Goal: Transaction & Acquisition: Book appointment/travel/reservation

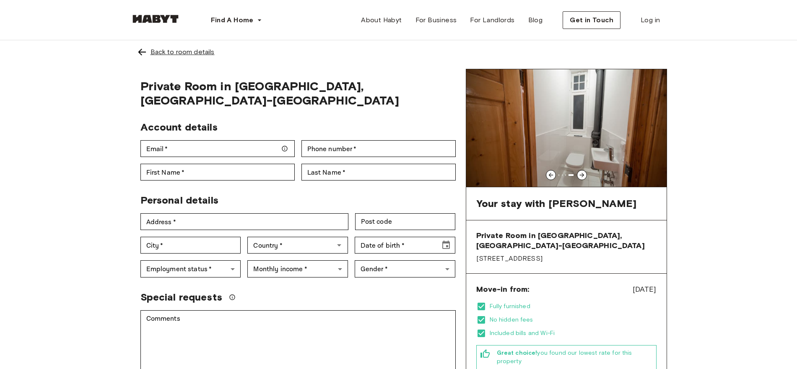
click at [184, 50] on div "Back to room details" at bounding box center [183, 52] width 64 height 10
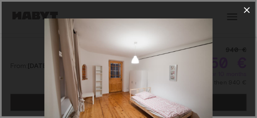
click at [129, 55] on img at bounding box center [128, 74] width 169 height 112
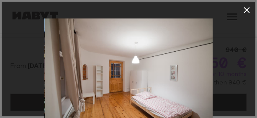
drag, startPoint x: 175, startPoint y: 56, endPoint x: 176, endPoint y: 43, distance: 13.0
click at [176, 43] on img at bounding box center [129, 74] width 169 height 112
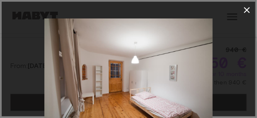
drag, startPoint x: 228, startPoint y: 40, endPoint x: 228, endPoint y: 24, distance: 15.5
click at [228, 24] on div at bounding box center [129, 74] width 254 height 112
drag, startPoint x: 231, startPoint y: 79, endPoint x: 225, endPoint y: 68, distance: 12.9
click at [225, 68] on div at bounding box center [129, 74] width 254 height 112
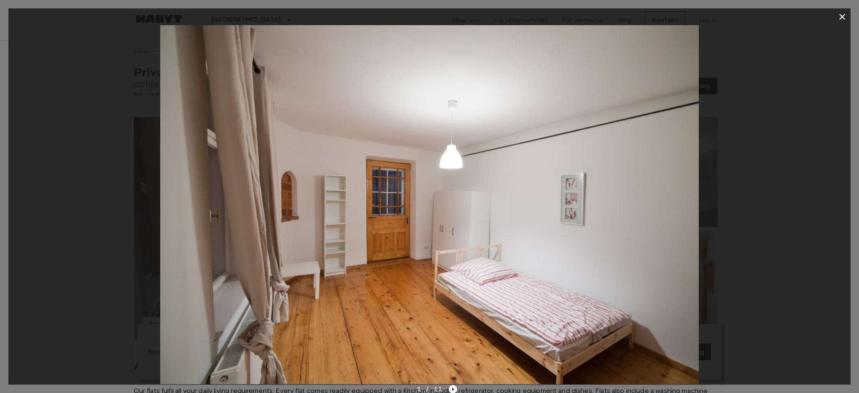
click at [453, 368] on icon "Next image" at bounding box center [453, 389] width 8 height 8
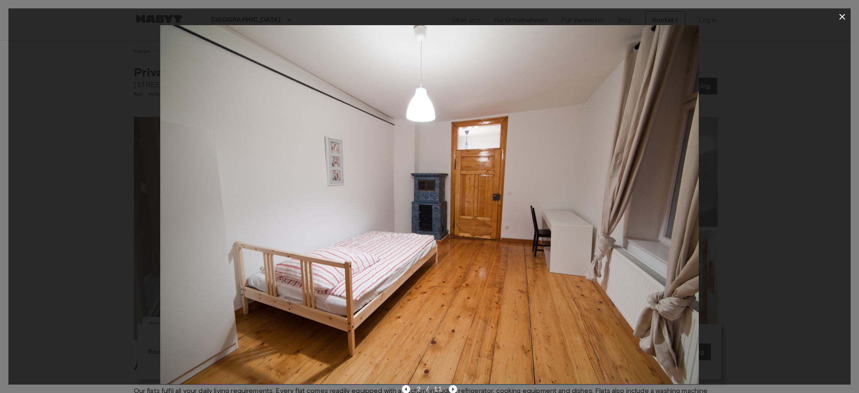
click at [453, 368] on icon "Next image" at bounding box center [453, 389] width 8 height 8
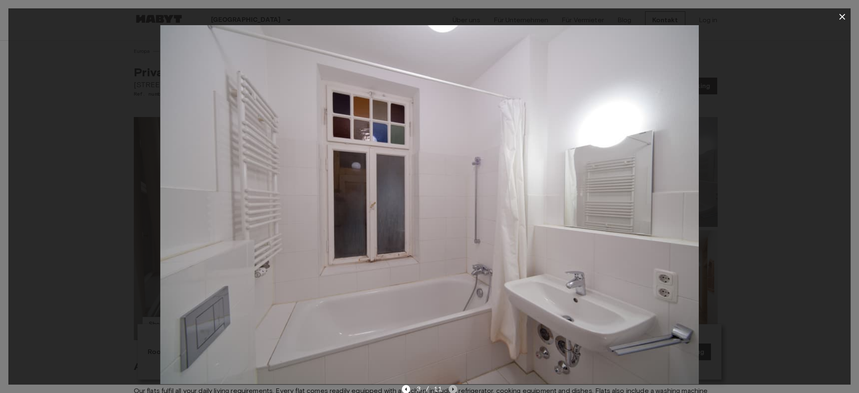
click at [453, 368] on icon "Next image" at bounding box center [453, 389] width 8 height 8
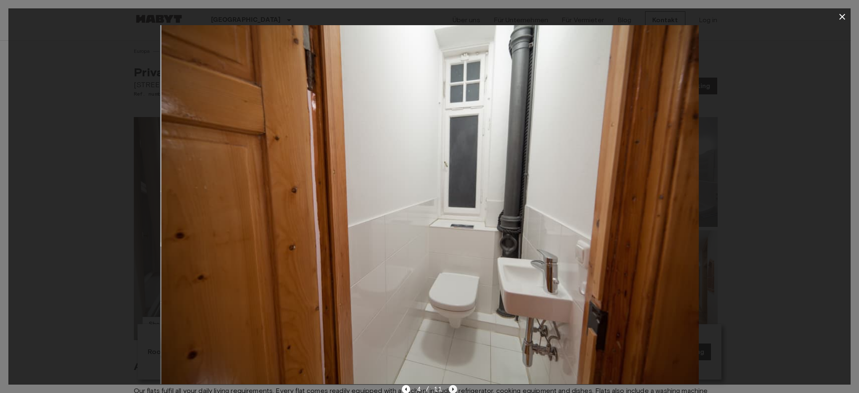
click at [453, 368] on icon "Next image" at bounding box center [453, 389] width 8 height 8
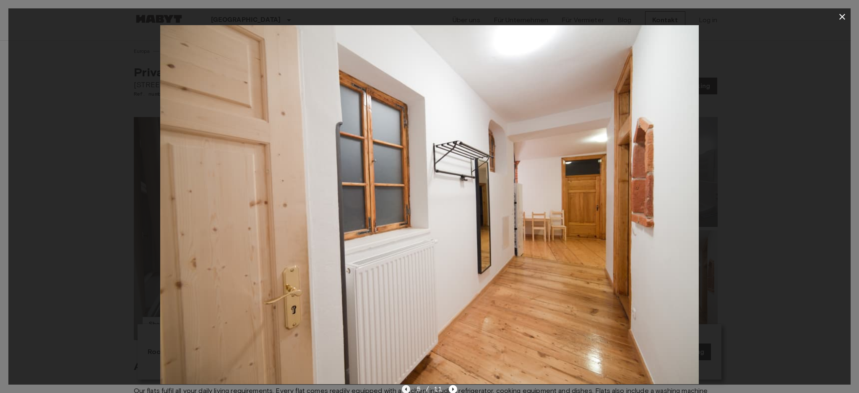
click at [406, 368] on icon "Previous image" at bounding box center [406, 388] width 2 height 3
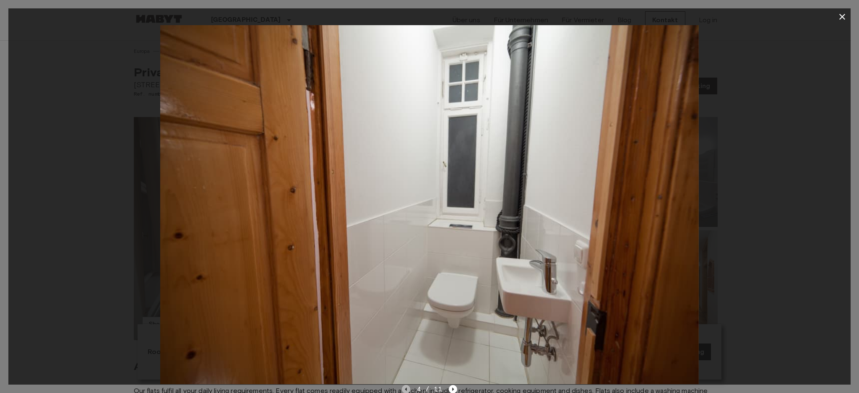
click at [406, 368] on icon "Previous image" at bounding box center [406, 388] width 2 height 3
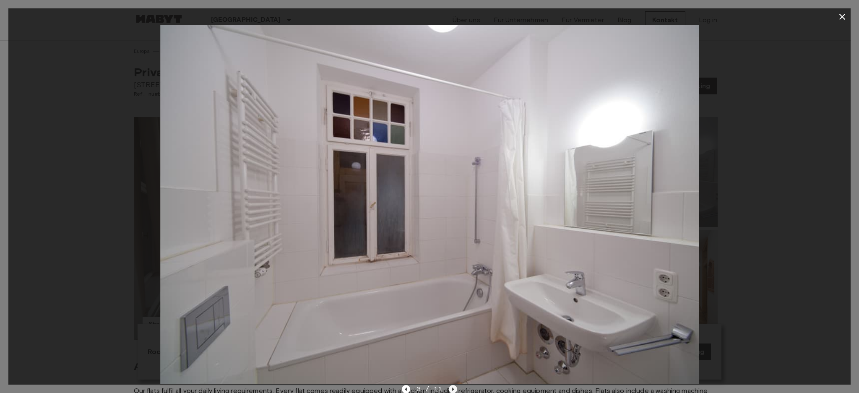
click at [450, 368] on icon "Next image" at bounding box center [453, 389] width 8 height 8
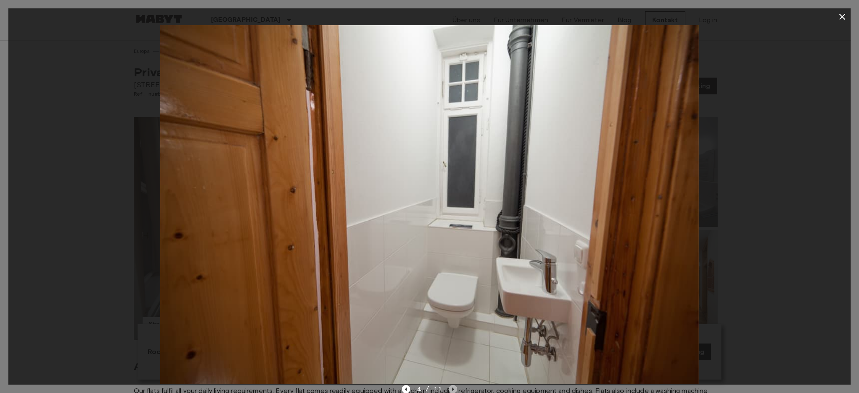
click at [450, 368] on icon "Next image" at bounding box center [453, 389] width 8 height 8
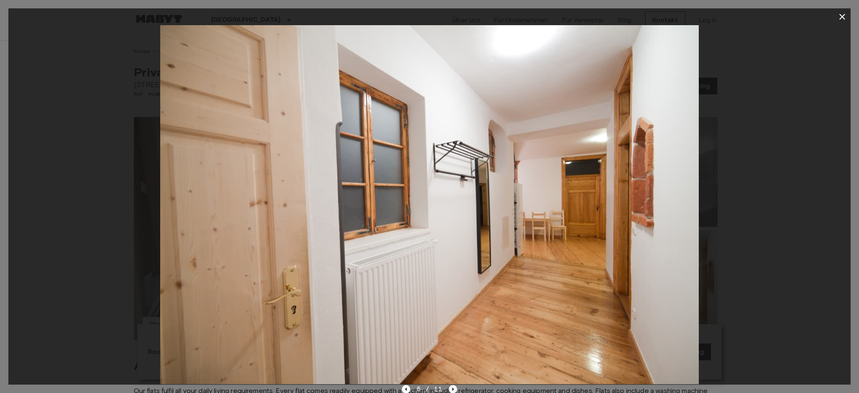
click at [452, 368] on icon "Next image" at bounding box center [453, 389] width 8 height 8
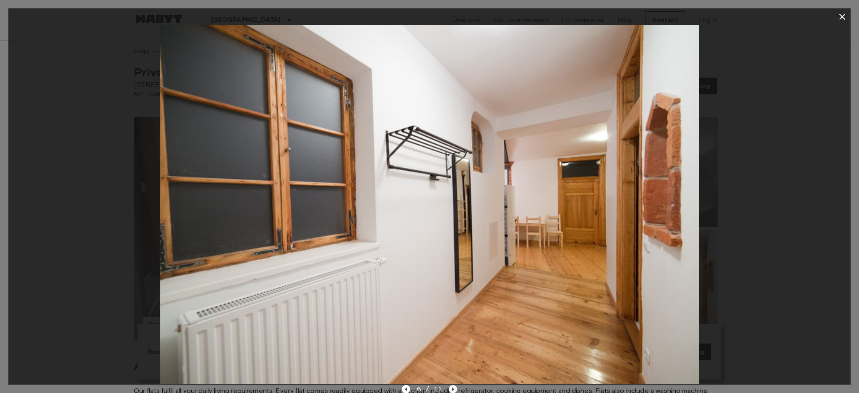
click at [452, 368] on icon "Next image" at bounding box center [453, 389] width 8 height 8
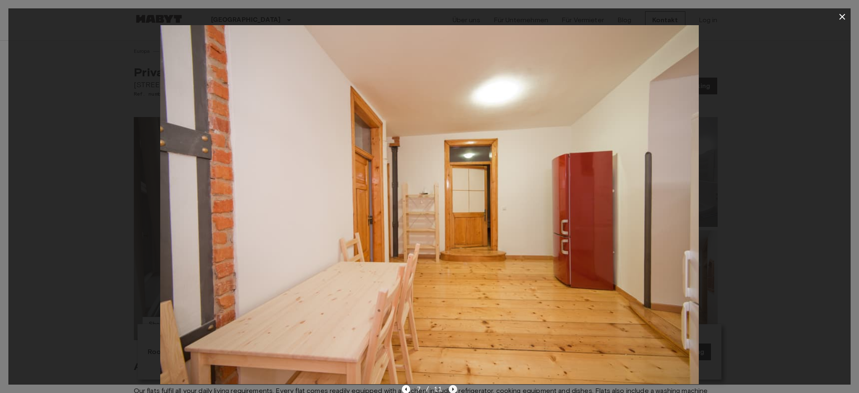
click at [454, 368] on icon "Next image" at bounding box center [453, 389] width 8 height 8
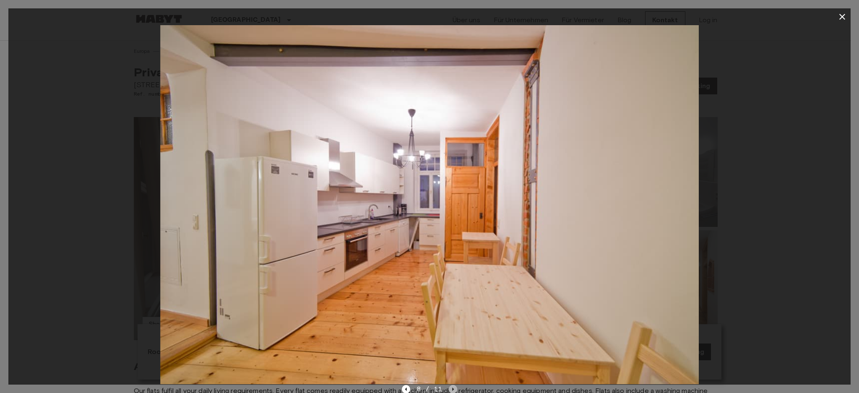
click at [451, 368] on icon "Next image" at bounding box center [453, 389] width 8 height 8
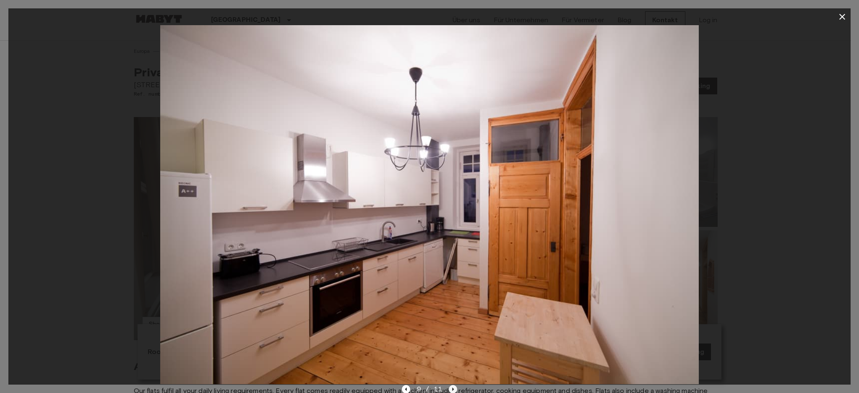
click at [454, 368] on icon "Next image" at bounding box center [453, 389] width 8 height 8
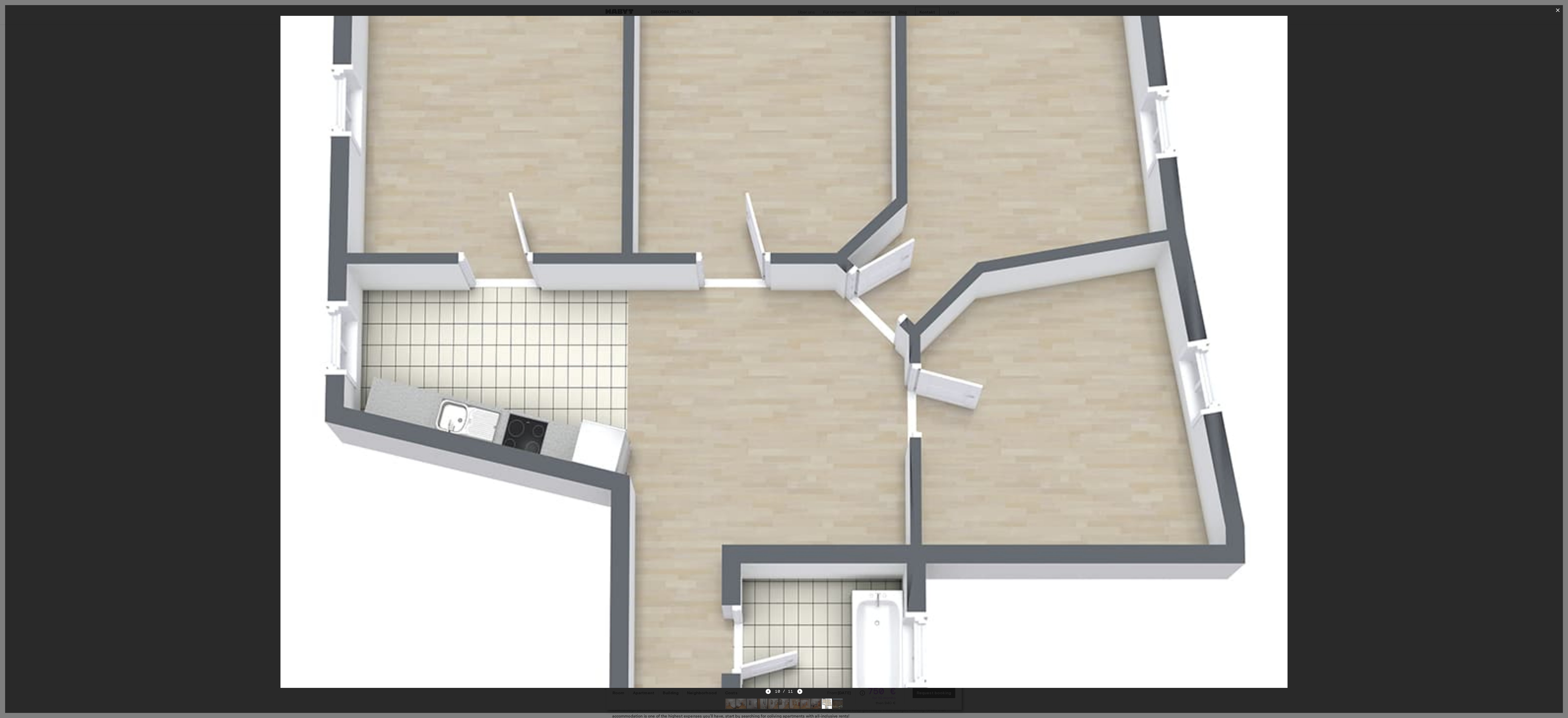
click at [490, 90] on div at bounding box center [783, 351] width 1558 height 673
drag, startPoint x: 1407, startPoint y: 65, endPoint x: 1475, endPoint y: 27, distance: 77.9
click at [490, 61] on div at bounding box center [783, 351] width 1558 height 673
click at [490, 224] on icon "Next image" at bounding box center [800, 691] width 5 height 5
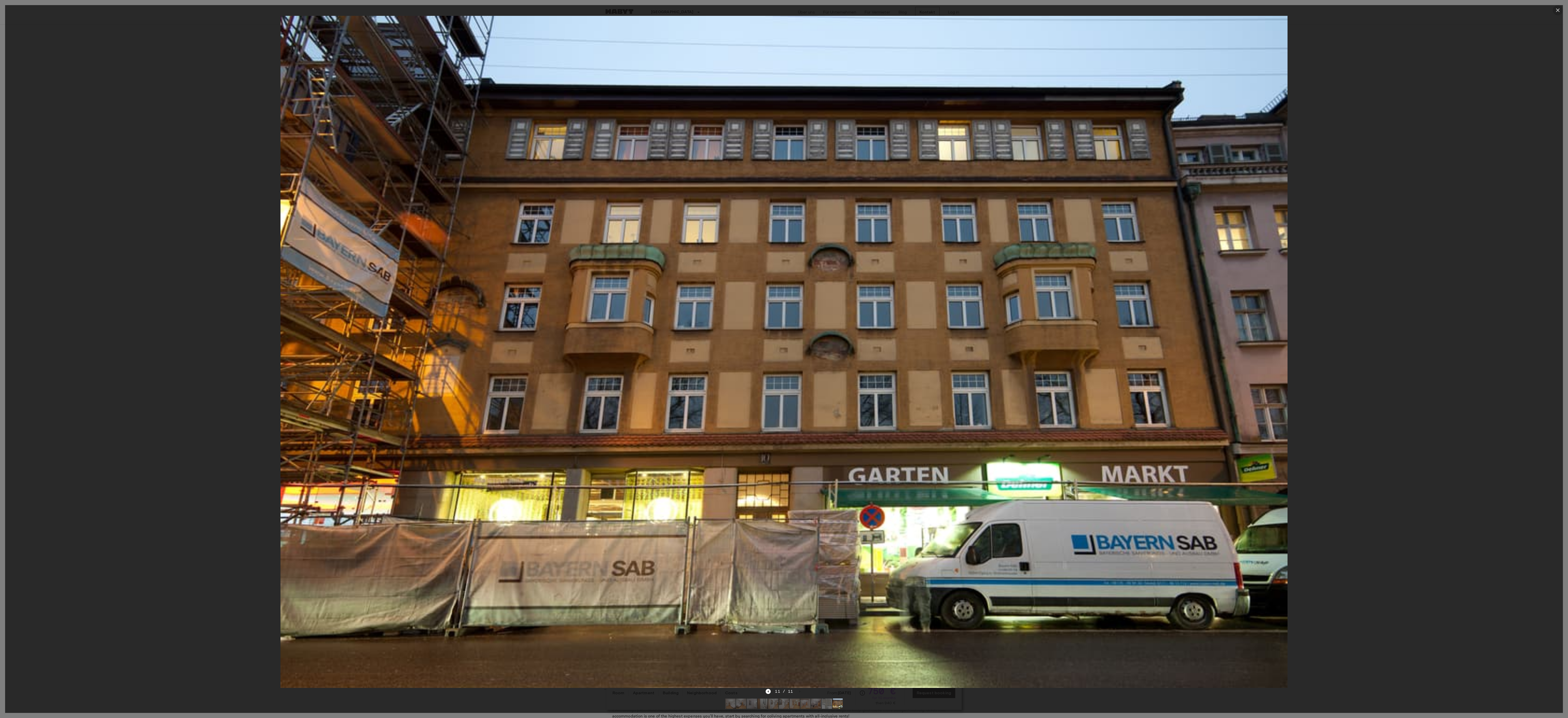
click at [490, 10] on icon "button" at bounding box center [1558, 10] width 6 height 6
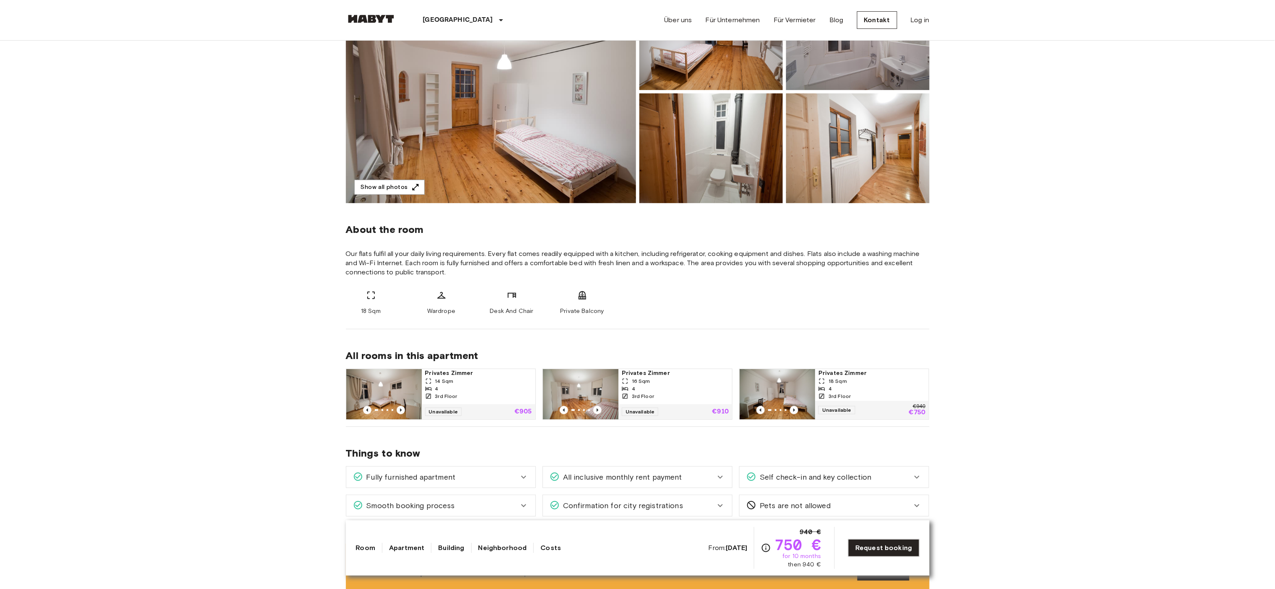
scroll to position [165, 0]
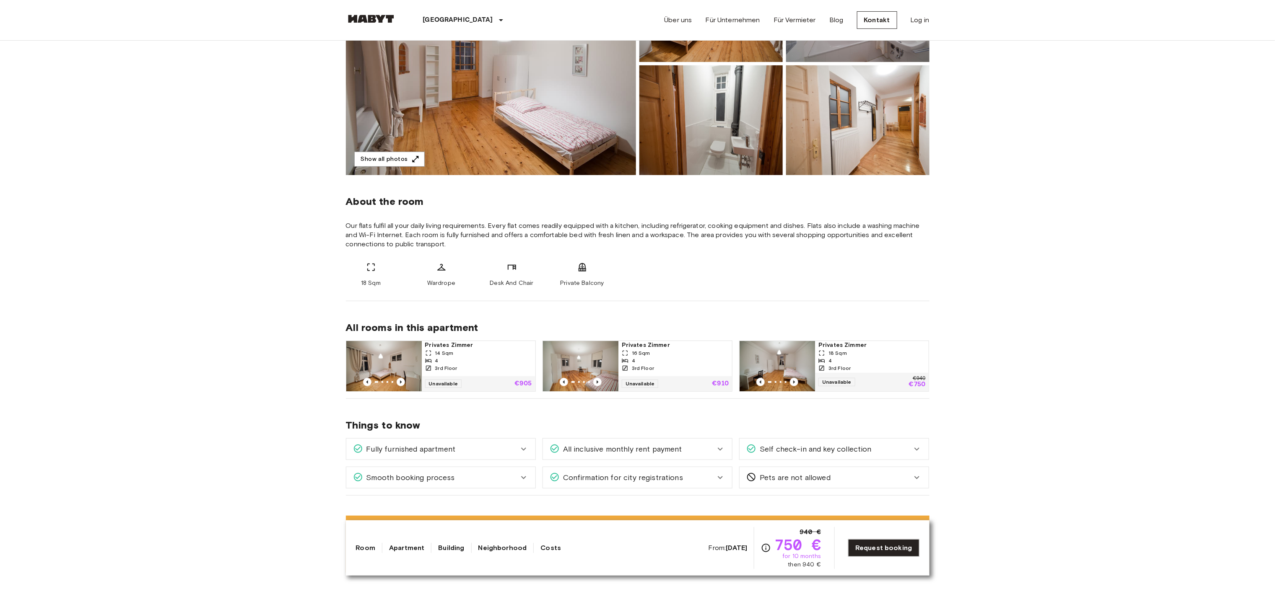
click at [805, 352] on div "18 Sqm" at bounding box center [871, 354] width 107 height 8
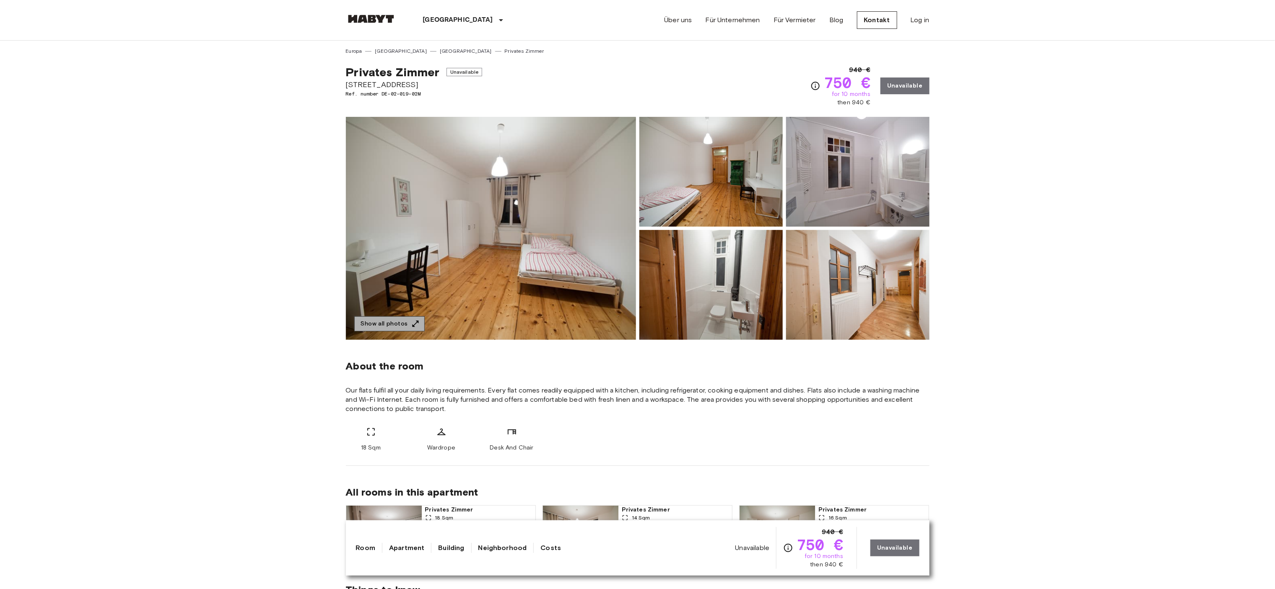
click at [411, 322] on icon "button" at bounding box center [415, 324] width 8 height 8
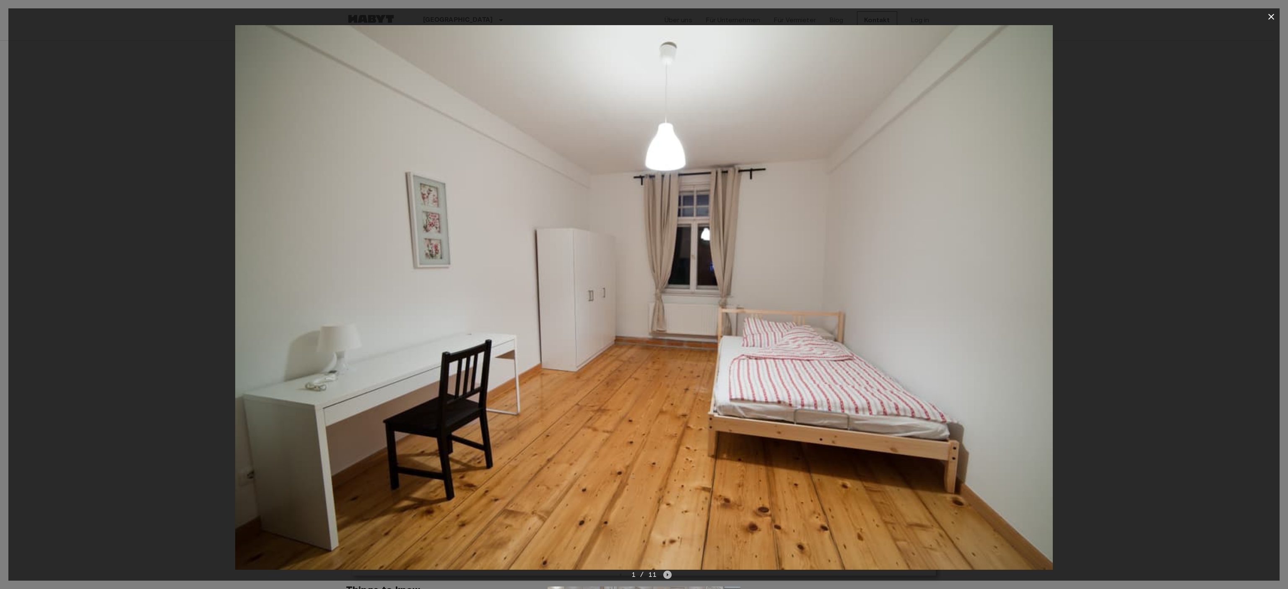
click at [669, 576] on icon "Next image" at bounding box center [667, 575] width 8 height 8
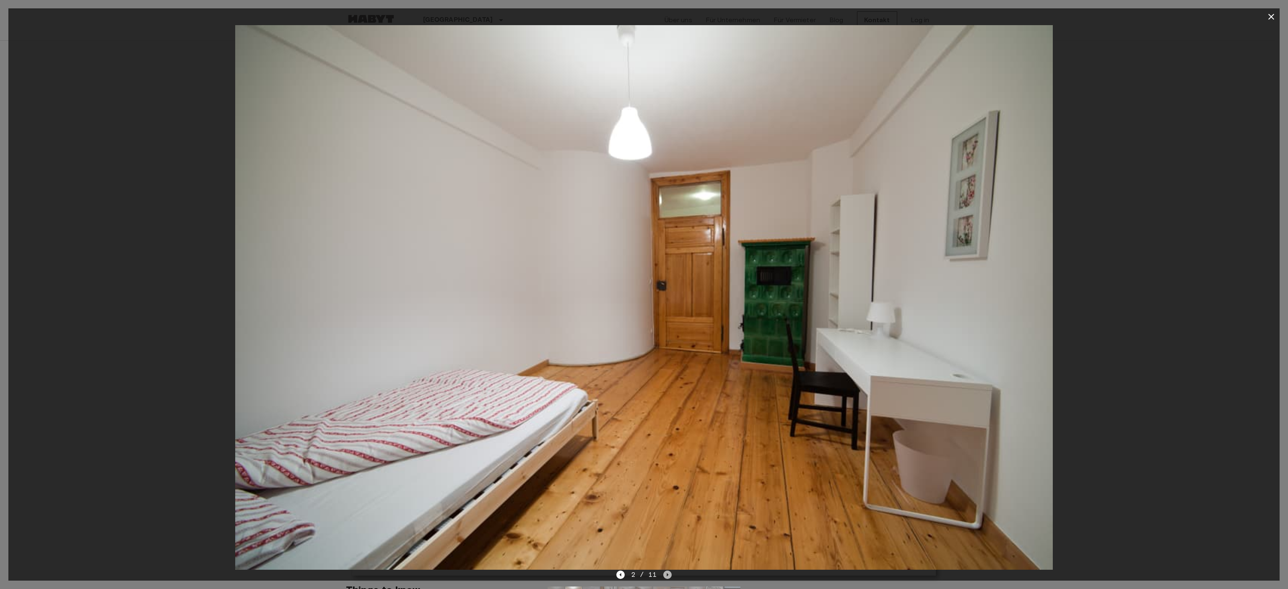
click at [669, 576] on icon "Next image" at bounding box center [667, 575] width 8 height 8
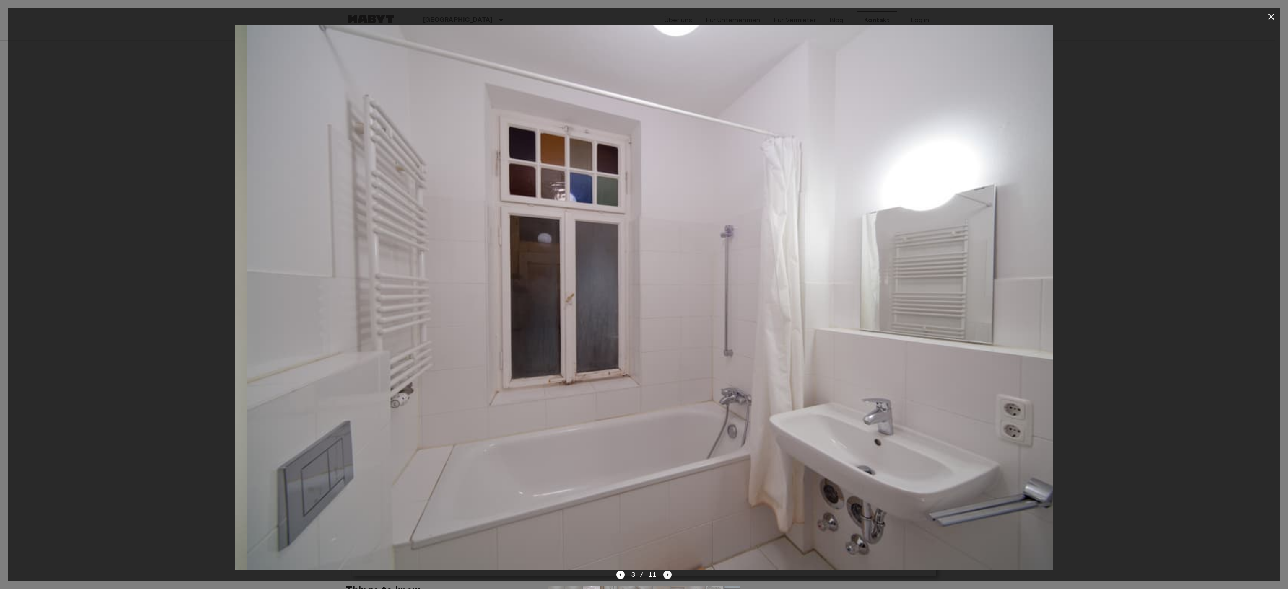
click at [669, 576] on icon "Next image" at bounding box center [667, 575] width 8 height 8
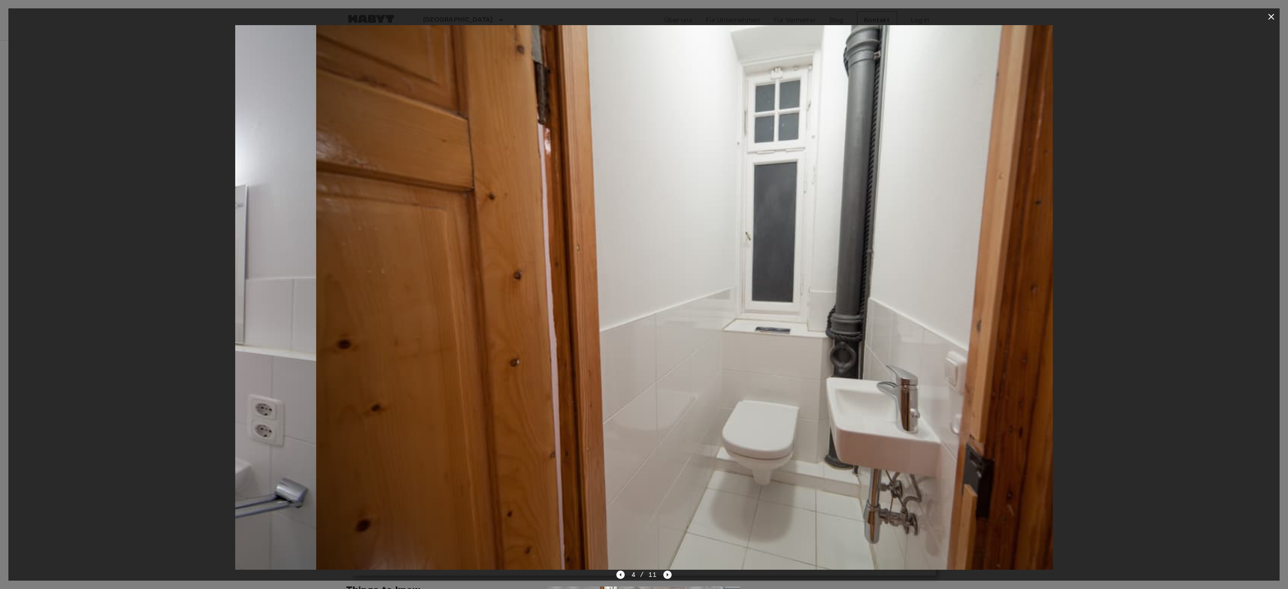
click at [669, 576] on icon "Next image" at bounding box center [667, 575] width 8 height 8
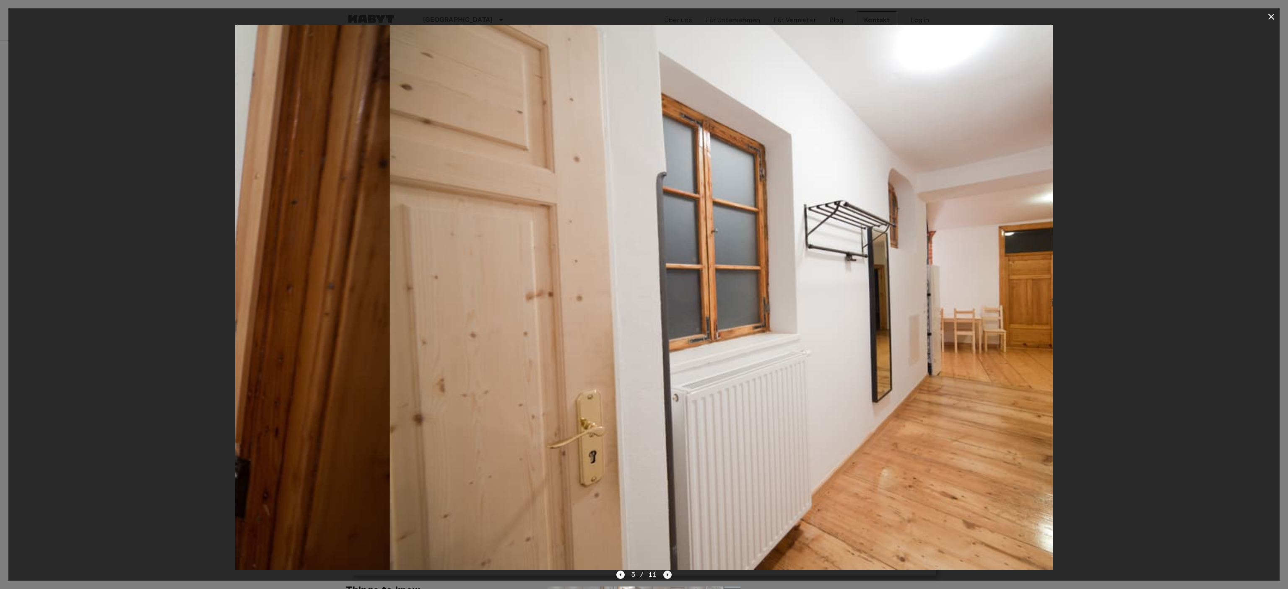
click at [669, 576] on icon "Next image" at bounding box center [667, 575] width 8 height 8
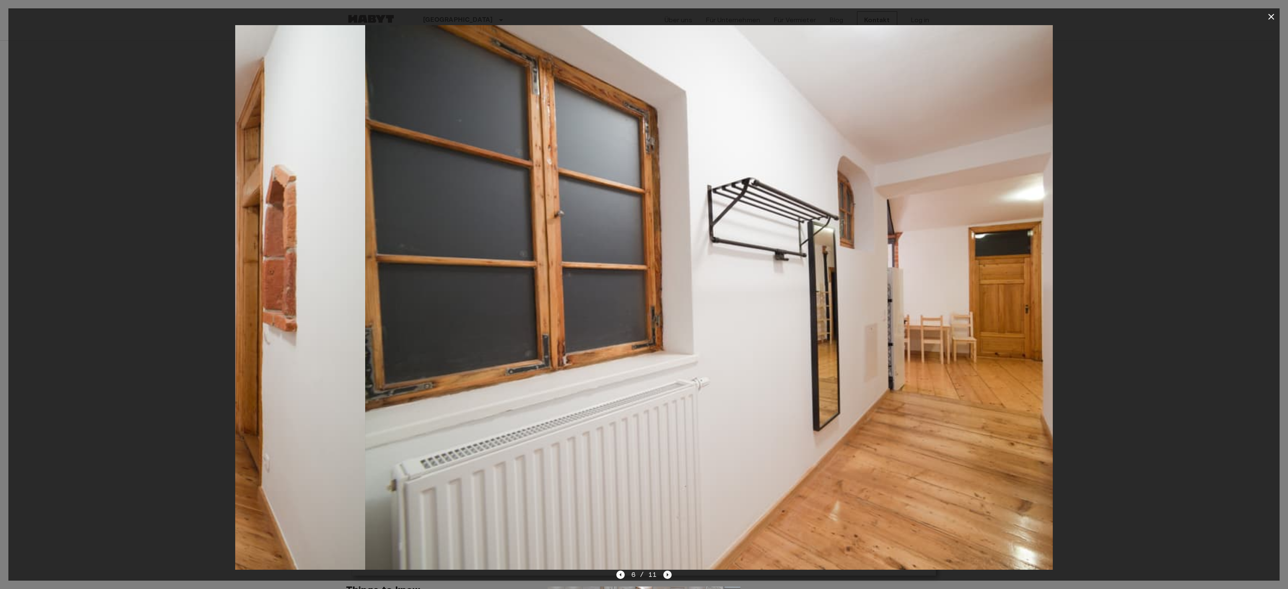
click at [669, 576] on icon "Next image" at bounding box center [667, 575] width 8 height 8
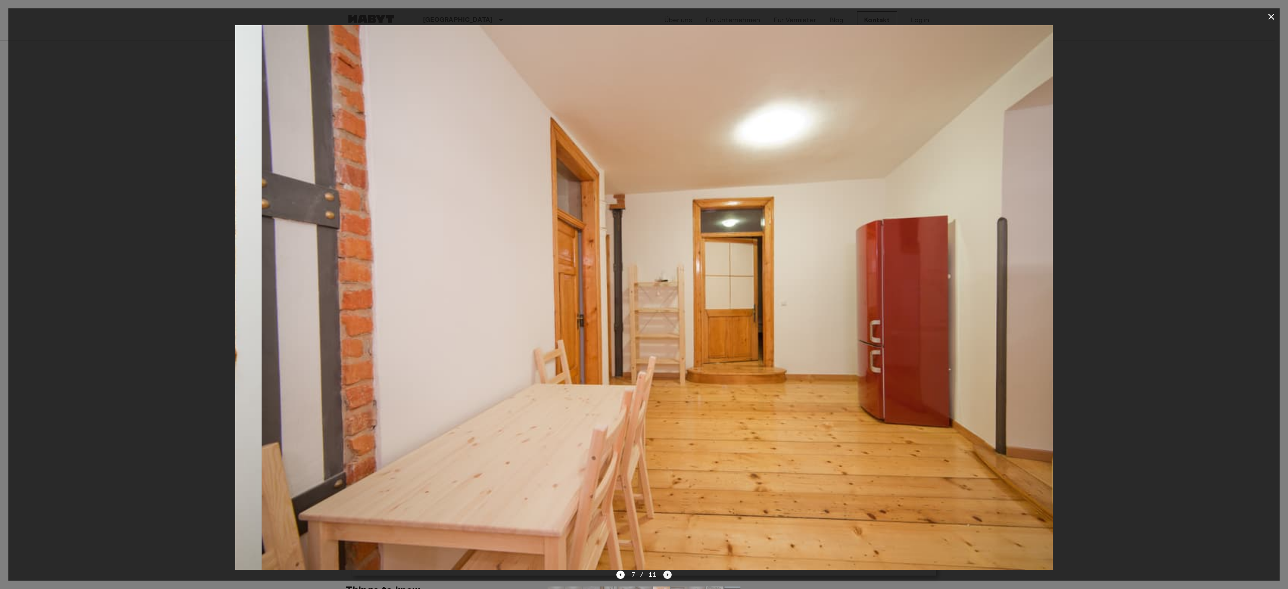
click at [669, 576] on icon "Next image" at bounding box center [667, 575] width 8 height 8
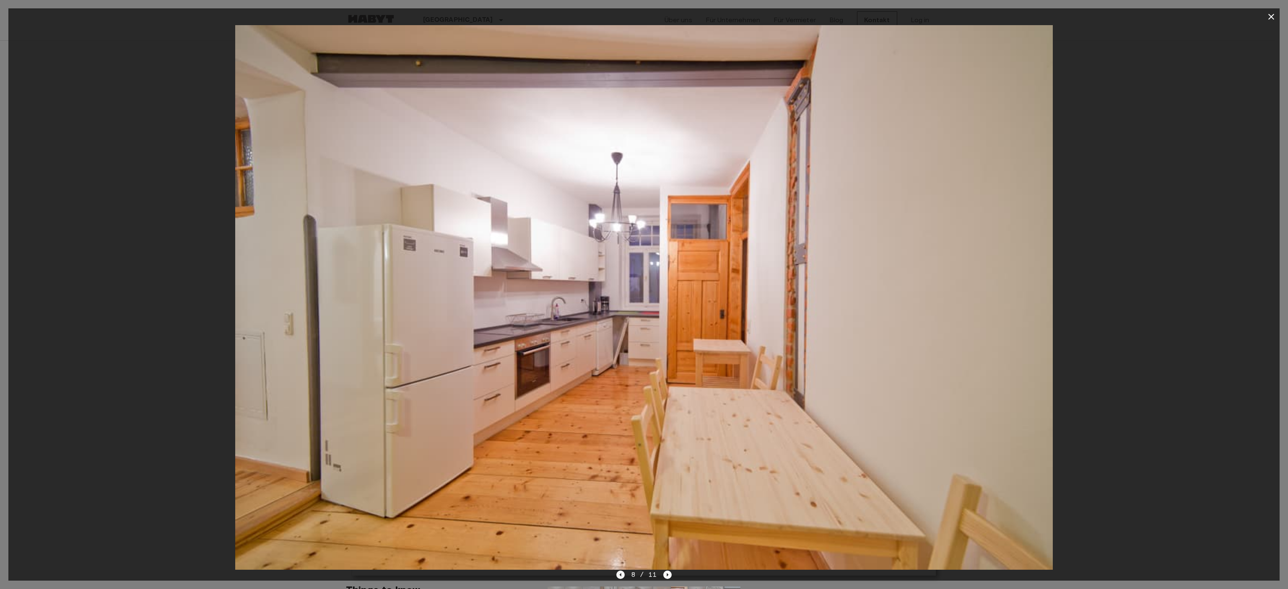
click at [622, 574] on icon "Previous image" at bounding box center [620, 575] width 8 height 8
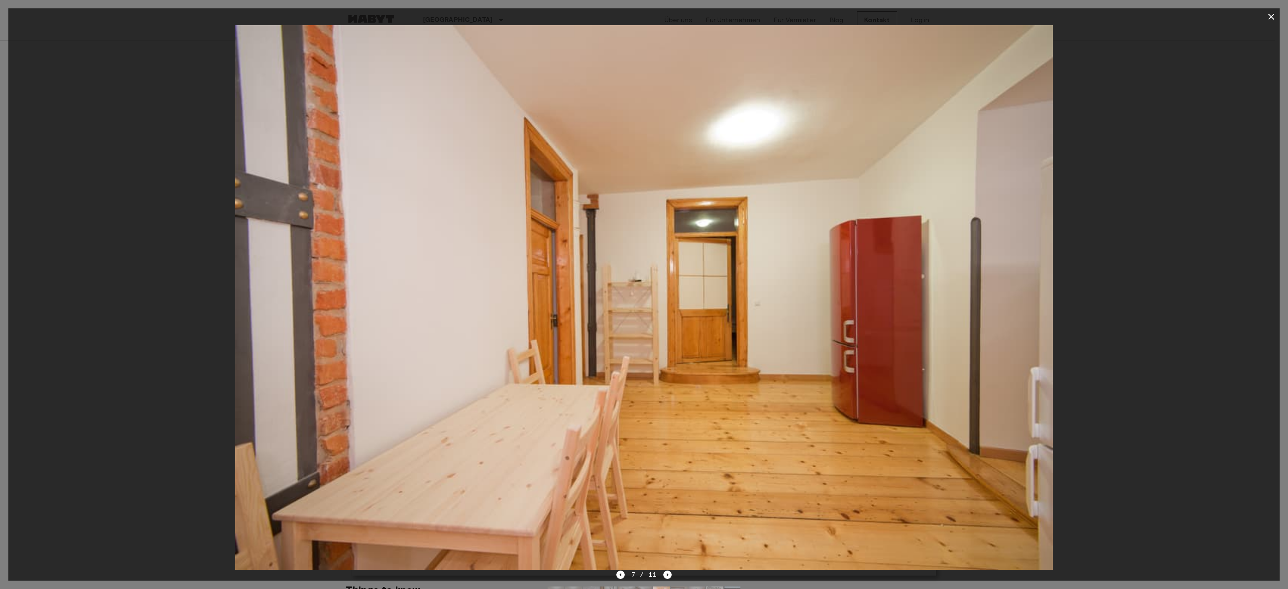
click at [665, 569] on img at bounding box center [644, 297] width 818 height 545
click at [667, 574] on icon "Next image" at bounding box center [668, 575] width 2 height 3
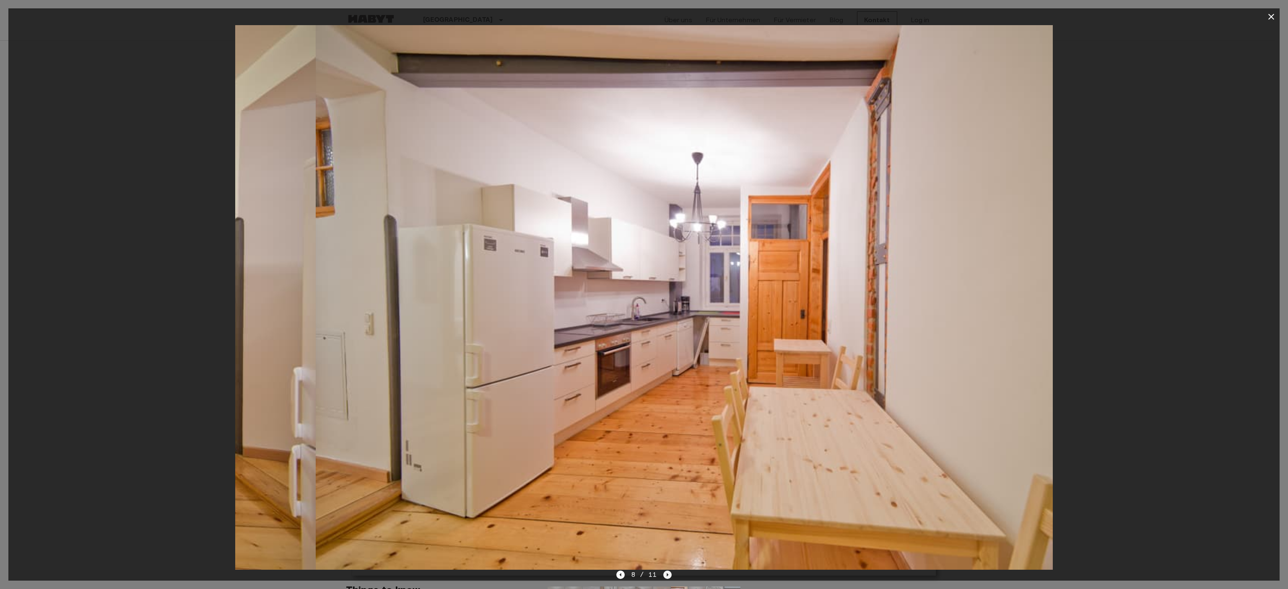
click at [667, 574] on icon "Next image" at bounding box center [668, 575] width 2 height 3
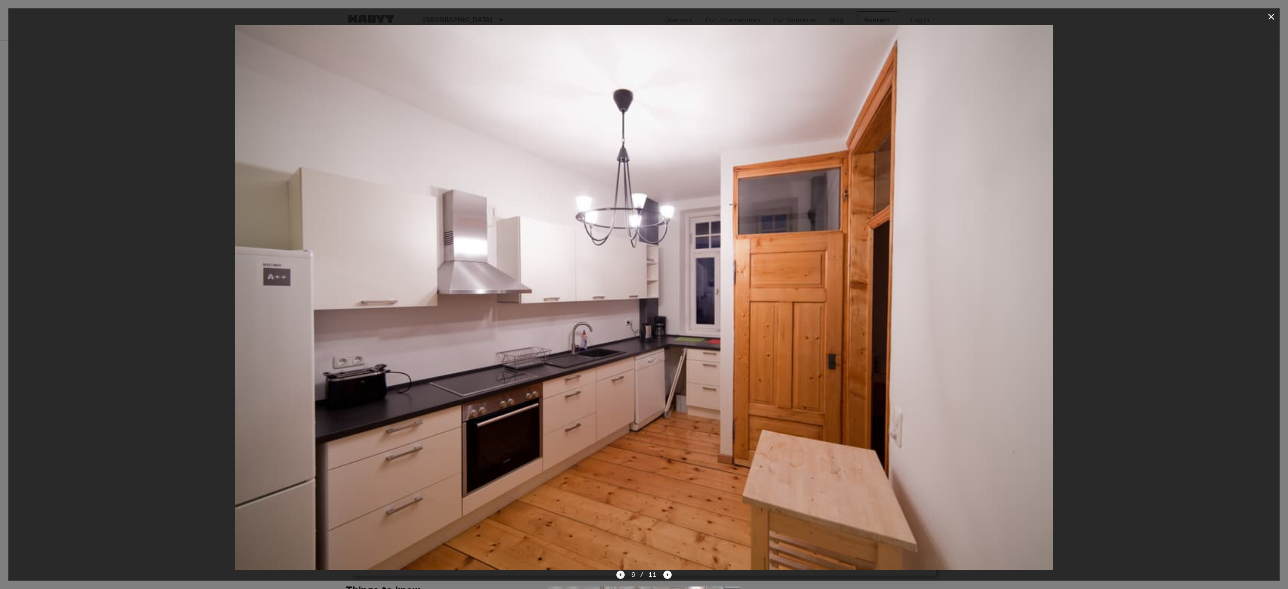
click at [619, 574] on icon "Previous image" at bounding box center [620, 575] width 8 height 8
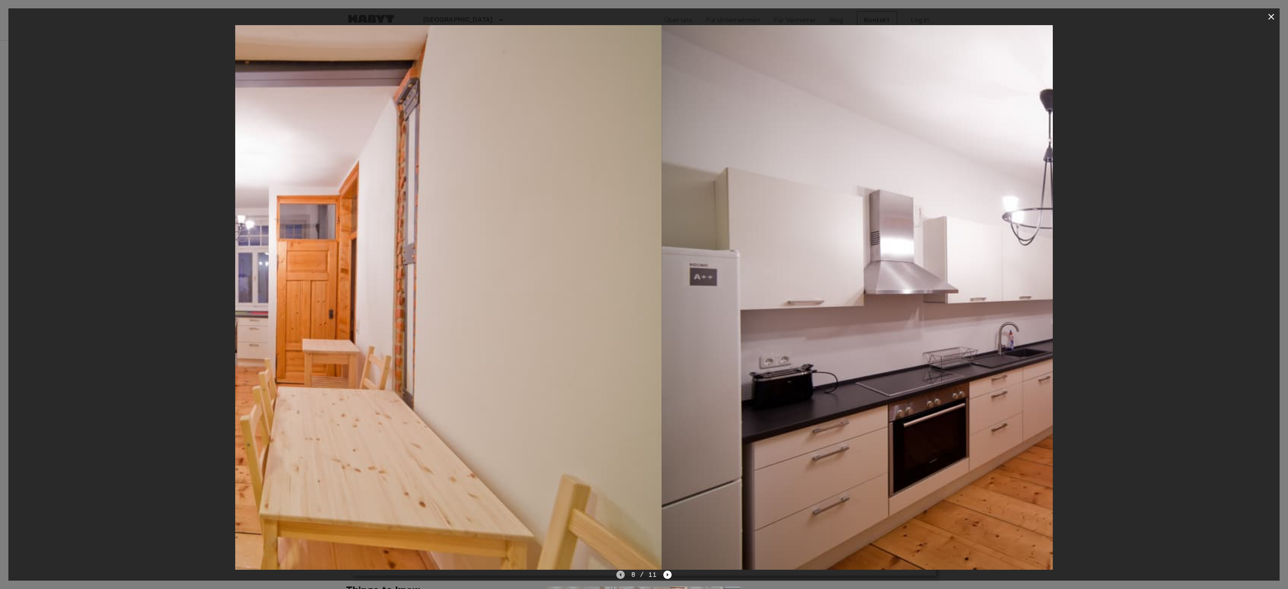
click at [619, 574] on icon "Previous image" at bounding box center [620, 575] width 8 height 8
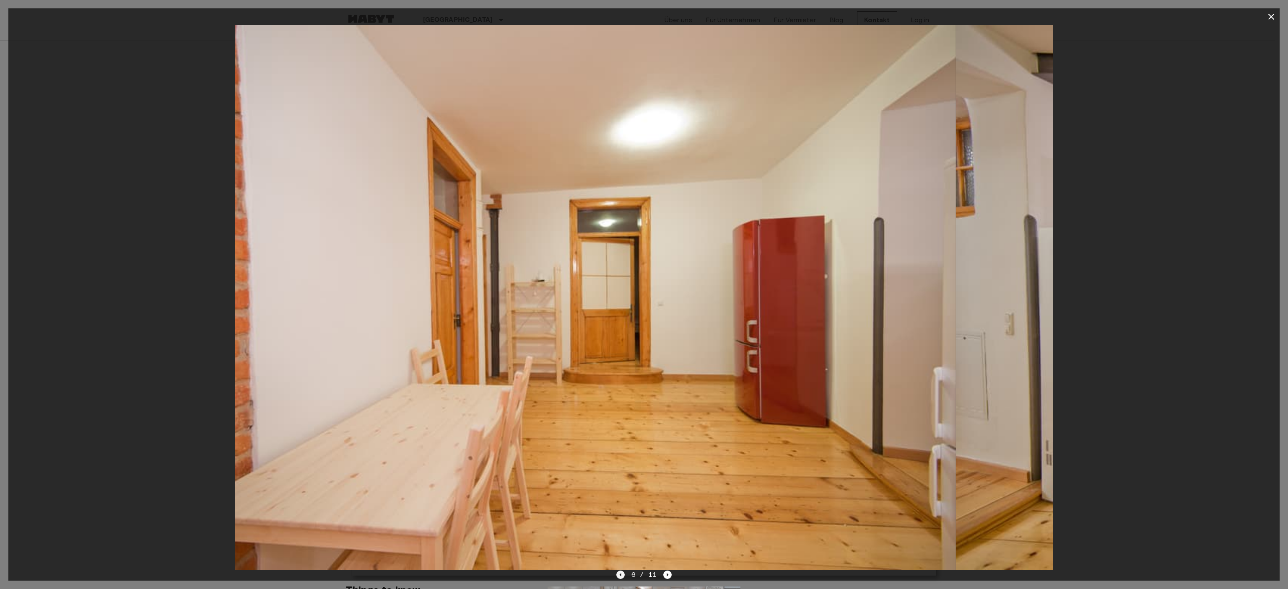
click at [619, 574] on icon "Previous image" at bounding box center [620, 575] width 8 height 8
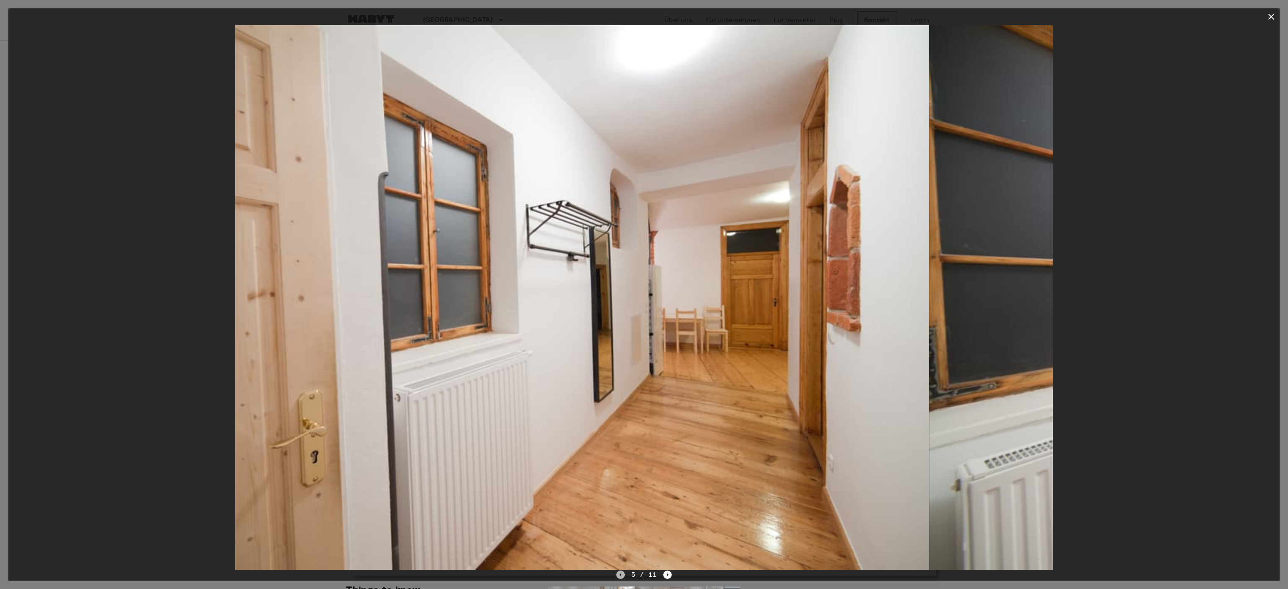
click at [619, 574] on icon "Previous image" at bounding box center [620, 575] width 8 height 8
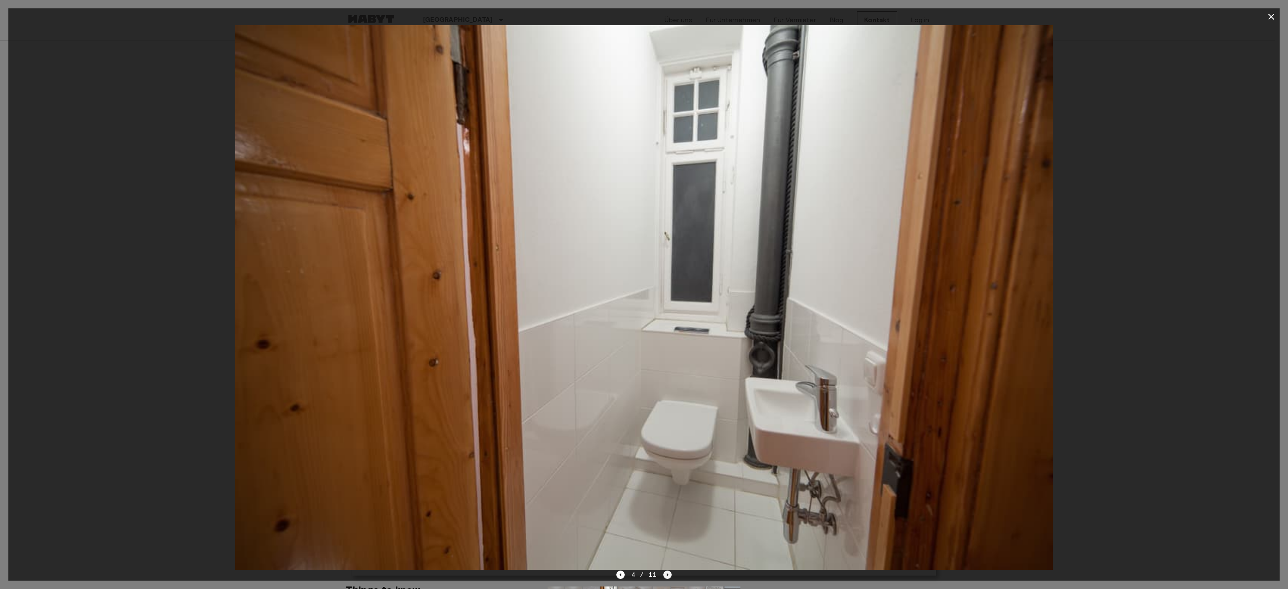
click at [667, 577] on icon "Next image" at bounding box center [667, 575] width 8 height 8
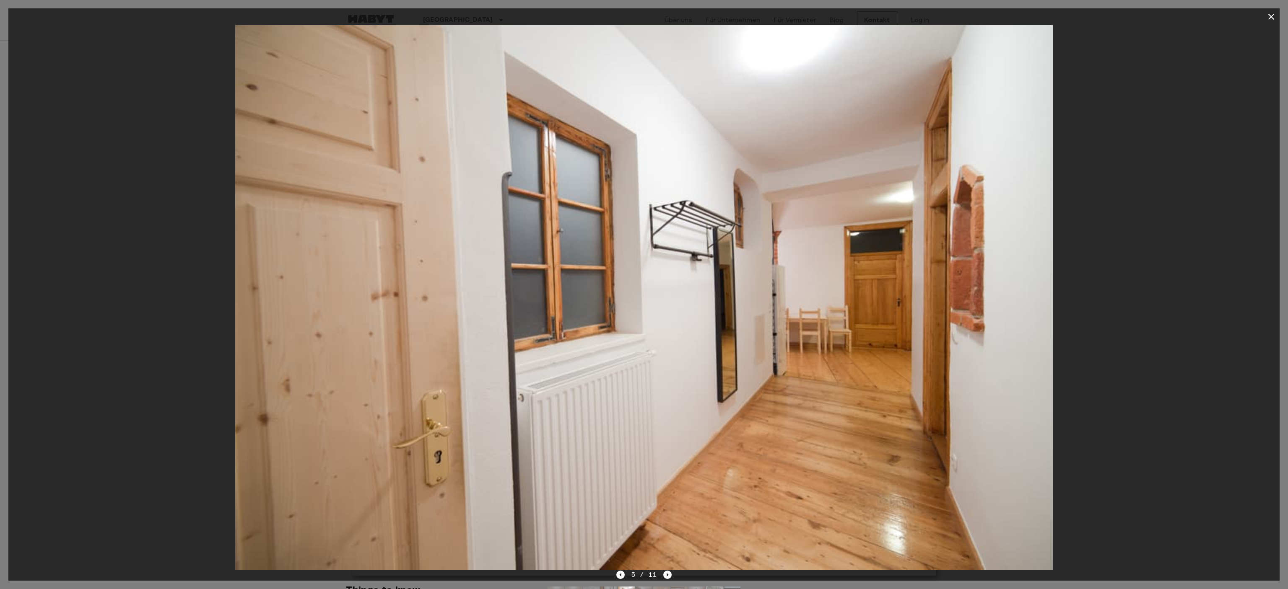
drag, startPoint x: 715, startPoint y: 432, endPoint x: 709, endPoint y: 437, distance: 7.1
click at [714, 433] on img at bounding box center [644, 297] width 818 height 545
click at [667, 575] on icon "Next image" at bounding box center [668, 575] width 2 height 3
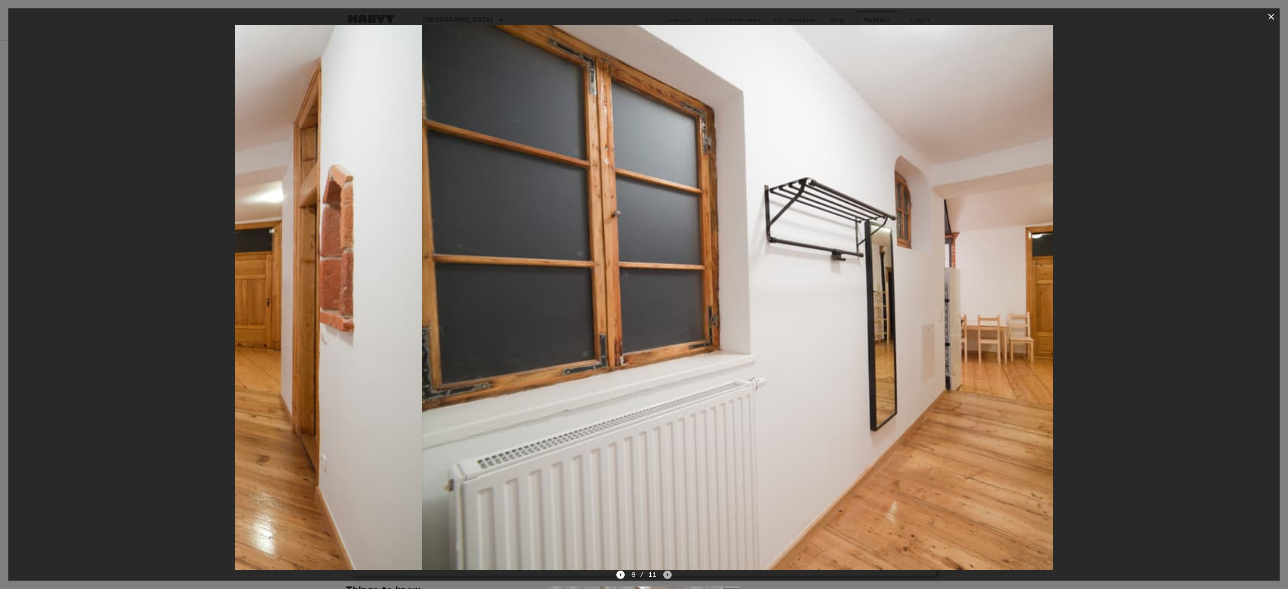
click at [667, 575] on icon "Next image" at bounding box center [668, 575] width 2 height 3
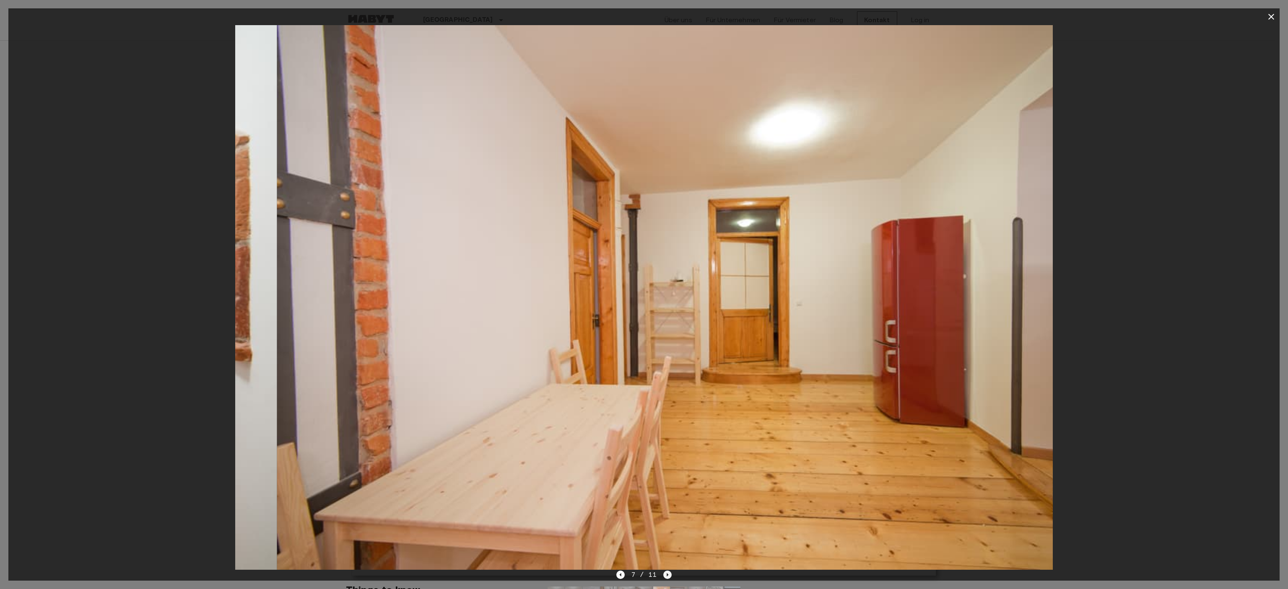
click at [667, 575] on icon "Next image" at bounding box center [668, 575] width 2 height 3
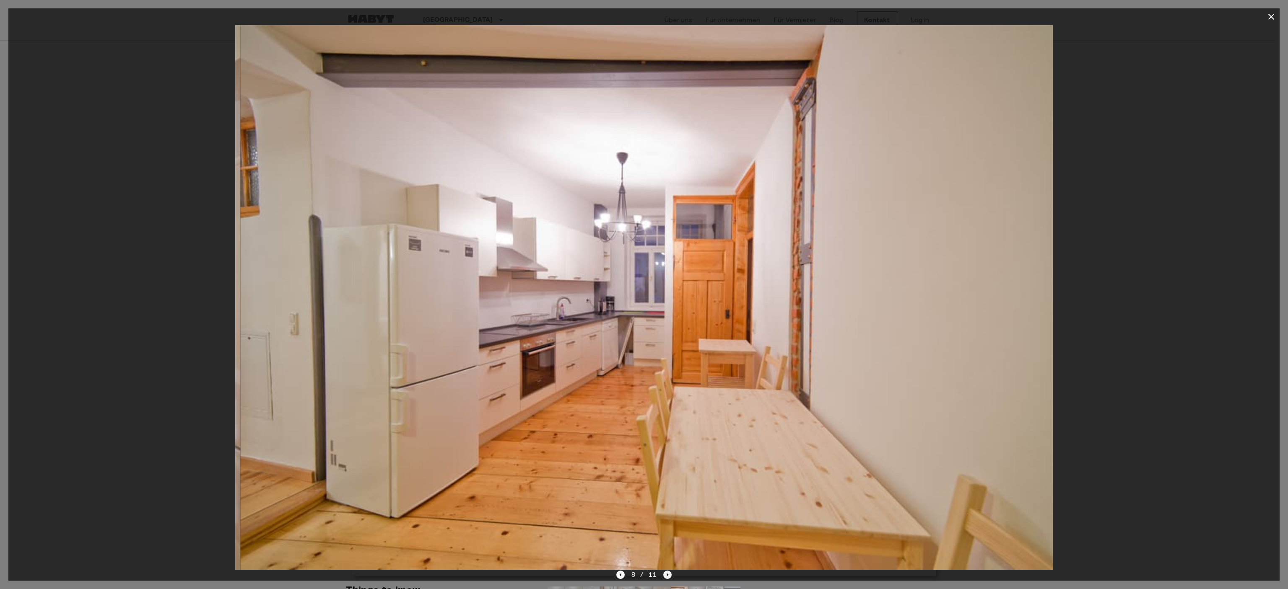
click at [667, 575] on icon "Next image" at bounding box center [668, 575] width 2 height 3
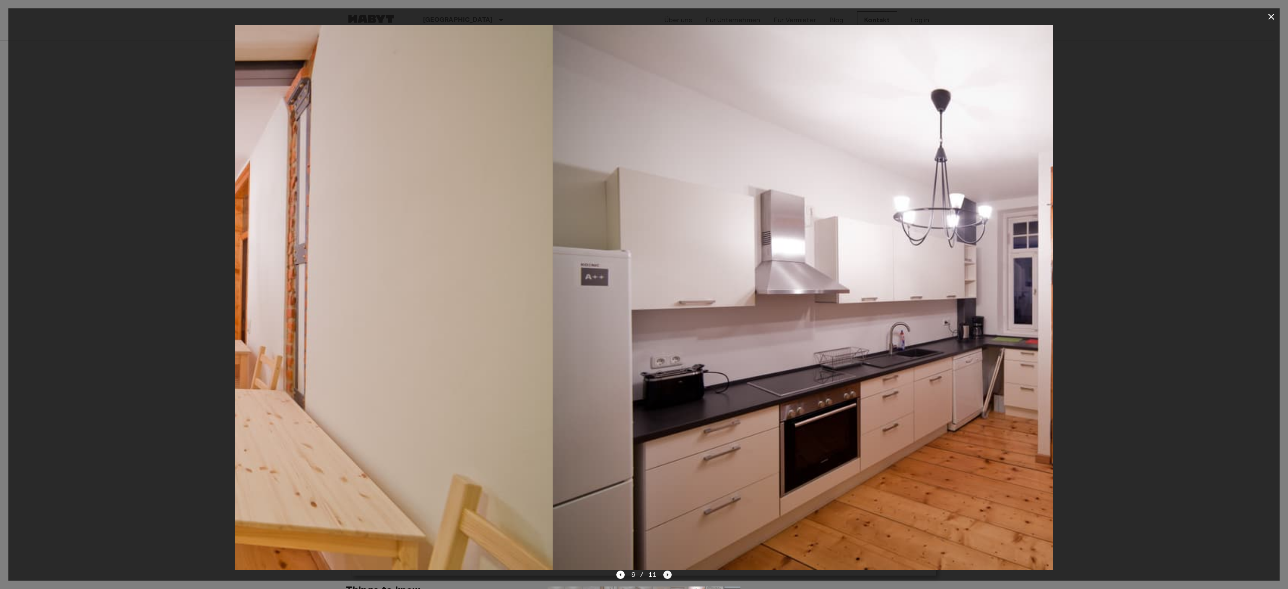
click at [667, 574] on icon "Next image" at bounding box center [668, 575] width 2 height 3
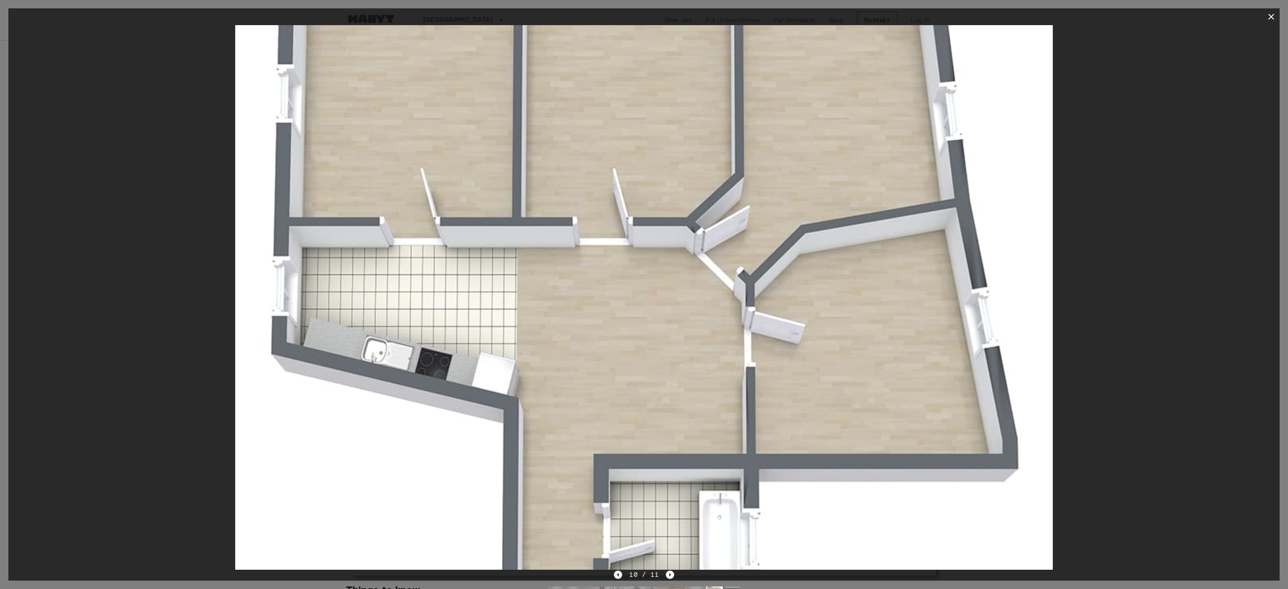
click at [618, 575] on icon "Previous image" at bounding box center [618, 575] width 8 height 8
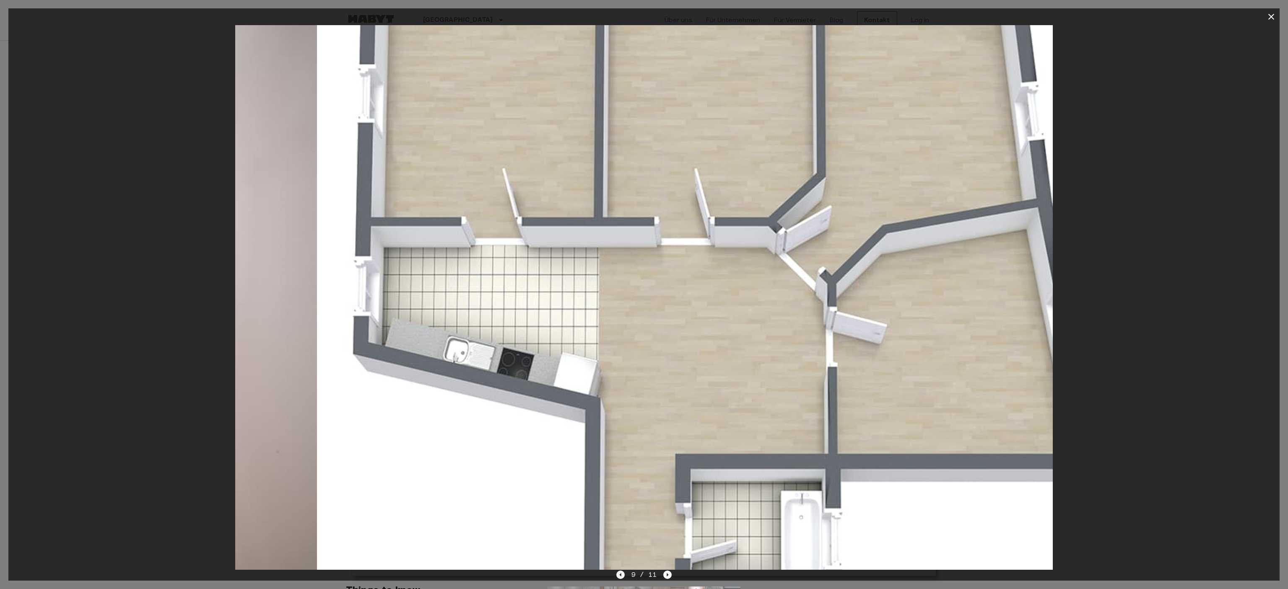
click at [618, 575] on icon "Previous image" at bounding box center [620, 575] width 8 height 8
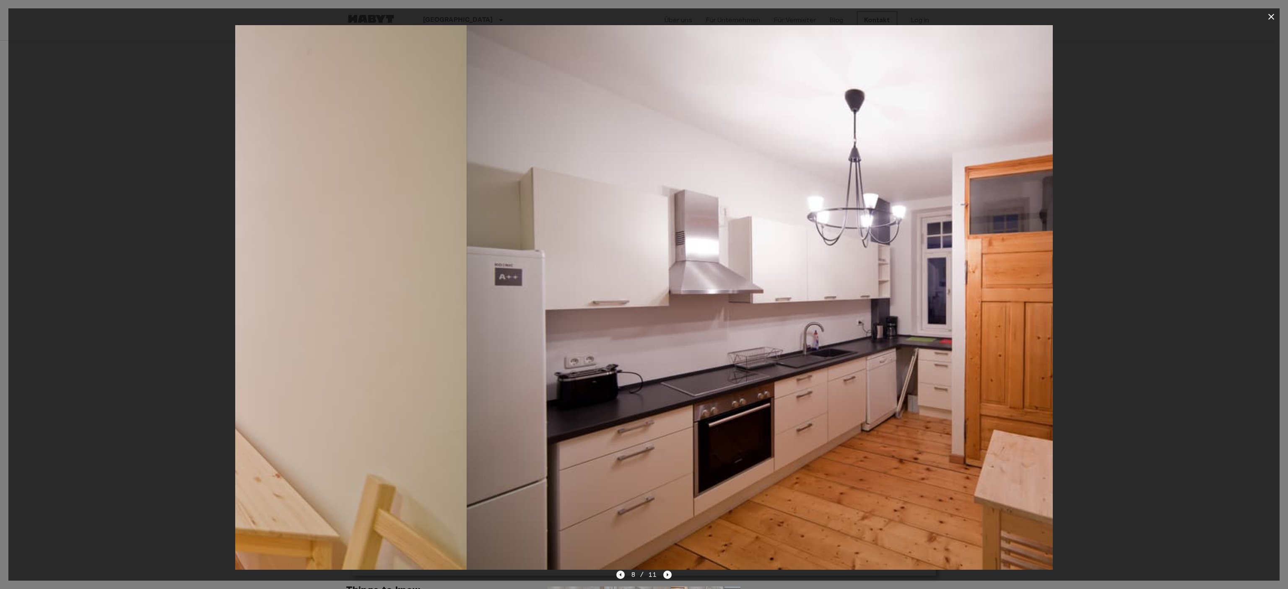
click at [618, 575] on icon "Previous image" at bounding box center [620, 575] width 8 height 8
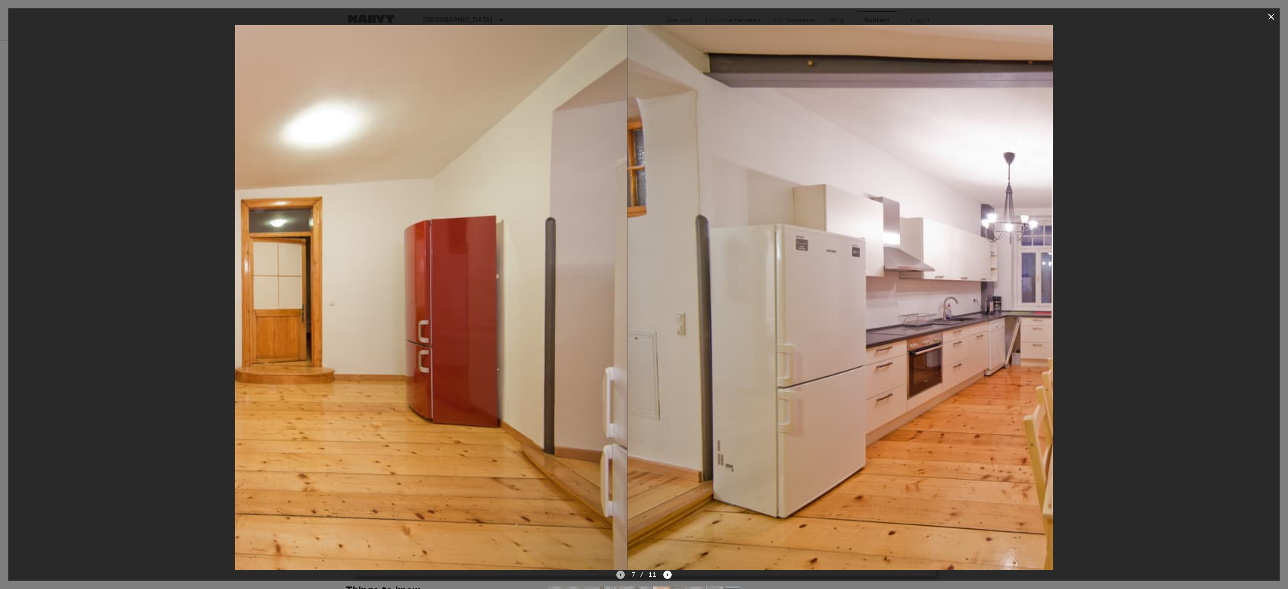
click at [618, 575] on icon "Previous image" at bounding box center [620, 575] width 8 height 8
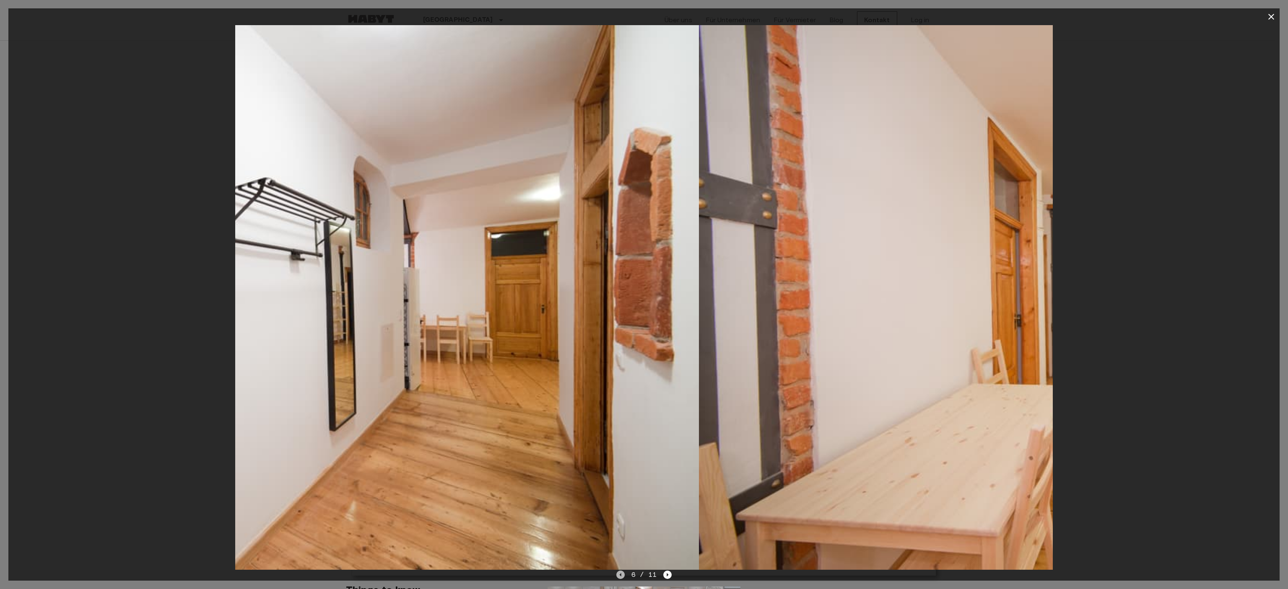
click at [618, 575] on icon "Previous image" at bounding box center [620, 575] width 8 height 8
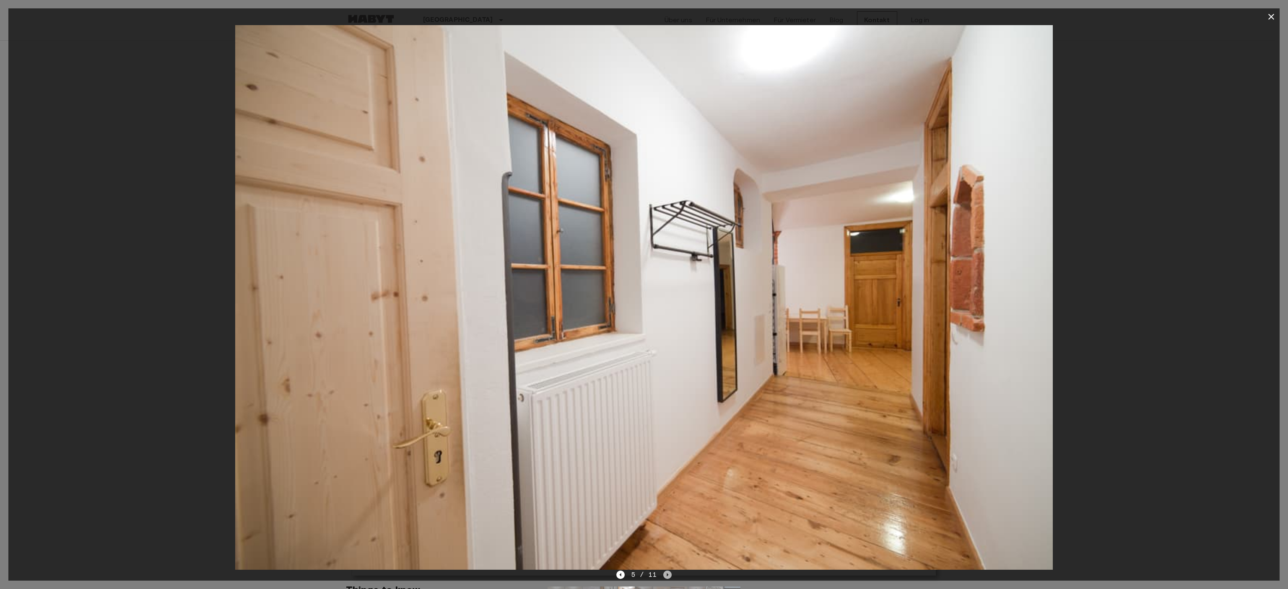
click at [665, 575] on icon "Next image" at bounding box center [667, 575] width 8 height 8
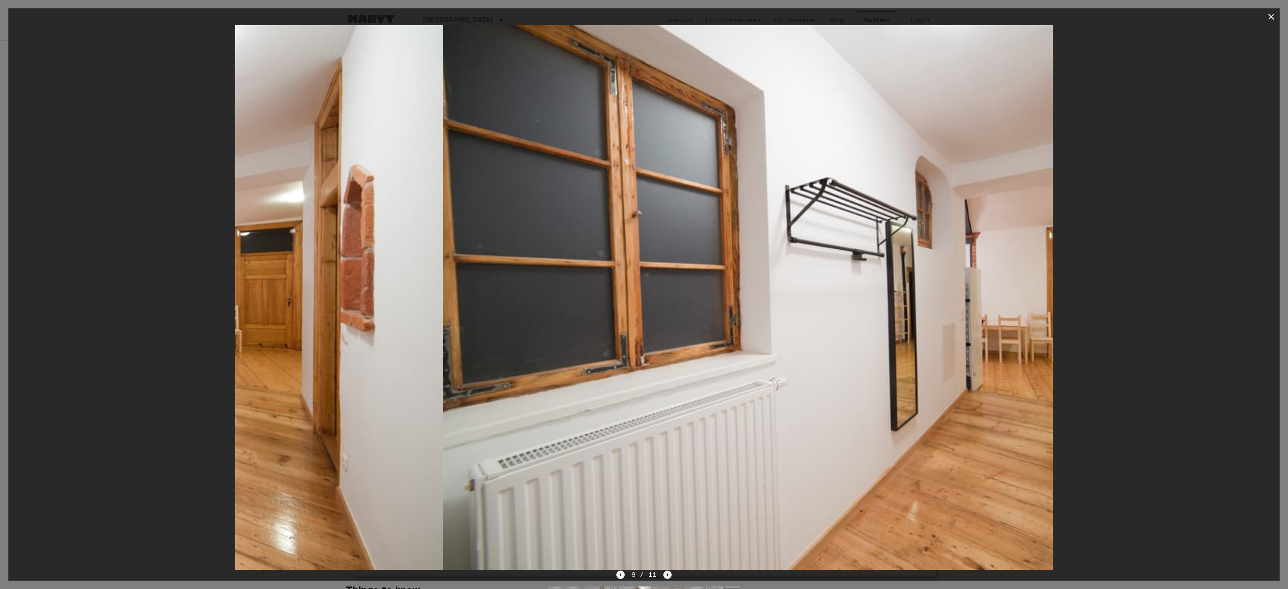
click at [665, 575] on icon "Next image" at bounding box center [667, 575] width 8 height 8
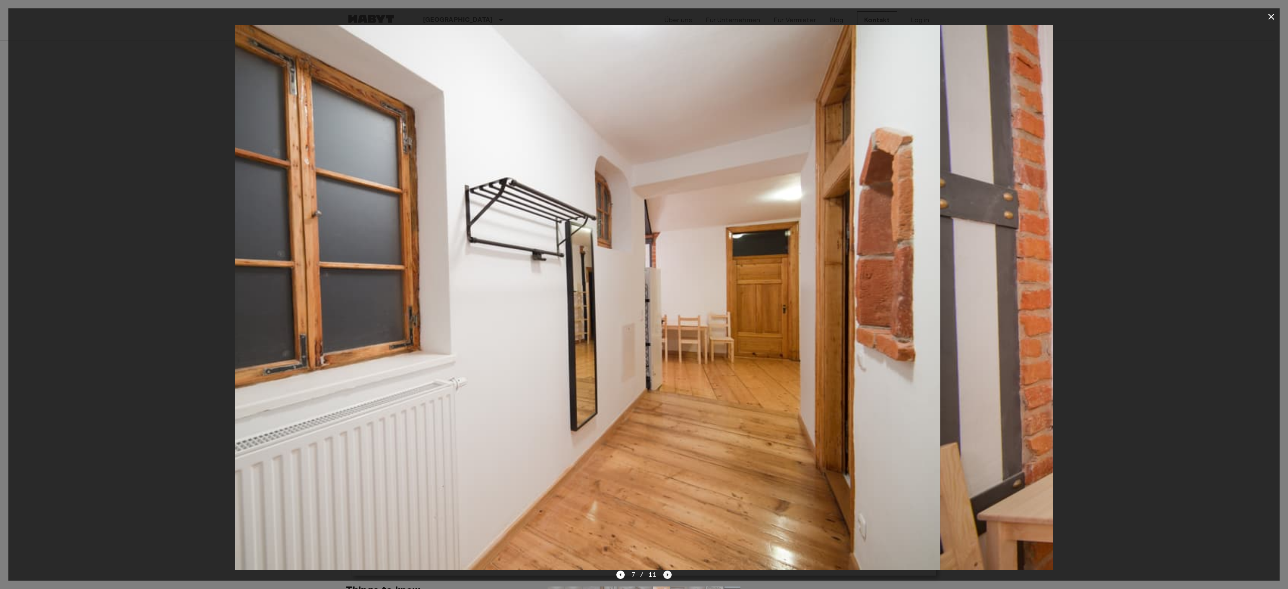
click at [665, 575] on icon "Next image" at bounding box center [667, 575] width 8 height 8
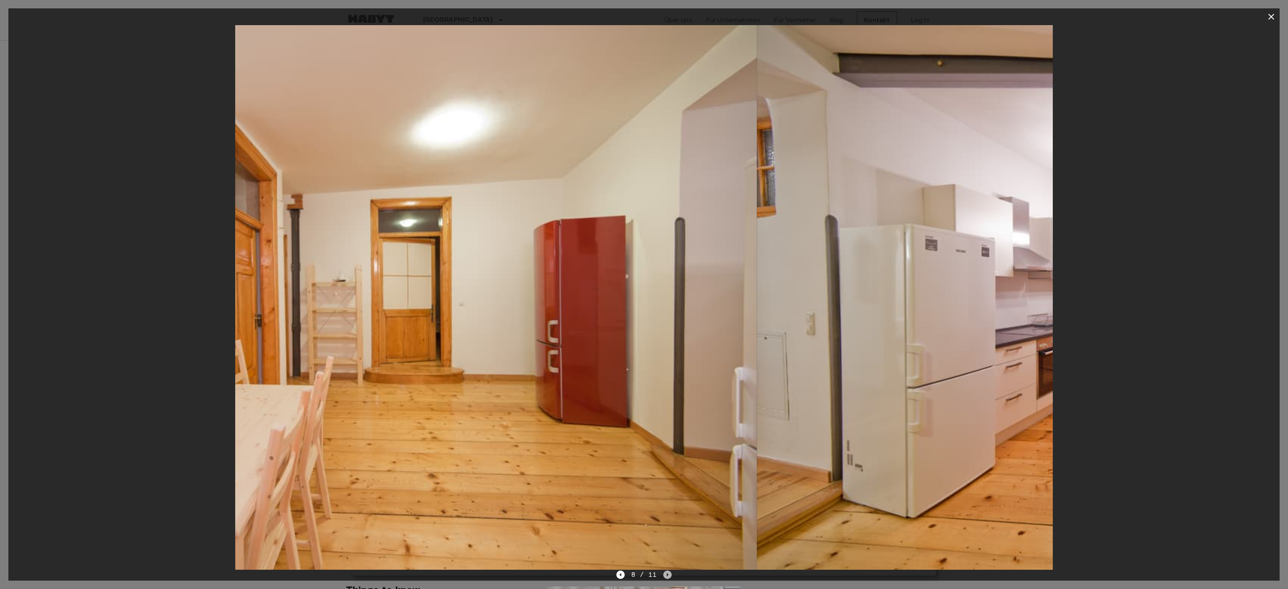
click at [665, 575] on icon "Next image" at bounding box center [667, 575] width 8 height 8
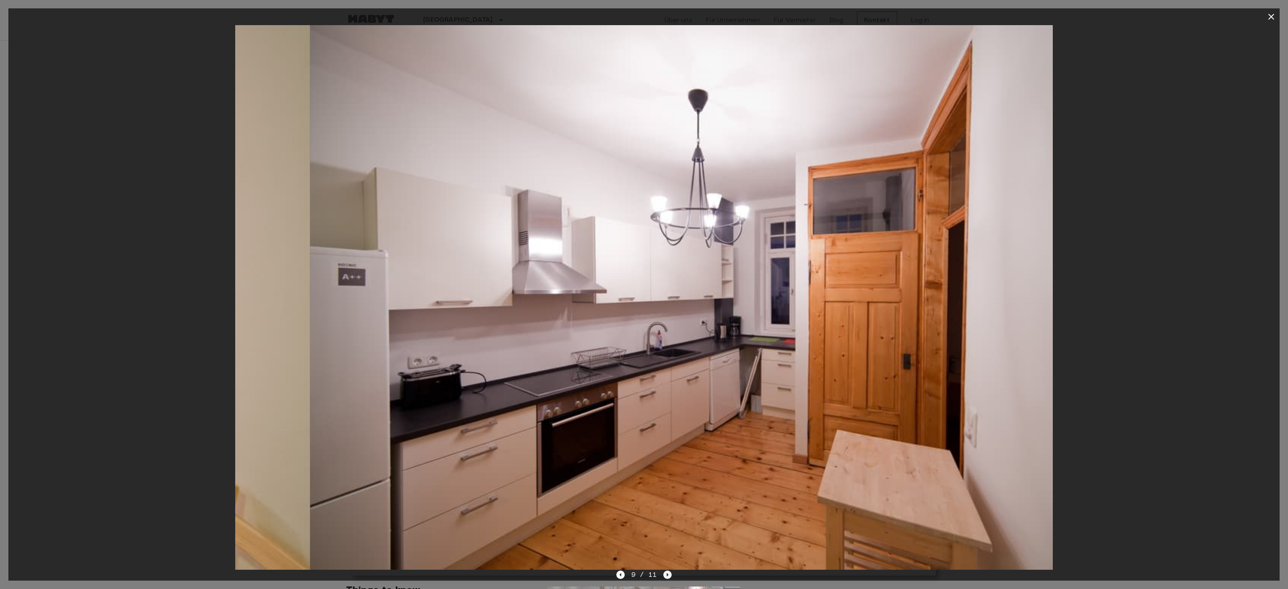
click at [665, 575] on icon "Next image" at bounding box center [667, 575] width 8 height 8
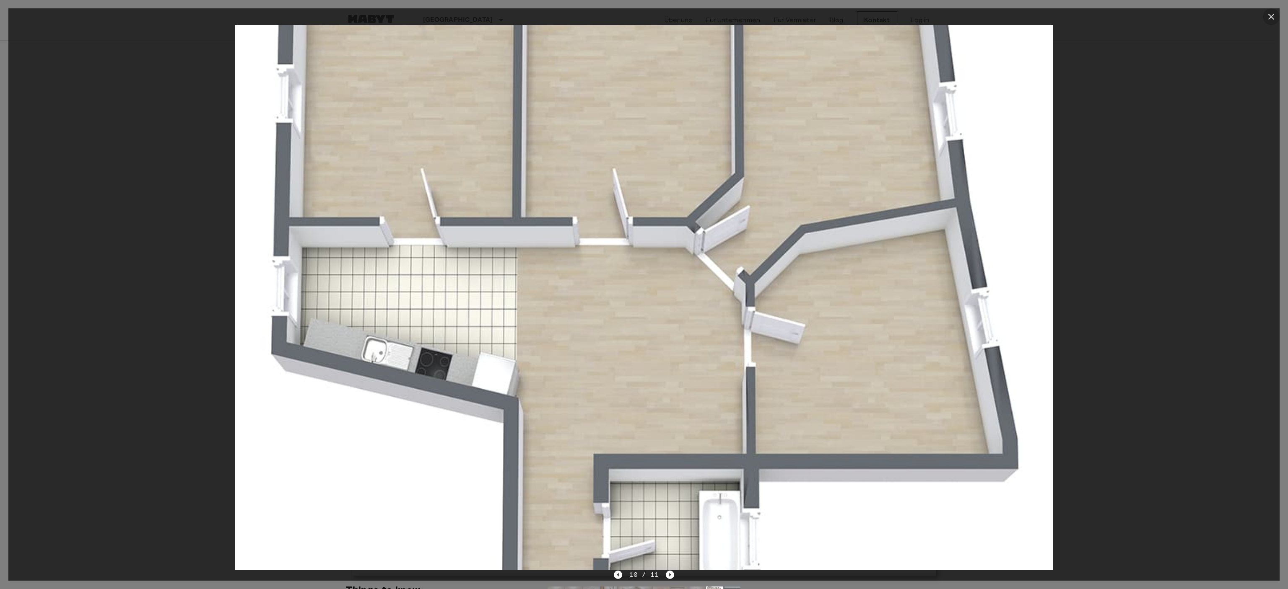
click at [1273, 15] on icon "button" at bounding box center [1271, 17] width 6 height 6
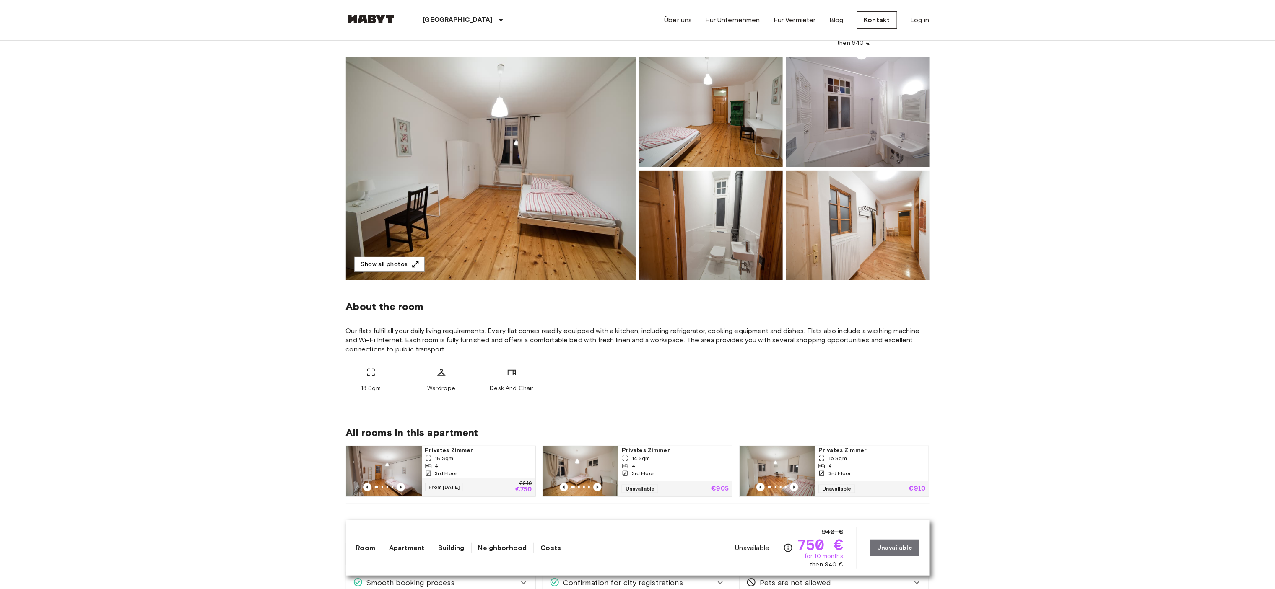
scroll to position [84, 0]
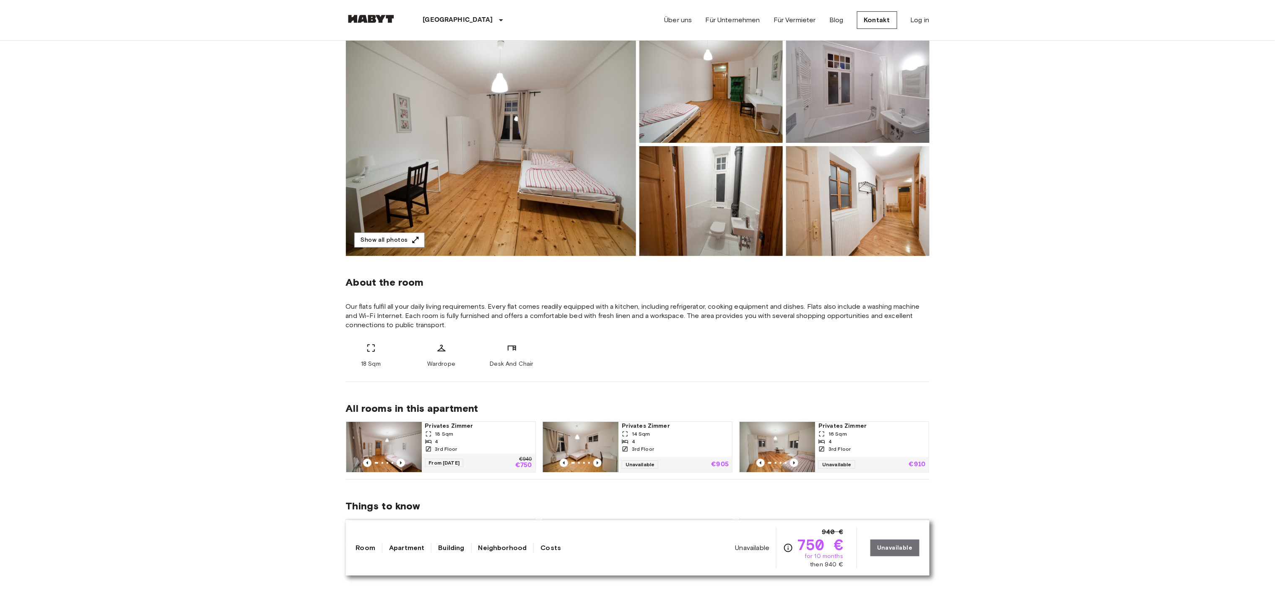
click at [852, 440] on div "4" at bounding box center [871, 442] width 107 height 8
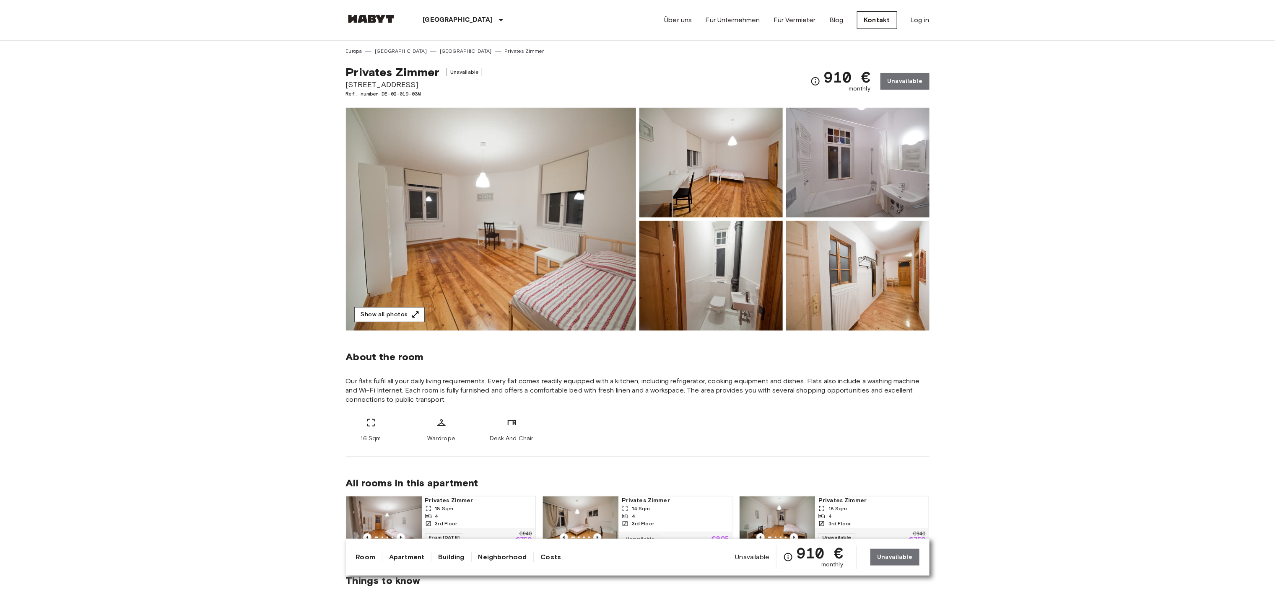
click at [413, 309] on button "Show all photos" at bounding box center [389, 315] width 70 height 16
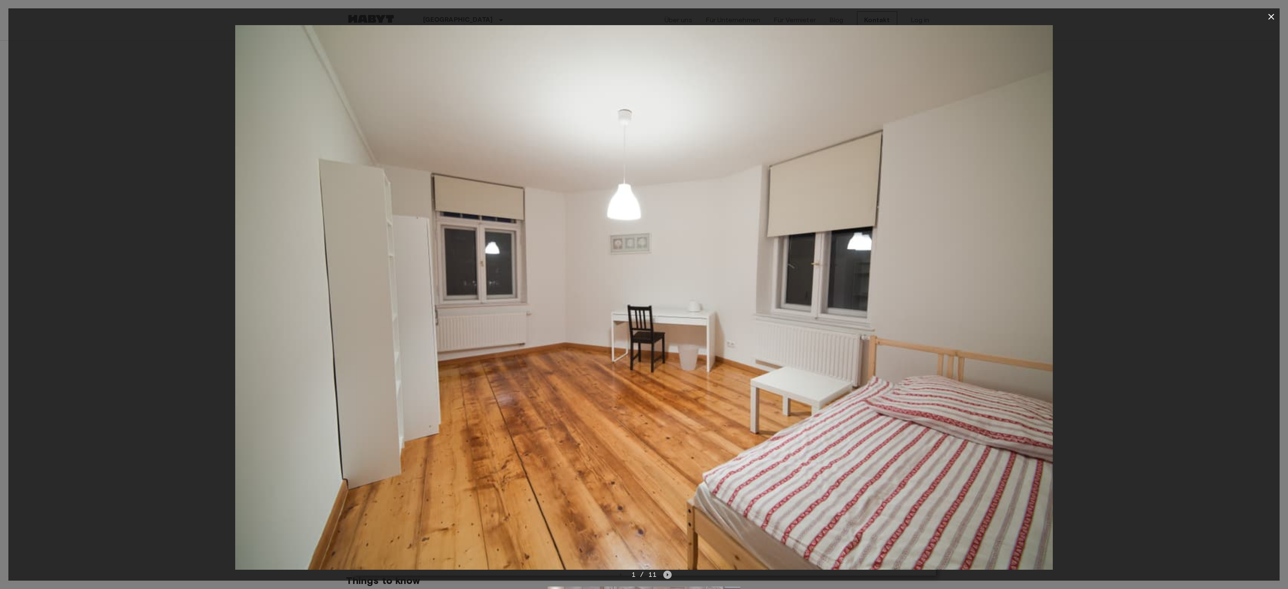
click at [665, 576] on icon "Next image" at bounding box center [667, 575] width 8 height 8
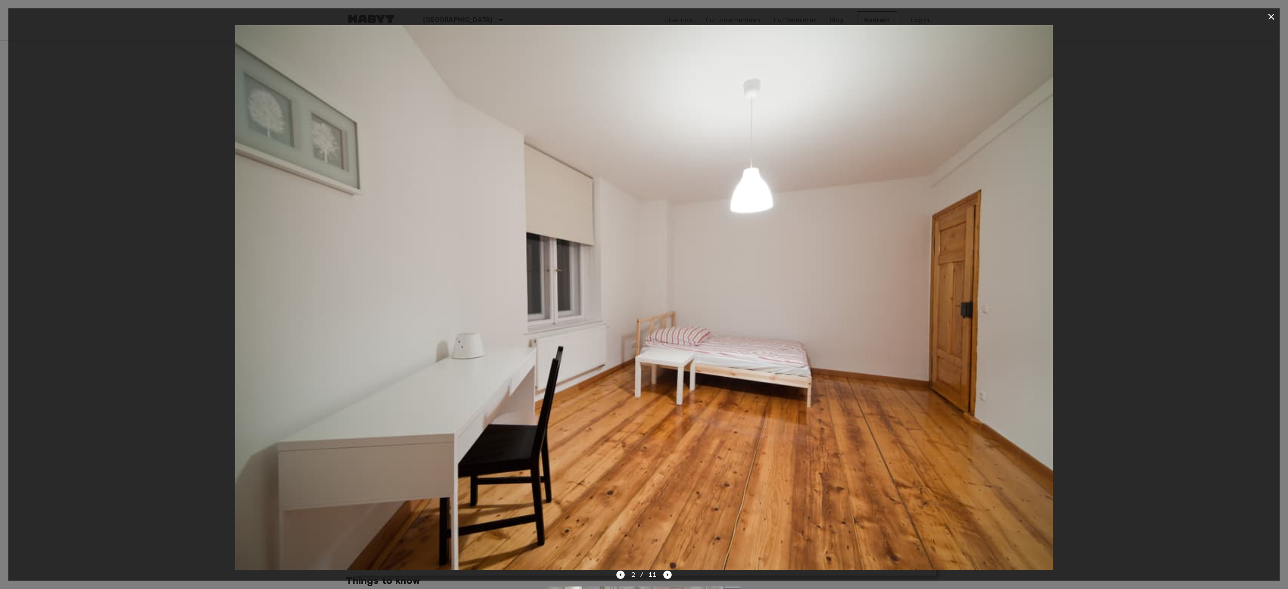
click at [623, 574] on icon "Previous image" at bounding box center [620, 575] width 8 height 8
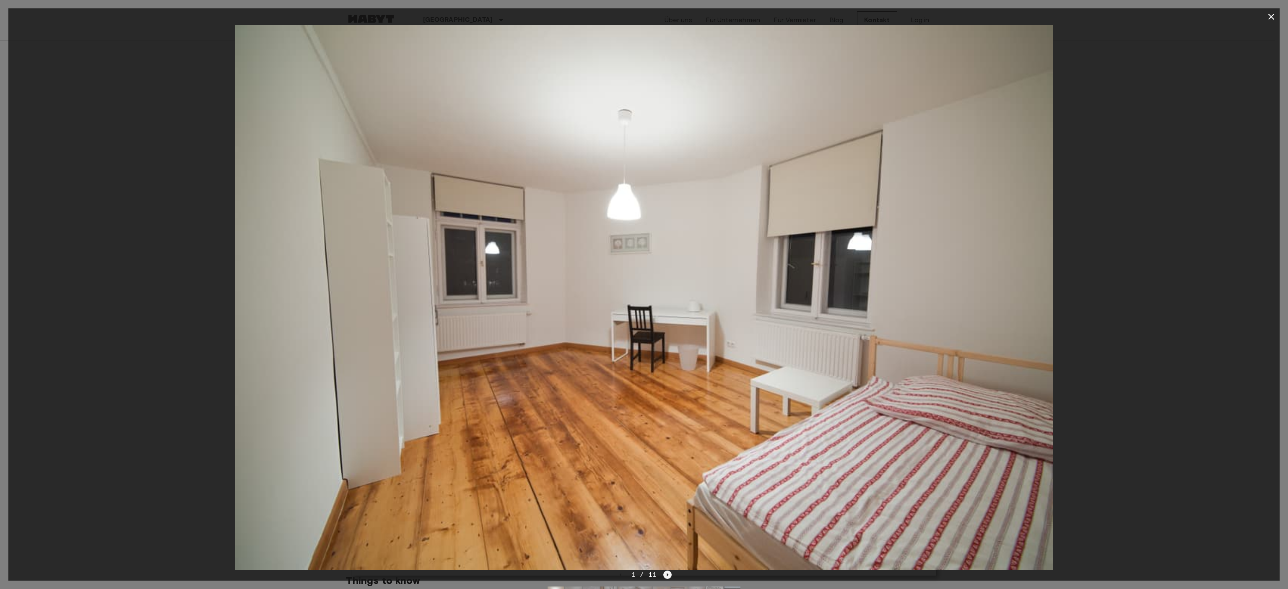
click at [669, 576] on icon "Next image" at bounding box center [667, 575] width 8 height 8
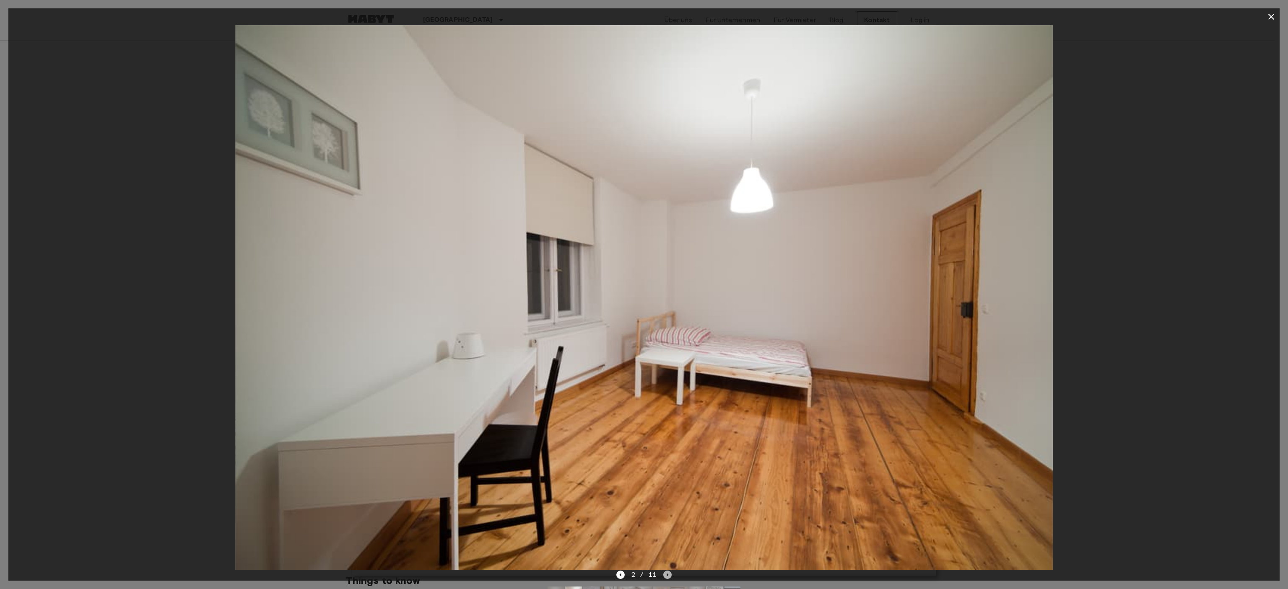
click at [669, 576] on icon "Next image" at bounding box center [667, 575] width 8 height 8
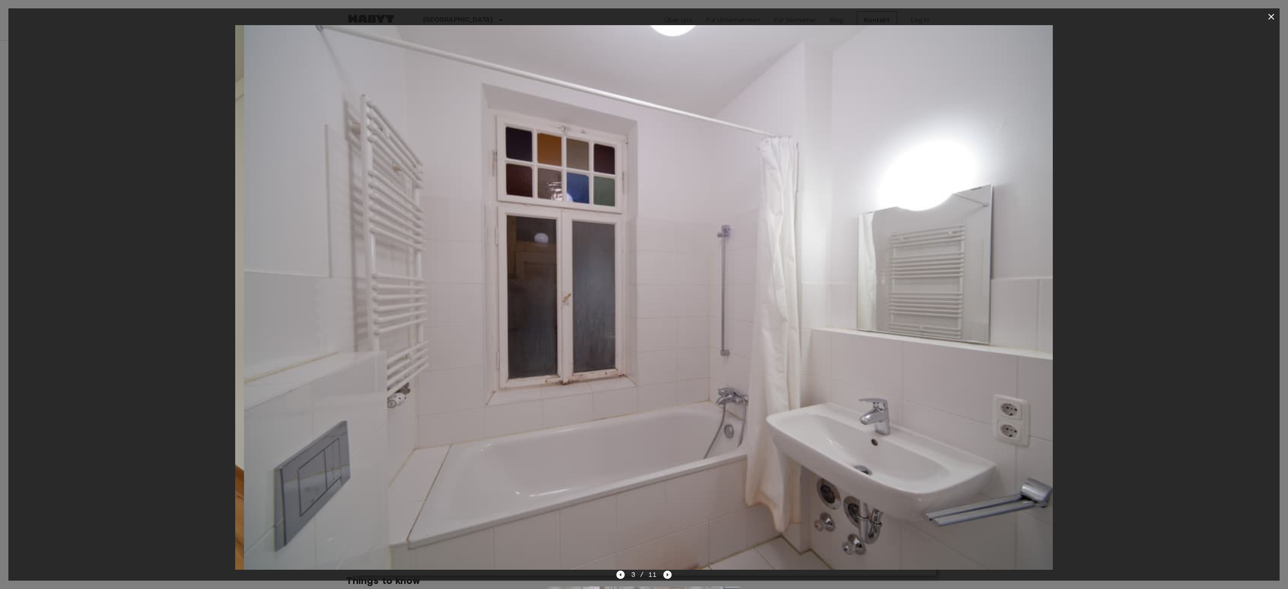
click at [669, 576] on icon "Next image" at bounding box center [667, 575] width 8 height 8
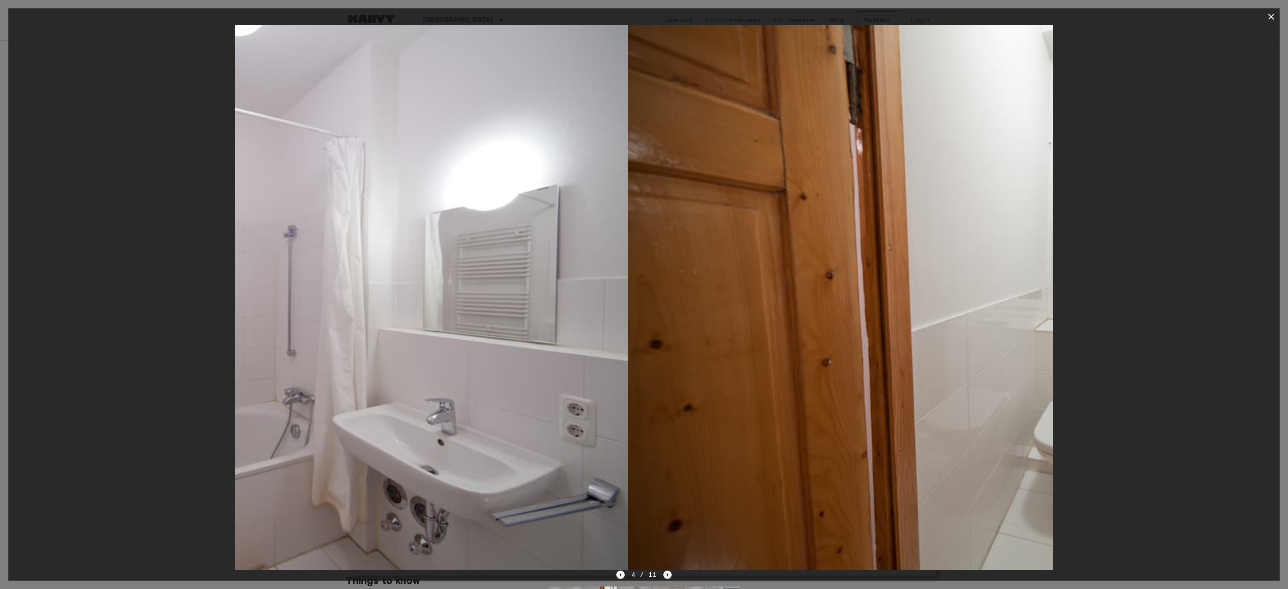
click at [669, 576] on icon "Next image" at bounding box center [667, 575] width 8 height 8
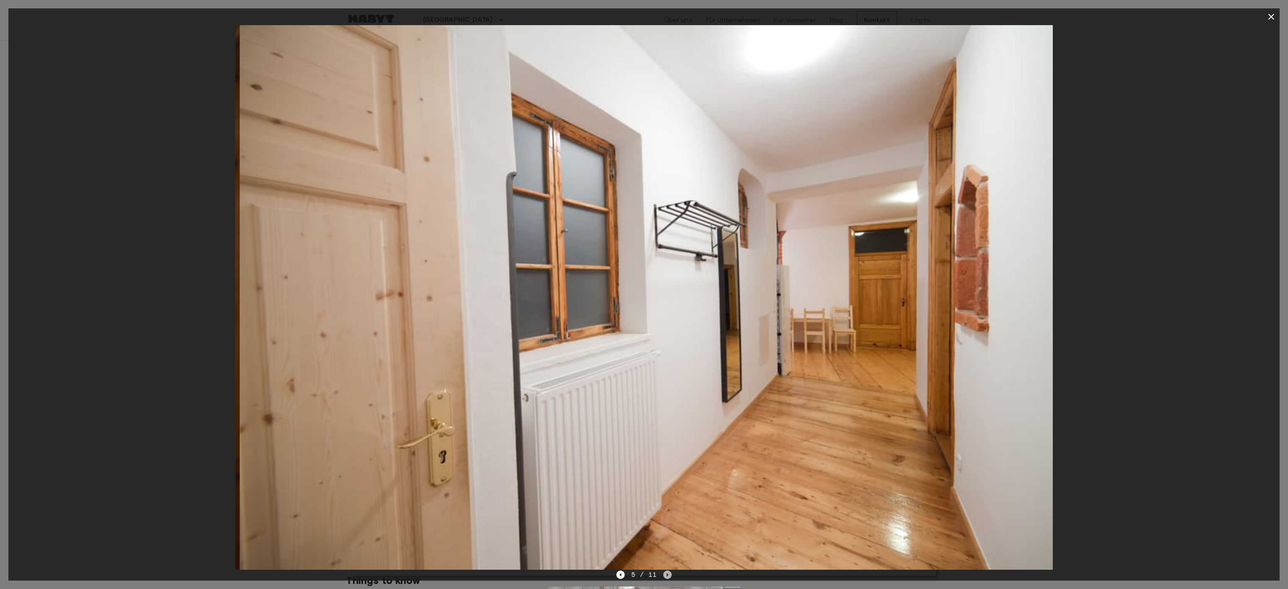
click at [669, 576] on icon "Next image" at bounding box center [667, 575] width 8 height 8
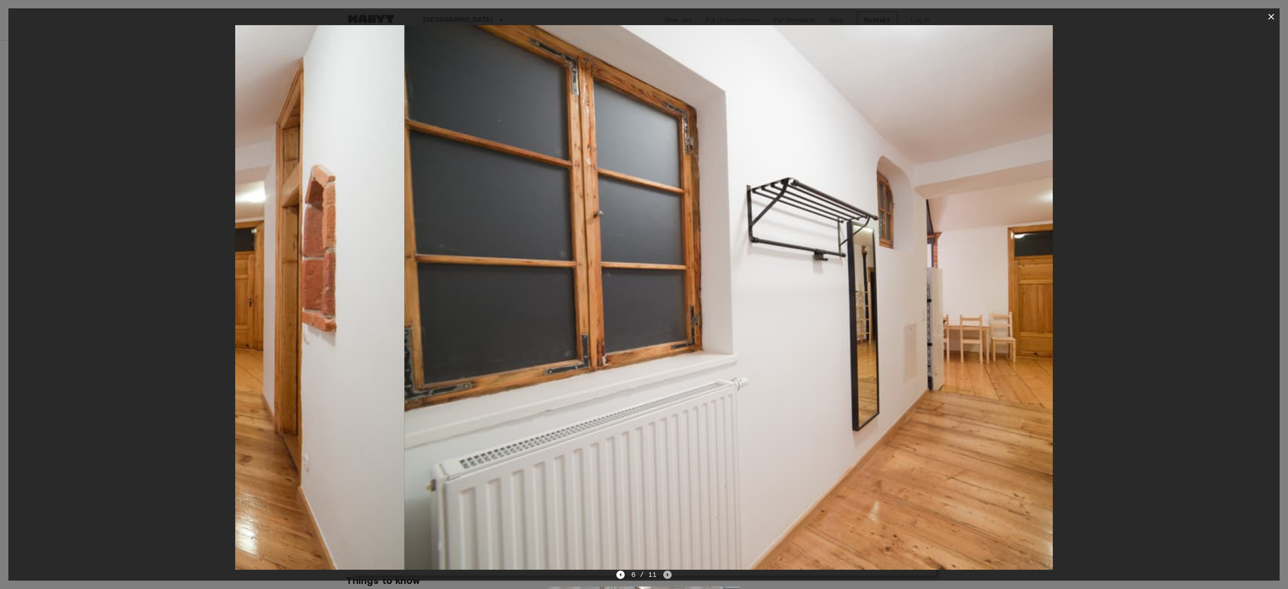
click at [669, 576] on icon "Next image" at bounding box center [667, 575] width 8 height 8
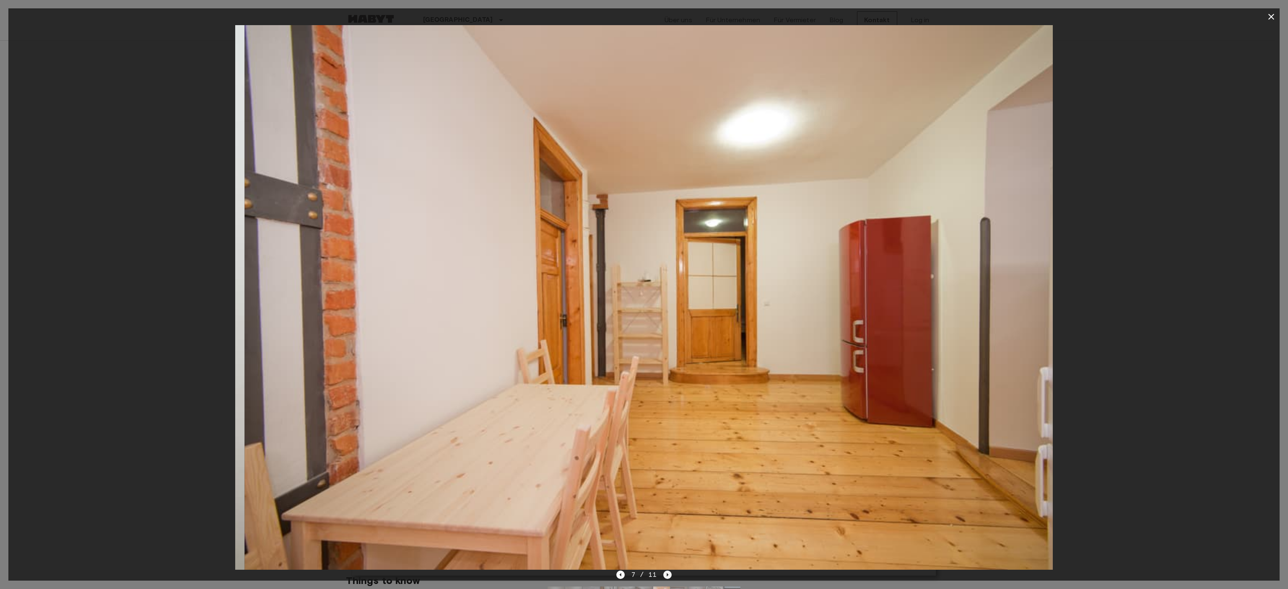
click at [669, 576] on icon "Next image" at bounding box center [667, 575] width 8 height 8
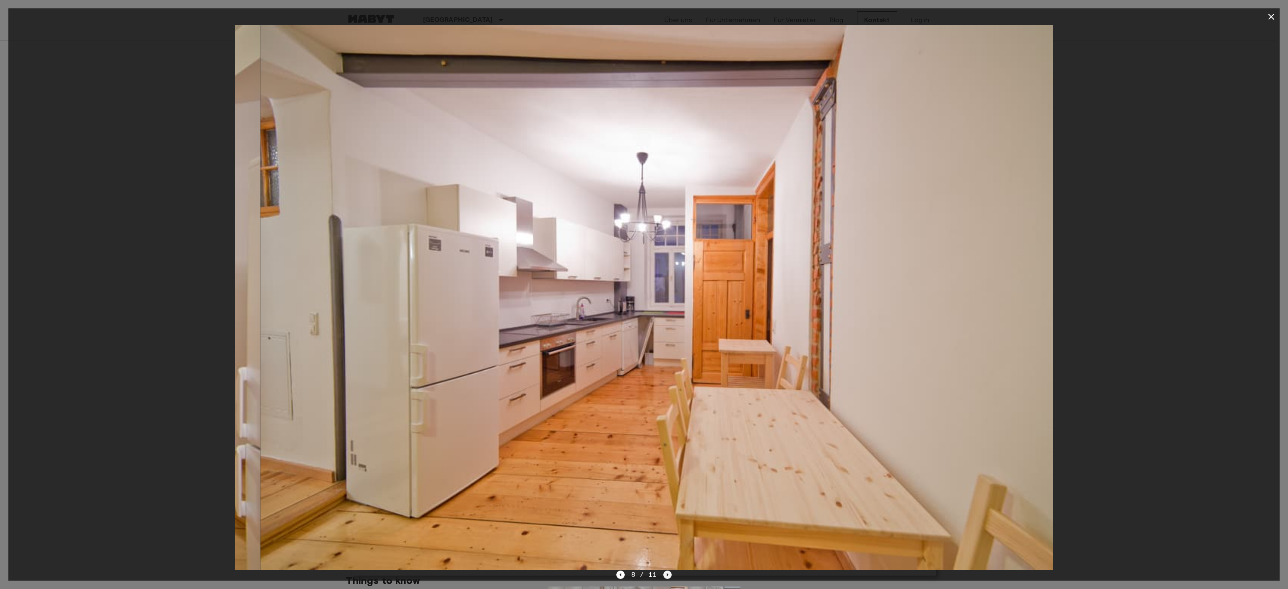
click at [669, 576] on icon "Next image" at bounding box center [667, 575] width 8 height 8
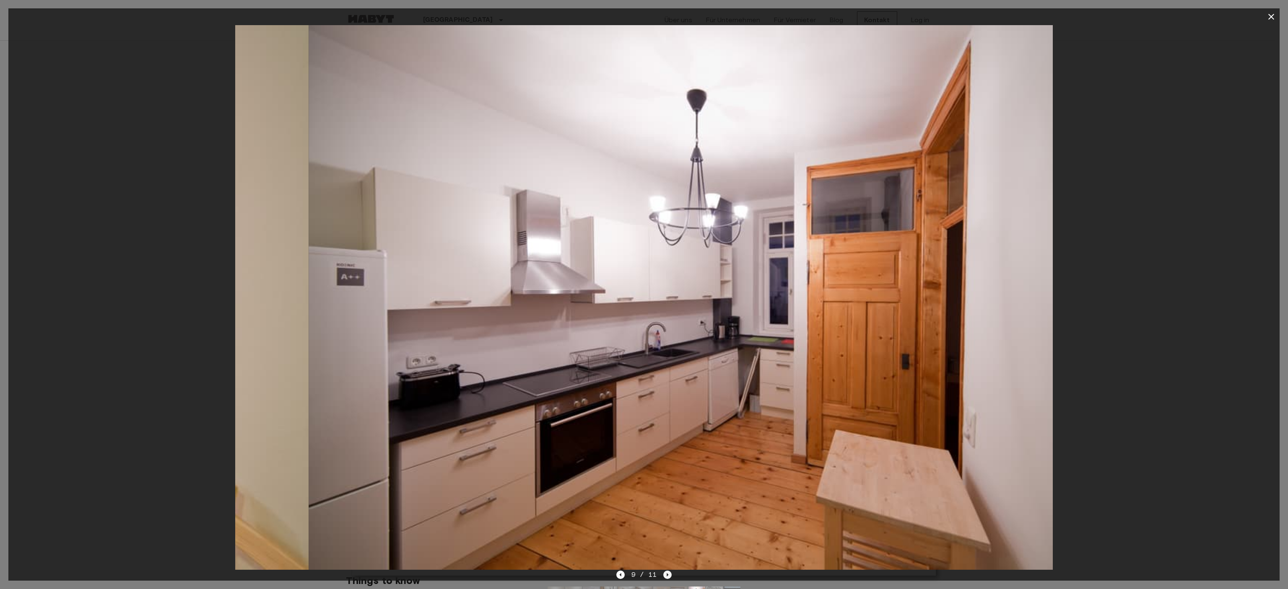
click at [669, 576] on icon "Next image" at bounding box center [667, 575] width 8 height 8
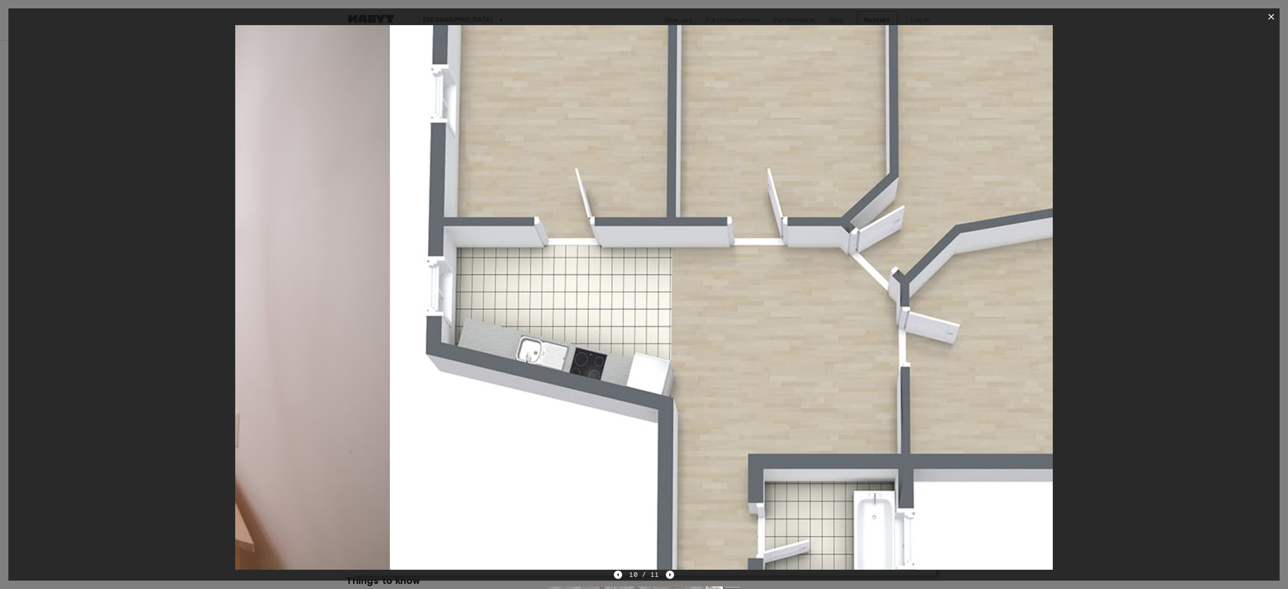
click at [668, 575] on icon "Next image" at bounding box center [670, 575] width 8 height 8
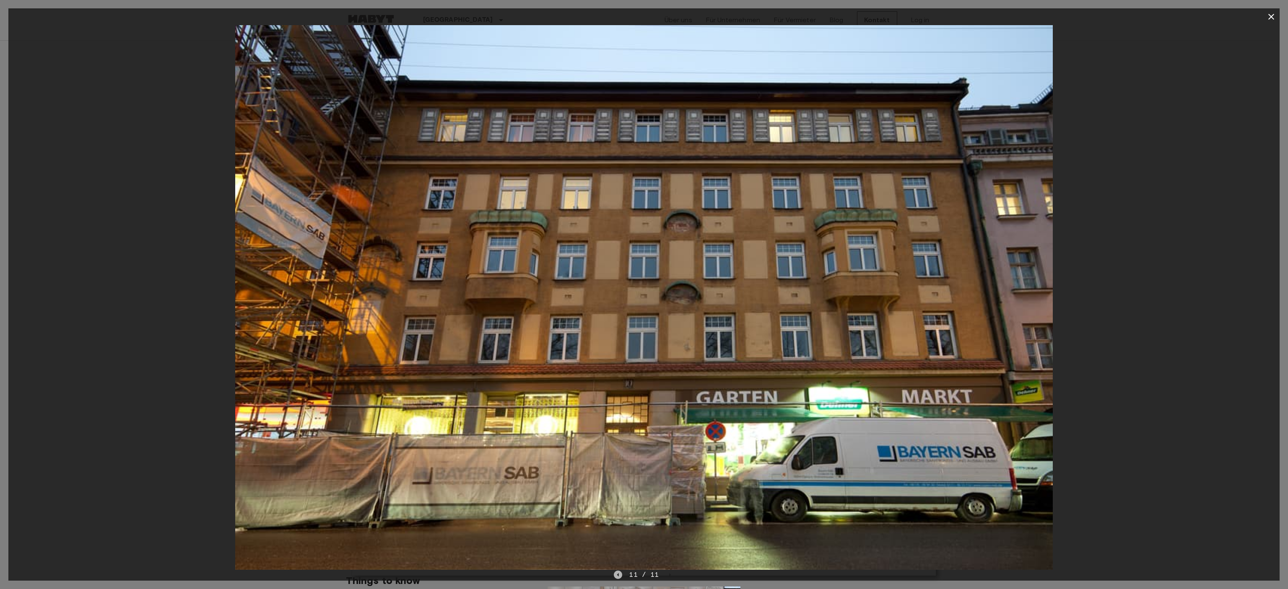
click at [616, 573] on icon "Previous image" at bounding box center [618, 575] width 8 height 8
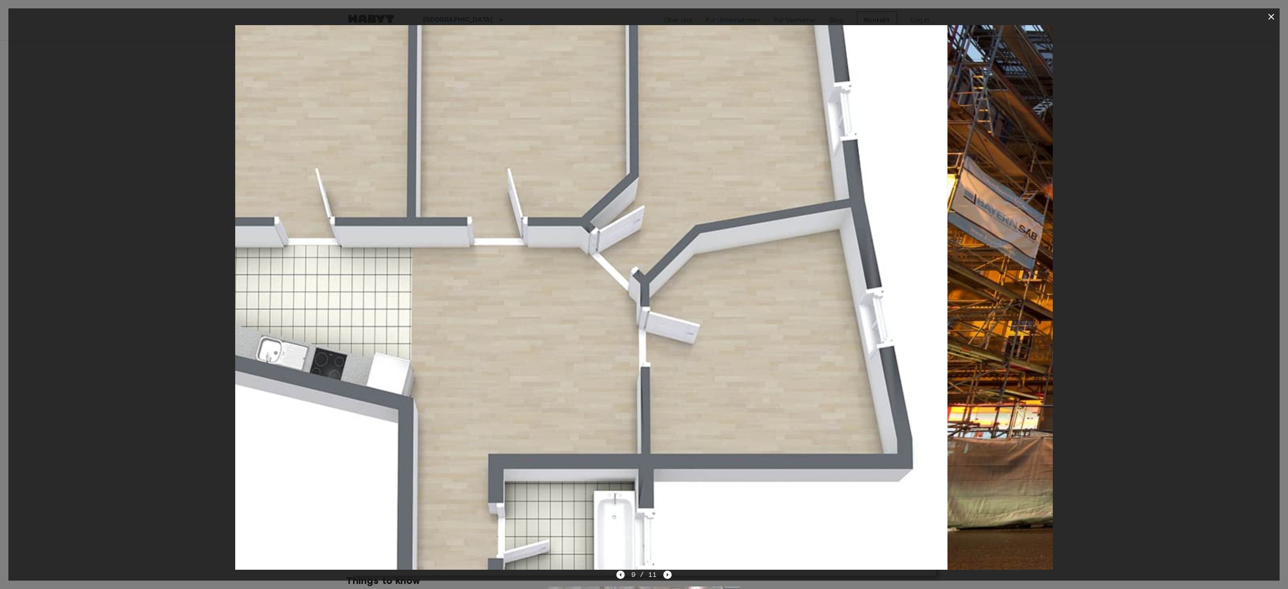
click at [616, 573] on icon "Previous image" at bounding box center [620, 575] width 8 height 8
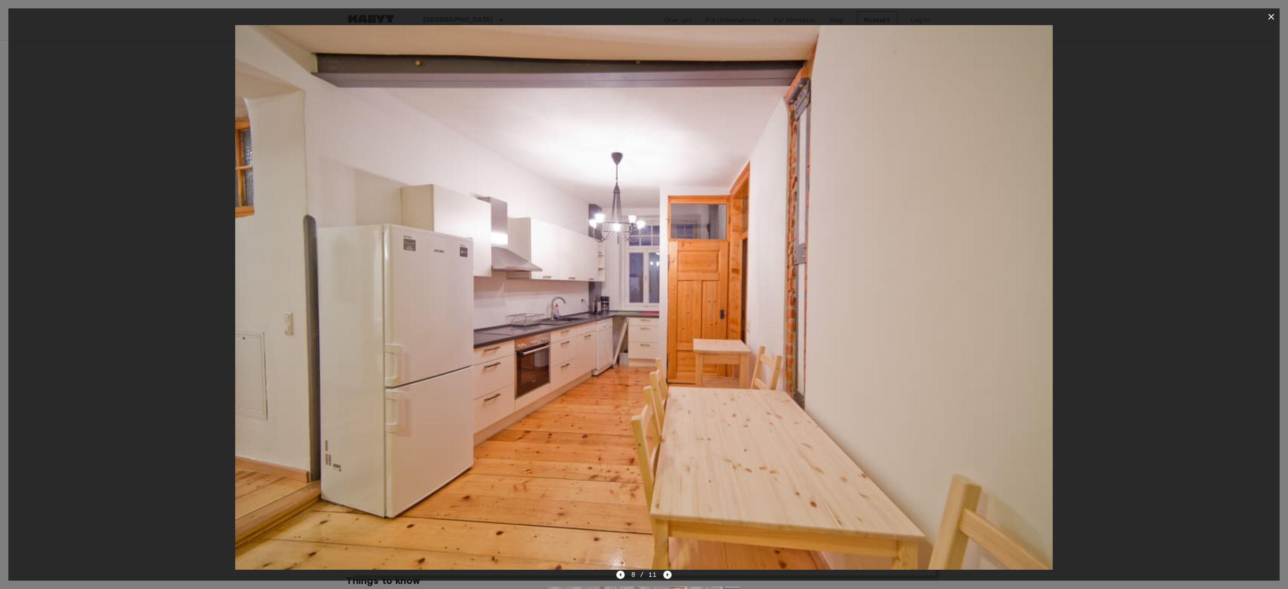
click at [669, 574] on icon "Next image" at bounding box center [667, 575] width 8 height 8
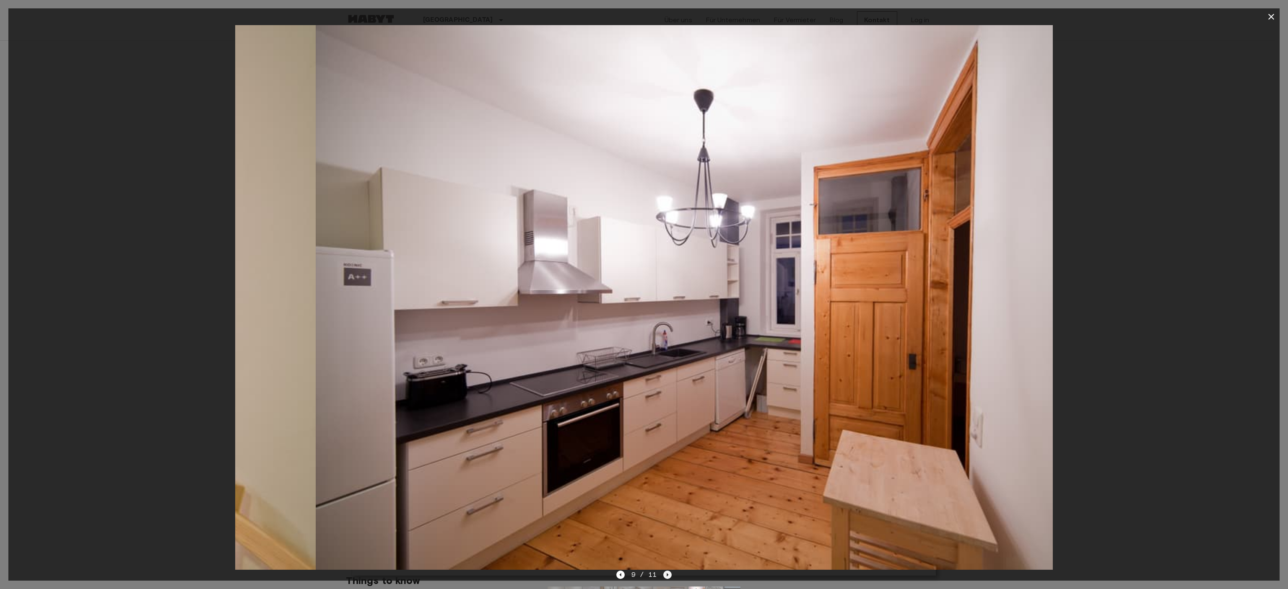
click at [669, 574] on icon "Next image" at bounding box center [667, 575] width 8 height 8
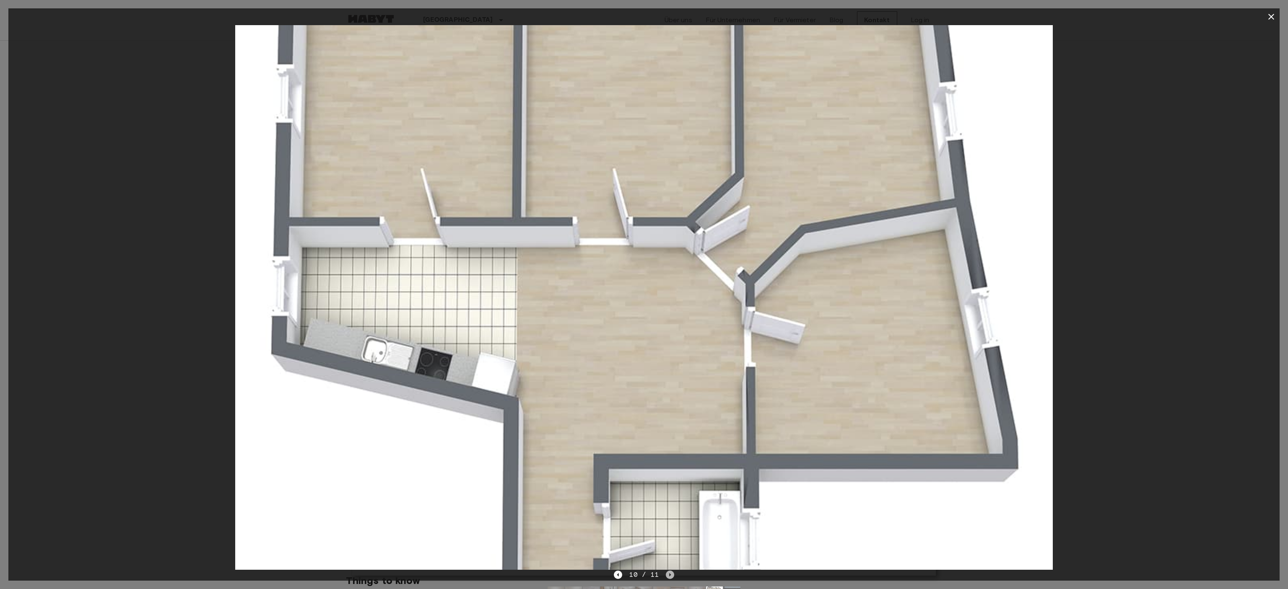
click at [666, 575] on icon "Next image" at bounding box center [670, 575] width 8 height 8
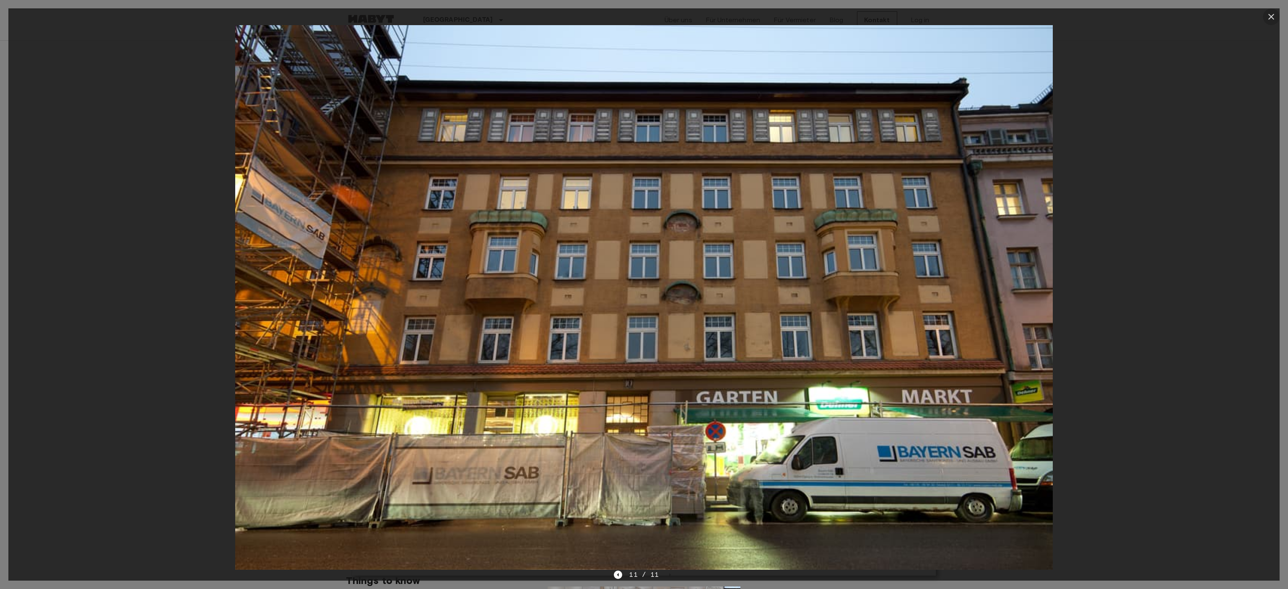
click at [1273, 17] on icon "button" at bounding box center [1271, 17] width 10 height 10
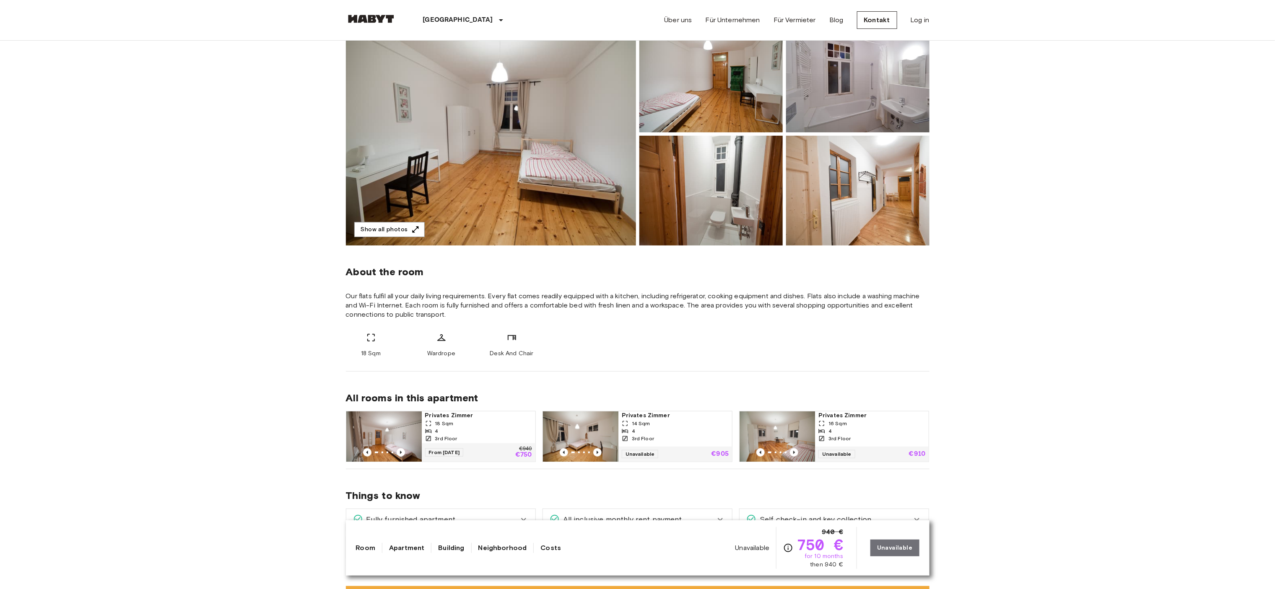
scroll to position [168, 0]
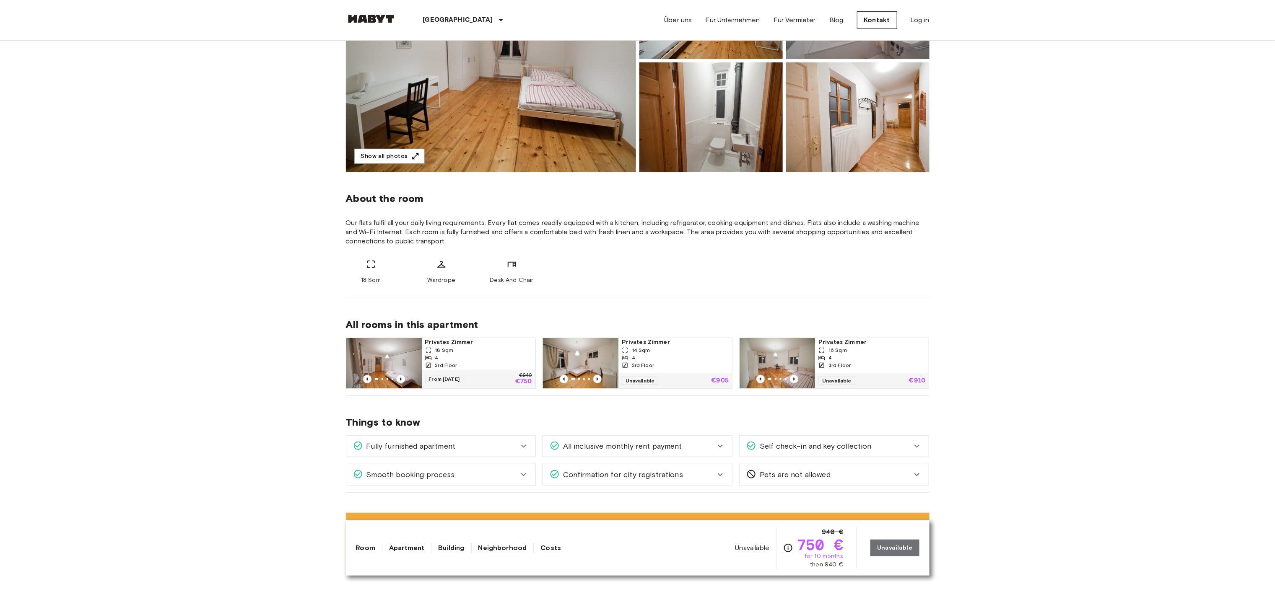
click at [480, 356] on div "4" at bounding box center [478, 358] width 107 height 8
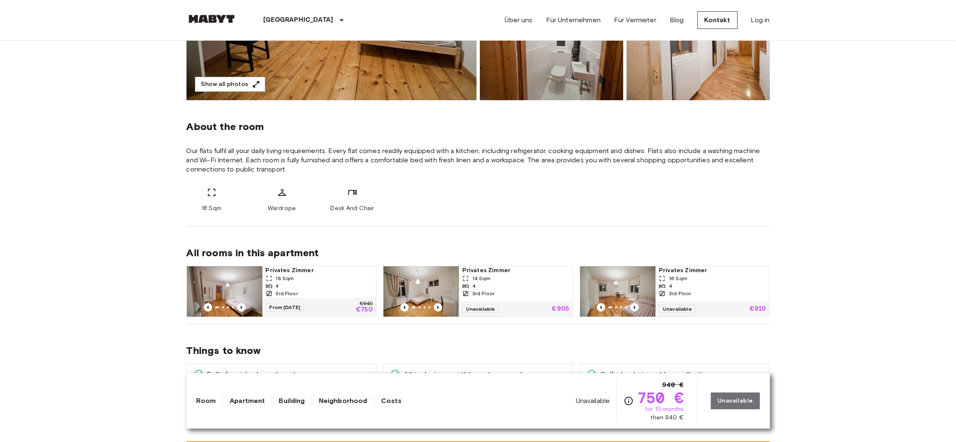
scroll to position [293, 0]
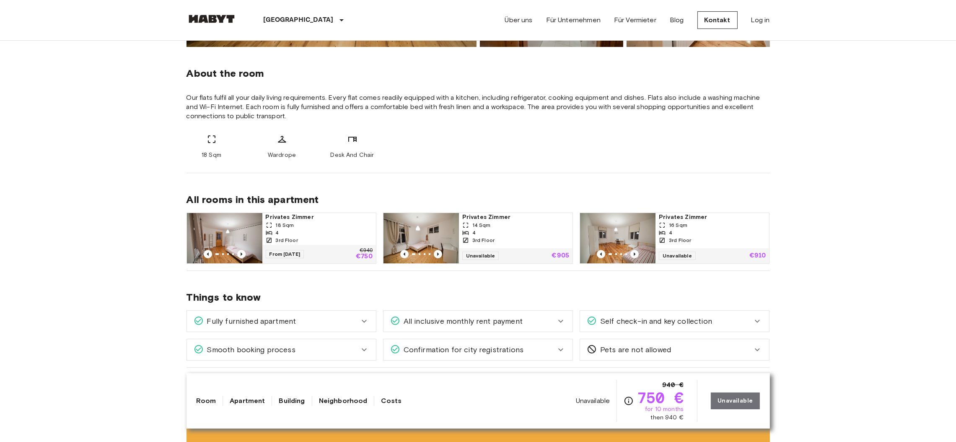
click at [315, 226] on div "18 Sqm" at bounding box center [319, 225] width 107 height 8
click at [326, 228] on div "18 Sqm" at bounding box center [319, 225] width 107 height 8
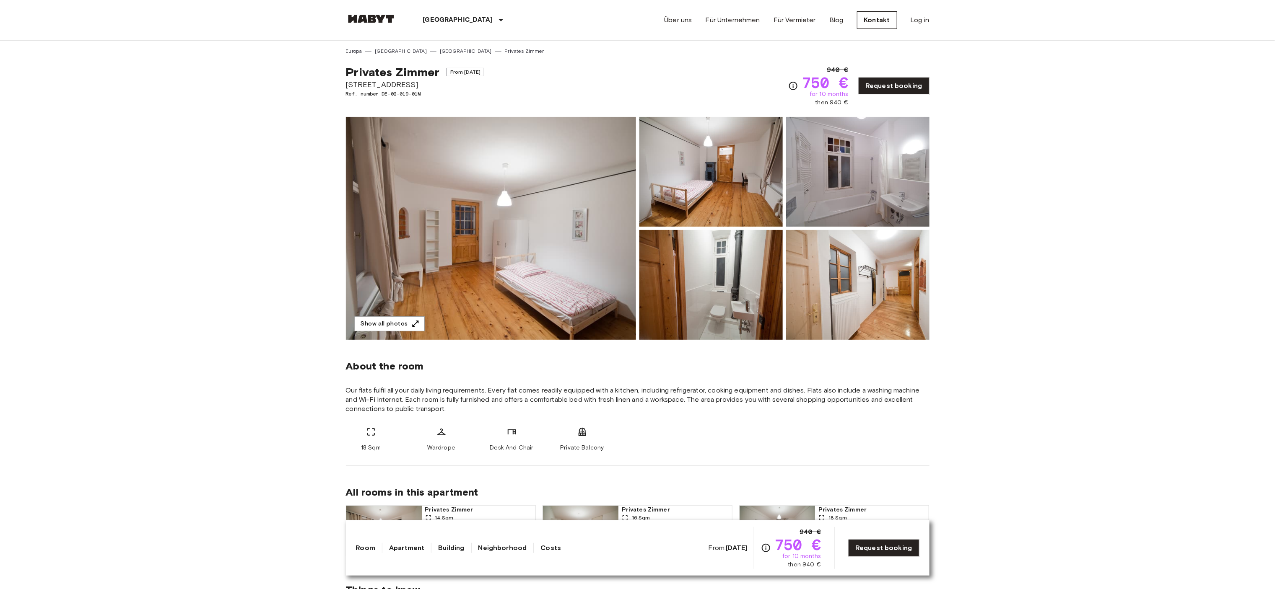
click at [481, 274] on img at bounding box center [491, 228] width 290 height 223
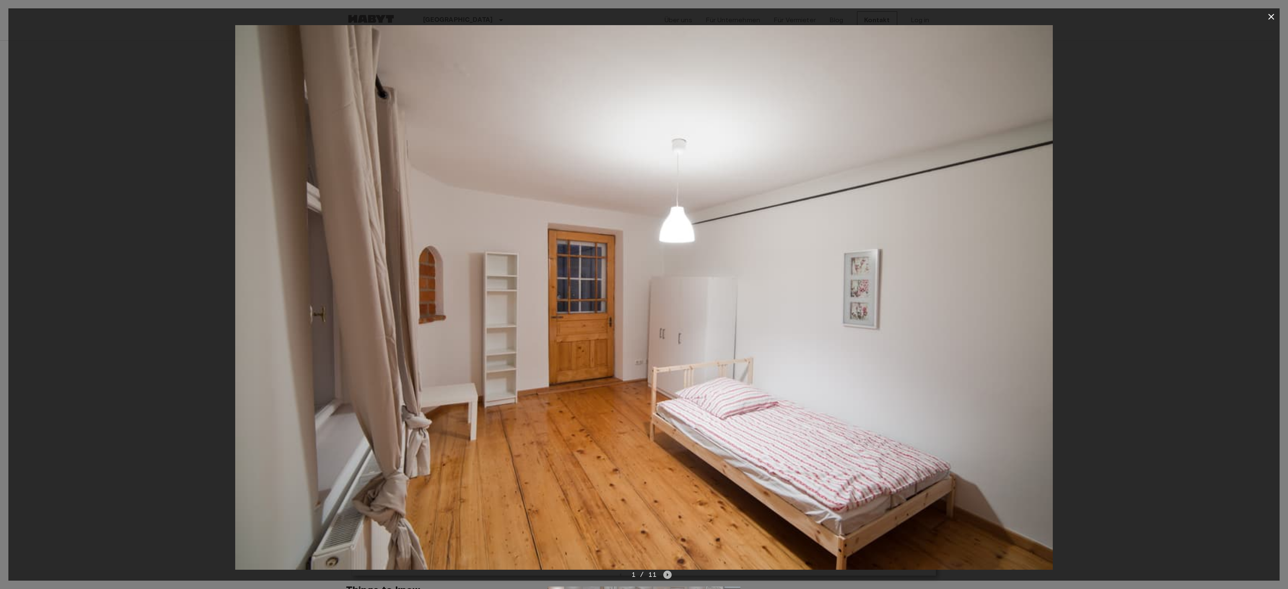
click at [663, 574] on icon "Next image" at bounding box center [667, 575] width 8 height 8
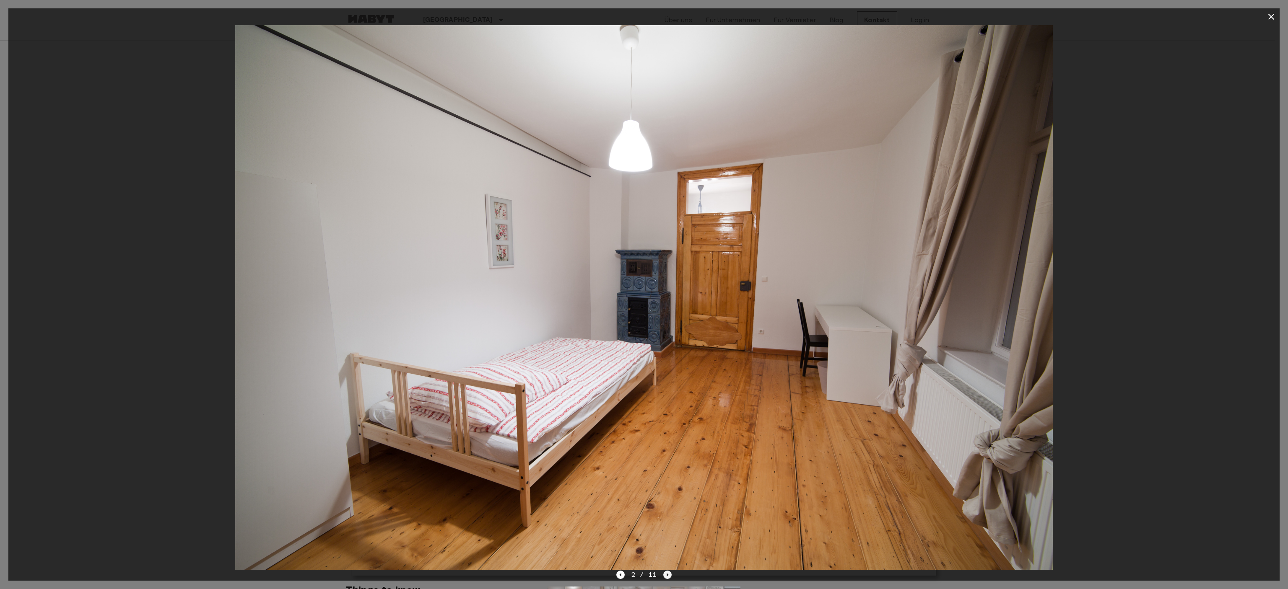
click at [667, 574] on icon "Next image" at bounding box center [668, 575] width 2 height 3
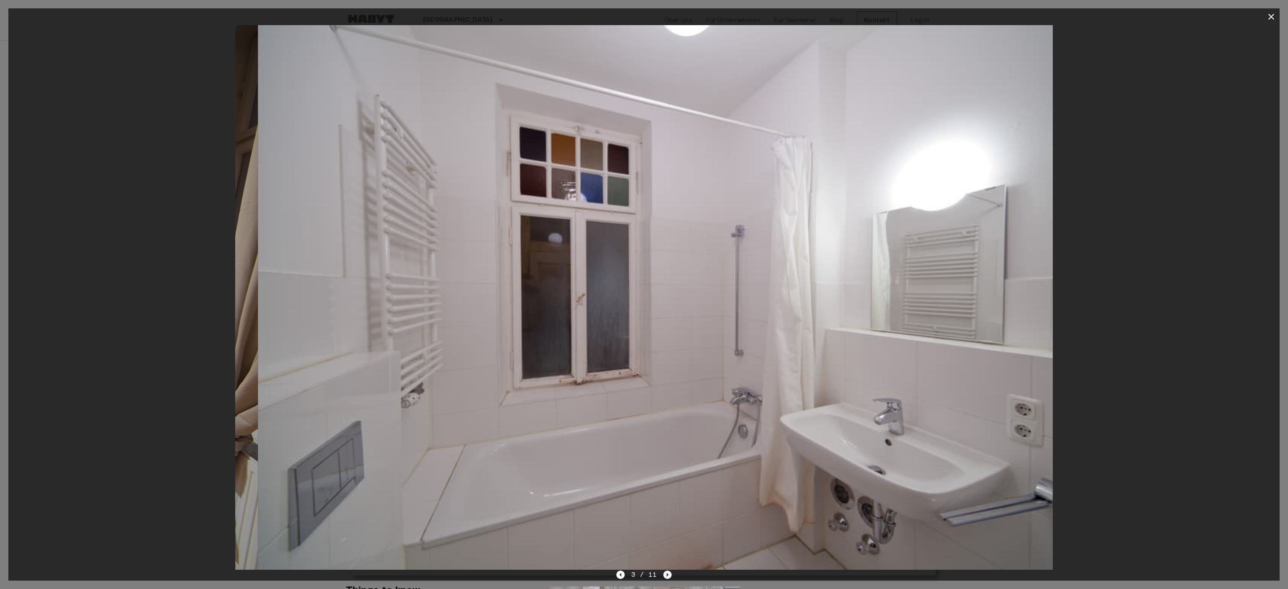
click at [667, 574] on icon "Next image" at bounding box center [668, 575] width 2 height 3
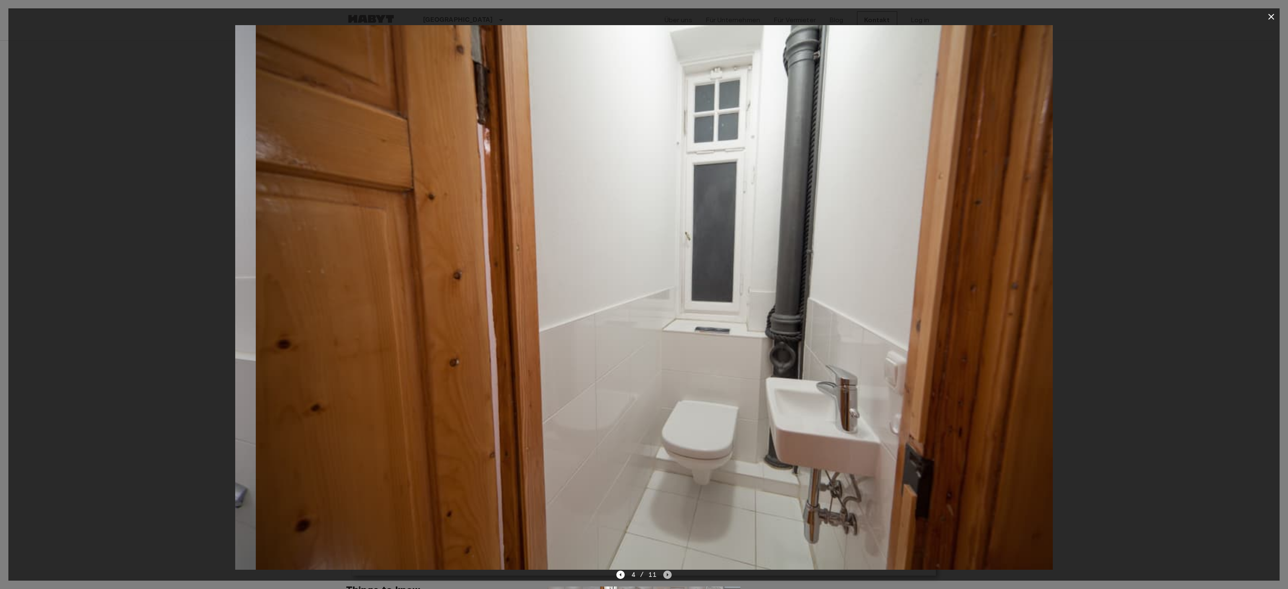
click at [667, 574] on icon "Next image" at bounding box center [668, 575] width 2 height 3
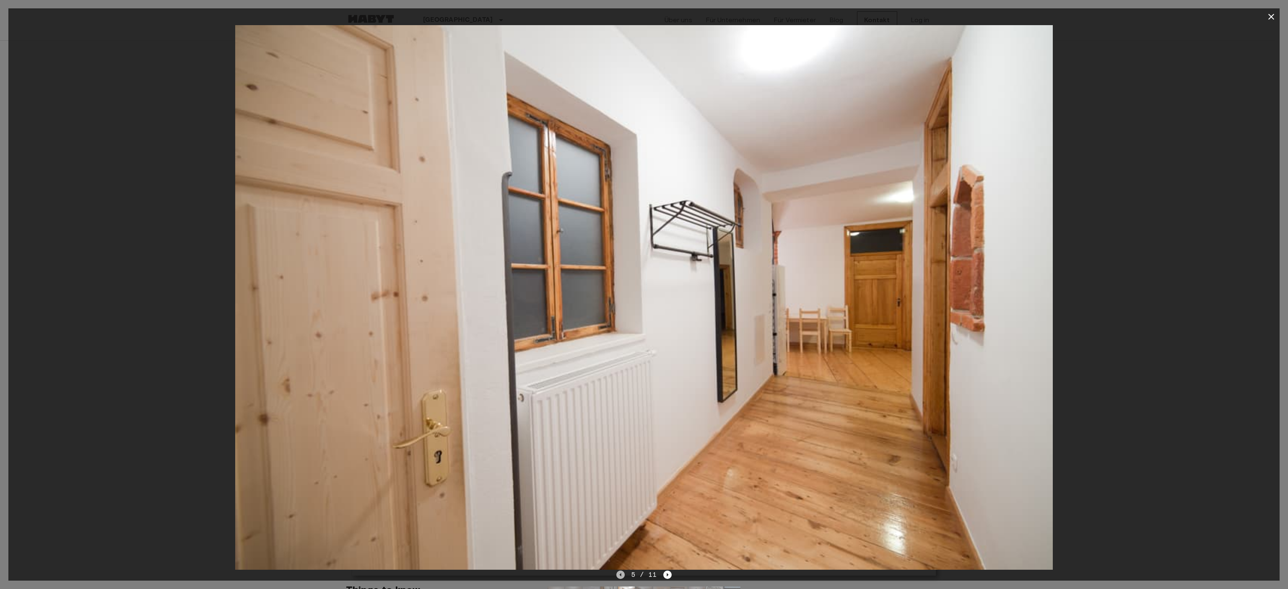
click at [620, 578] on icon "Previous image" at bounding box center [620, 575] width 8 height 8
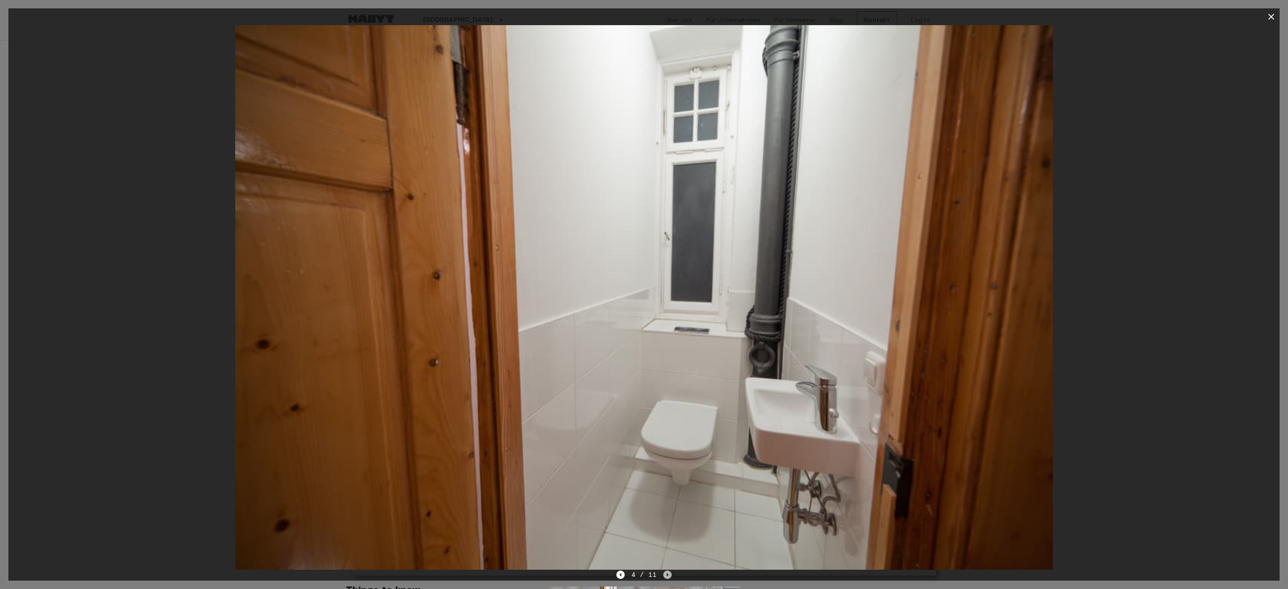
click at [667, 576] on icon "Next image" at bounding box center [667, 575] width 8 height 8
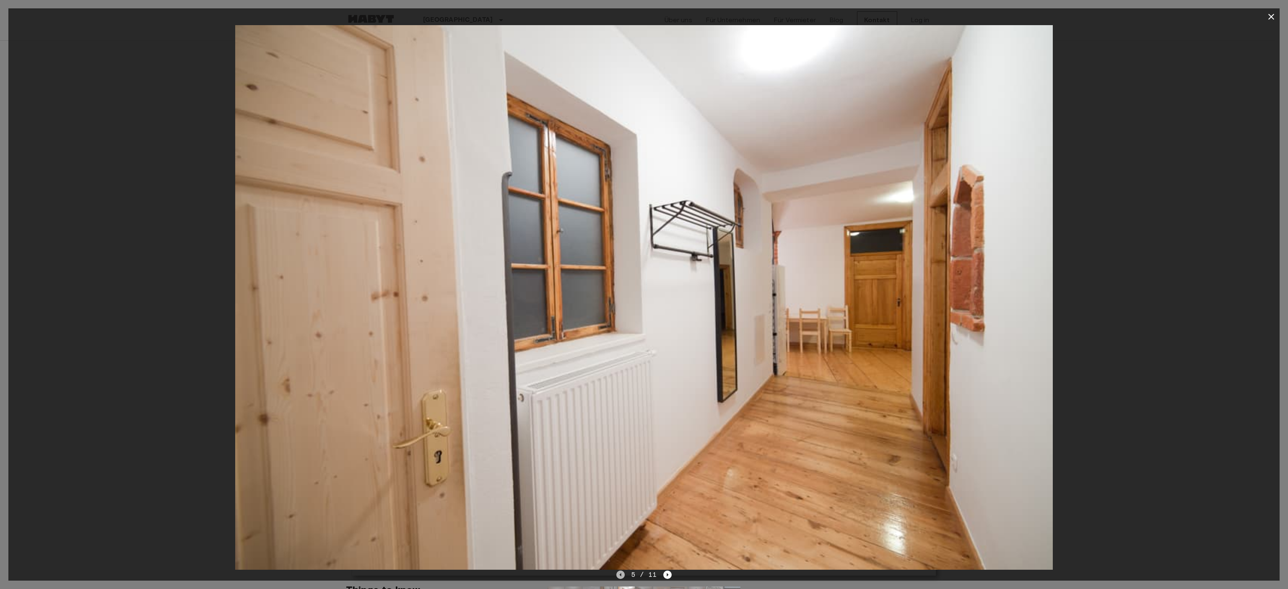
click at [622, 576] on icon "Previous image" at bounding box center [620, 575] width 8 height 8
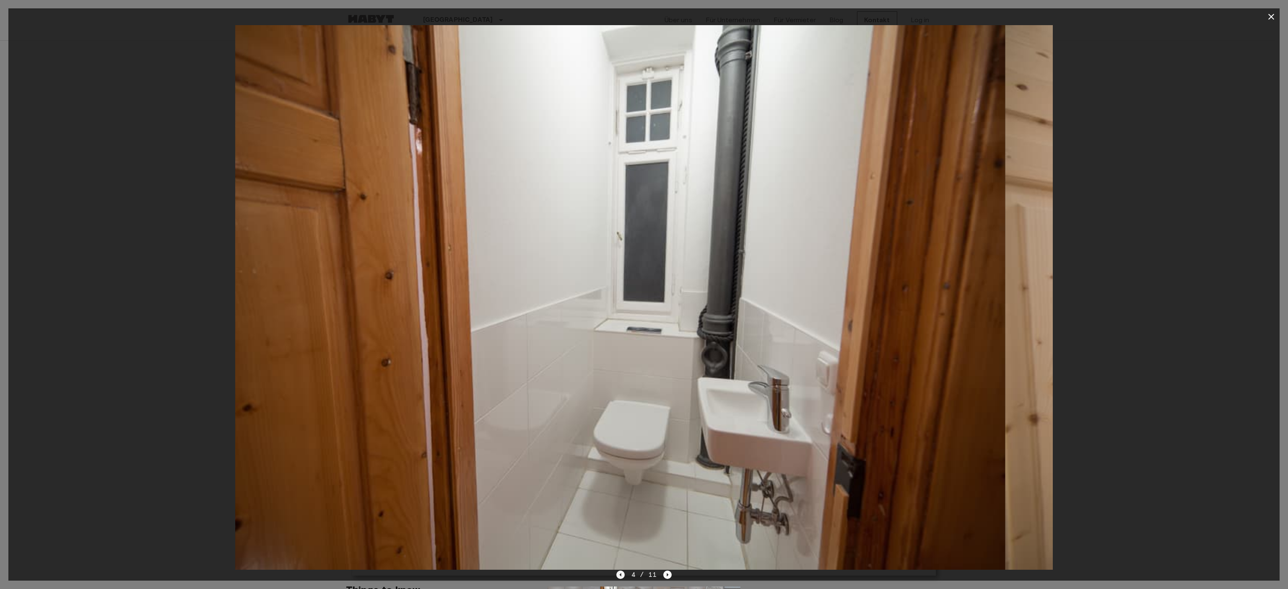
click at [622, 576] on icon "Previous image" at bounding box center [620, 575] width 8 height 8
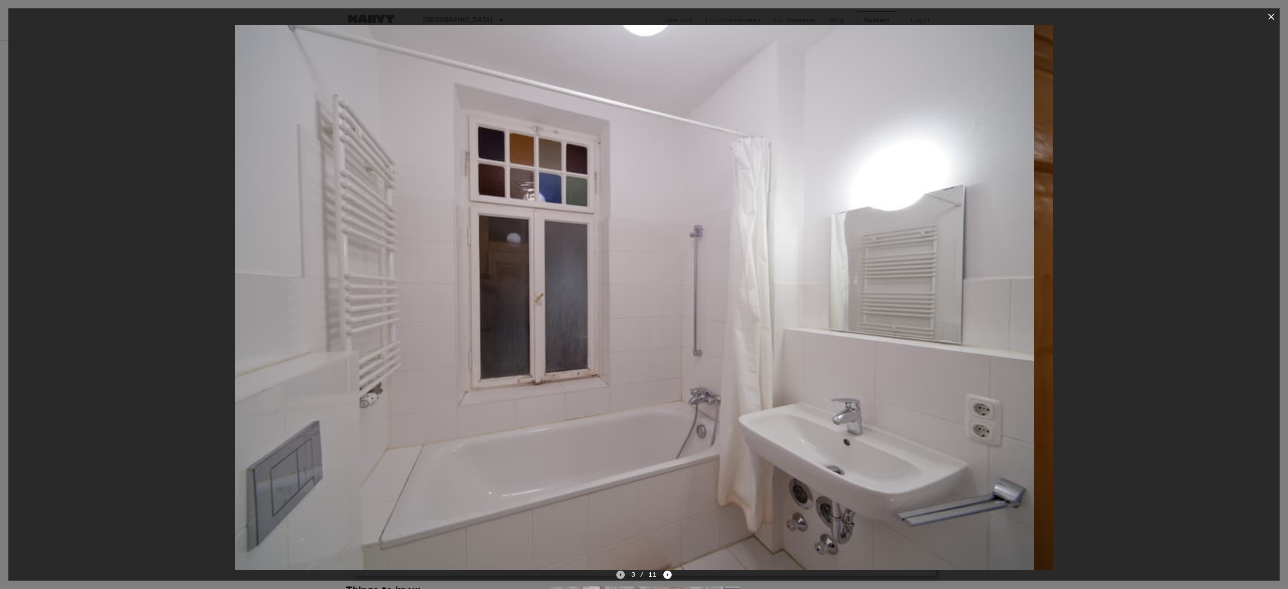
click at [622, 576] on icon "Previous image" at bounding box center [620, 575] width 8 height 8
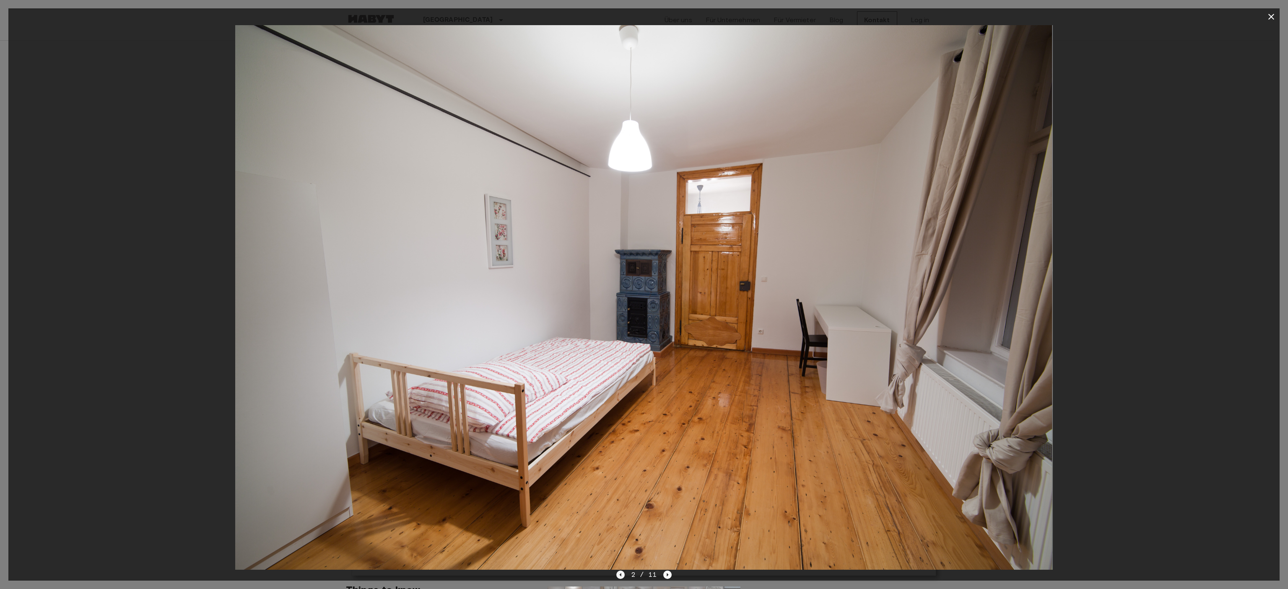
click at [622, 576] on icon "Previous image" at bounding box center [620, 575] width 8 height 8
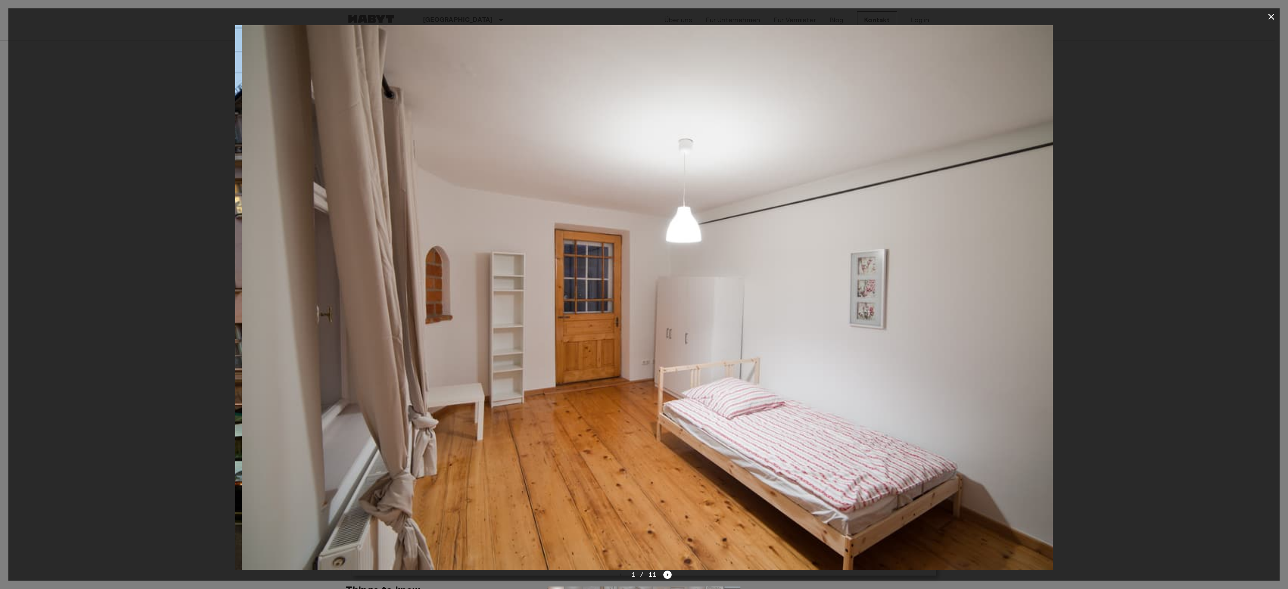
drag, startPoint x: 656, startPoint y: 290, endPoint x: 662, endPoint y: 298, distance: 10.4
click at [662, 298] on img at bounding box center [651, 297] width 818 height 545
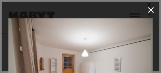
drag, startPoint x: 82, startPoint y: 41, endPoint x: 81, endPoint y: 34, distance: 7.2
click at [81, 34] on img at bounding box center [79, 66] width 144 height 96
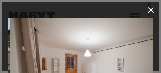
drag, startPoint x: 144, startPoint y: 34, endPoint x: 145, endPoint y: 12, distance: 22.3
click at [145, 12] on div "1 / 11" at bounding box center [81, 37] width 158 height 70
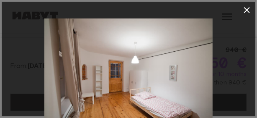
click at [195, 70] on img at bounding box center [128, 74] width 169 height 112
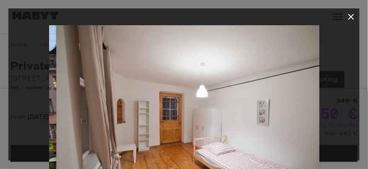
drag, startPoint x: 92, startPoint y: 115, endPoint x: 99, endPoint y: 112, distance: 7.9
click at [99, 112] on img at bounding box center [191, 115] width 270 height 180
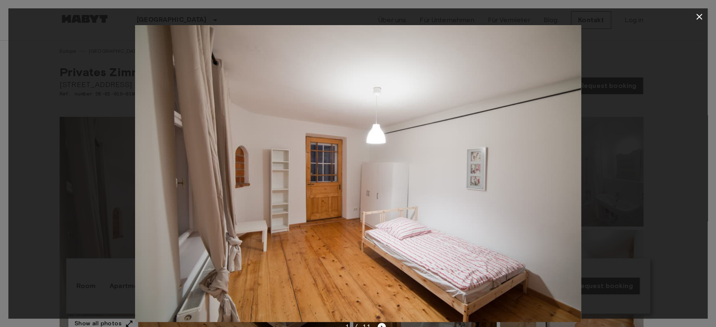
click at [382, 325] on icon "Next image" at bounding box center [381, 327] width 8 height 8
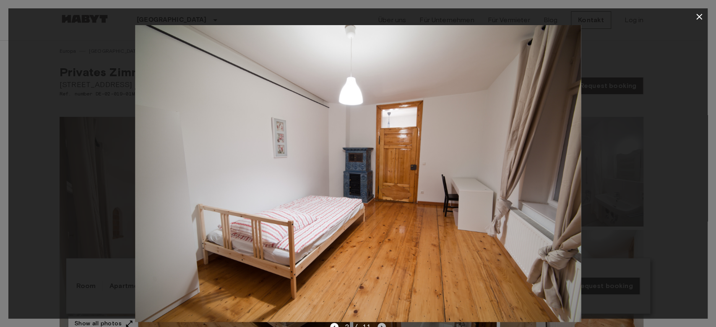
click at [382, 325] on icon "Next image" at bounding box center [381, 327] width 8 height 8
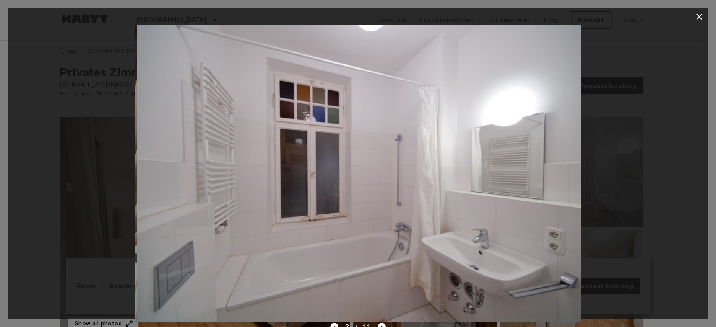
click at [382, 325] on icon "Next image" at bounding box center [381, 327] width 8 height 8
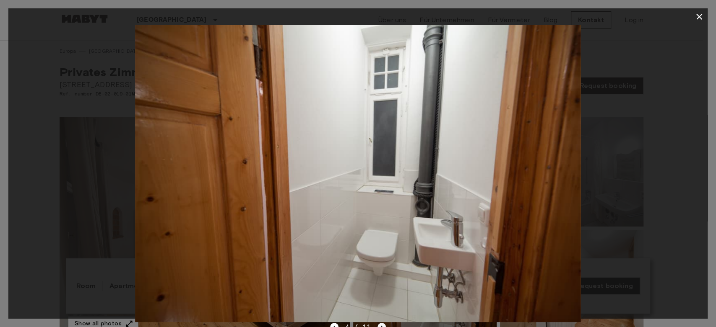
click at [382, 325] on icon "Next image" at bounding box center [381, 327] width 8 height 8
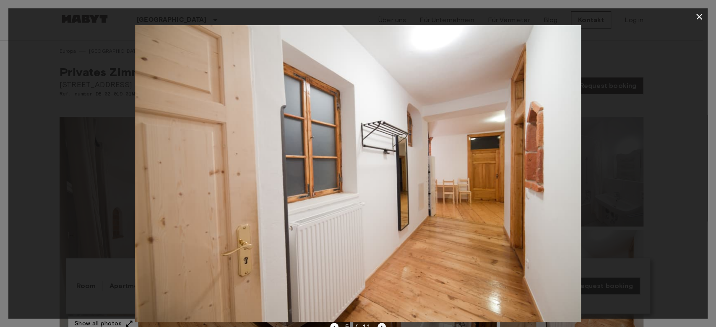
click at [382, 325] on icon "Next image" at bounding box center [381, 327] width 8 height 8
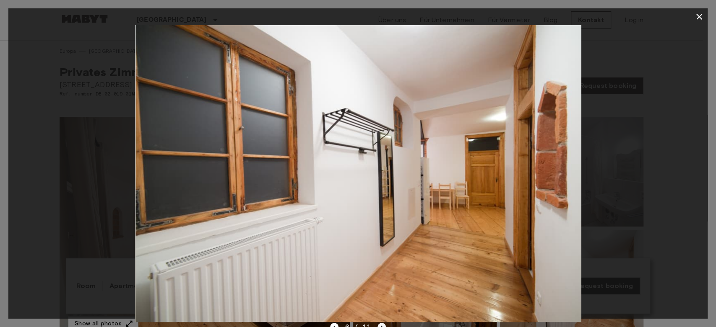
click at [382, 325] on icon "Next image" at bounding box center [381, 327] width 8 height 8
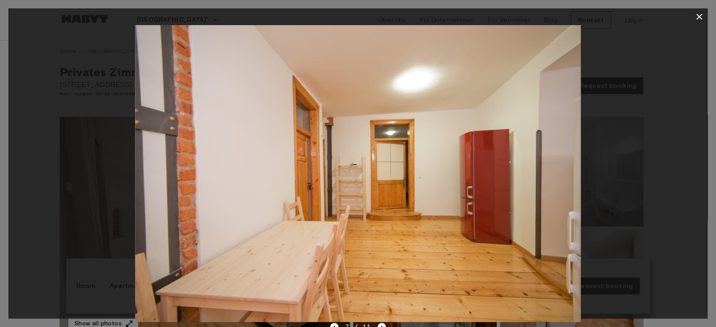
click at [382, 325] on icon "Next image" at bounding box center [381, 327] width 8 height 8
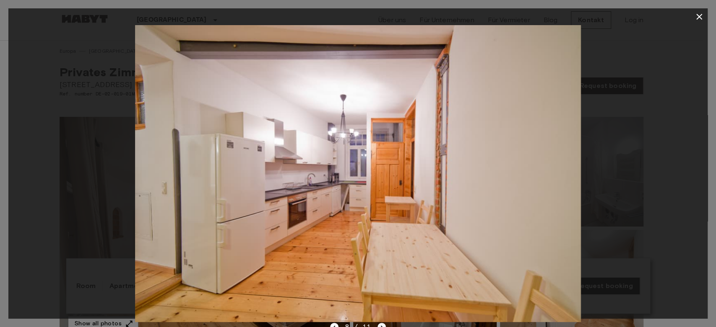
click at [382, 325] on icon "Next image" at bounding box center [381, 327] width 8 height 8
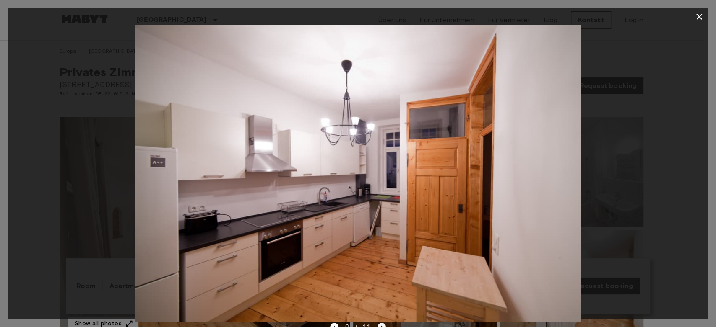
click at [382, 325] on icon "Next image" at bounding box center [381, 327] width 8 height 8
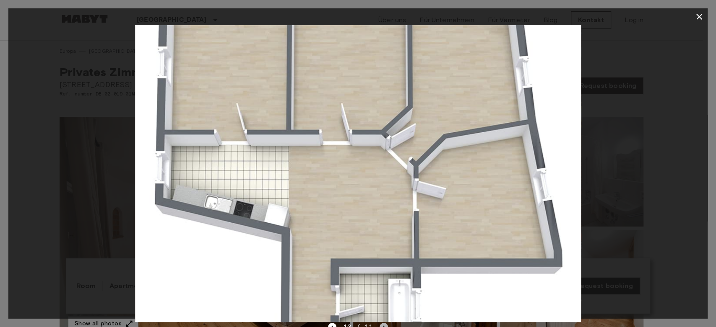
click at [382, 325] on icon "Next image" at bounding box center [383, 327] width 8 height 8
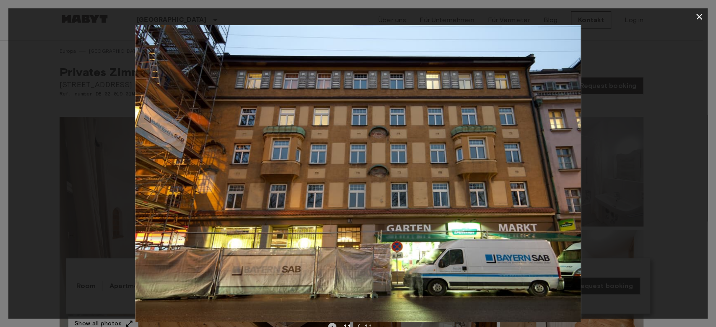
click at [332, 323] on icon "Previous image" at bounding box center [332, 327] width 8 height 8
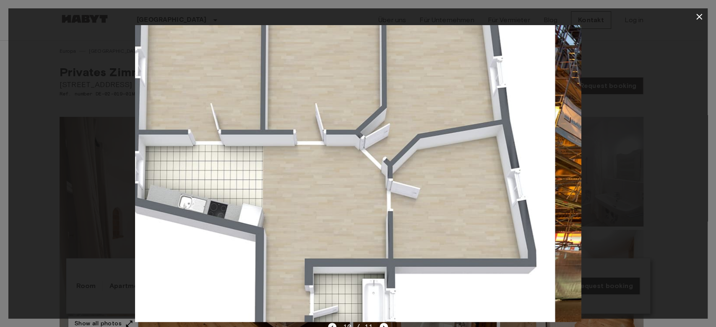
click at [332, 323] on icon "Previous image" at bounding box center [332, 327] width 8 height 8
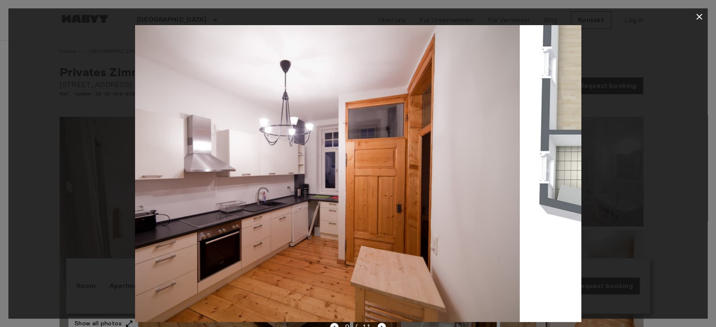
click at [332, 323] on icon "Previous image" at bounding box center [334, 327] width 8 height 8
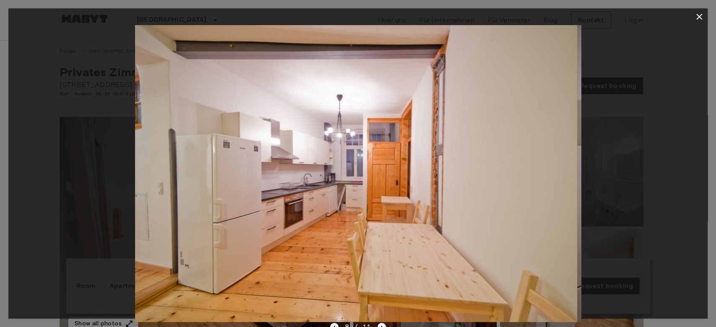
click at [332, 323] on icon "Previous image" at bounding box center [334, 327] width 8 height 8
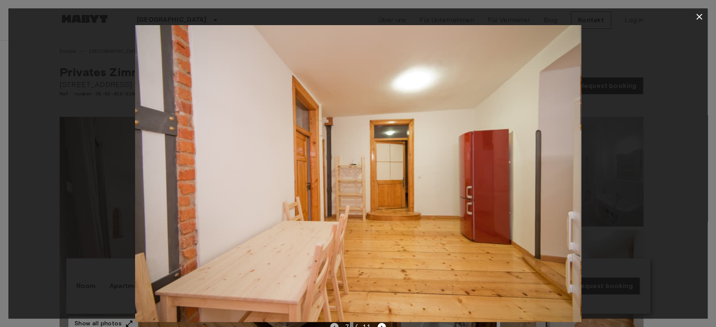
click at [332, 323] on icon "Previous image" at bounding box center [334, 327] width 8 height 8
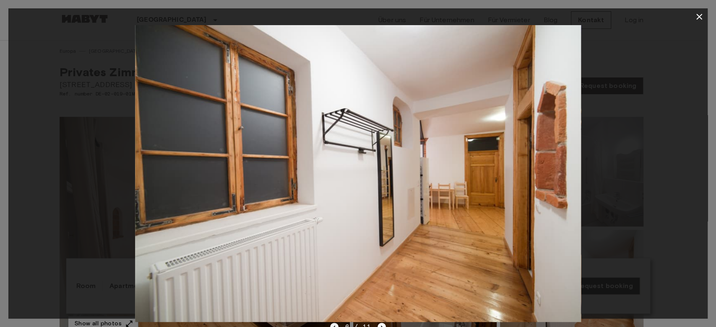
click at [332, 323] on icon "Previous image" at bounding box center [334, 327] width 8 height 8
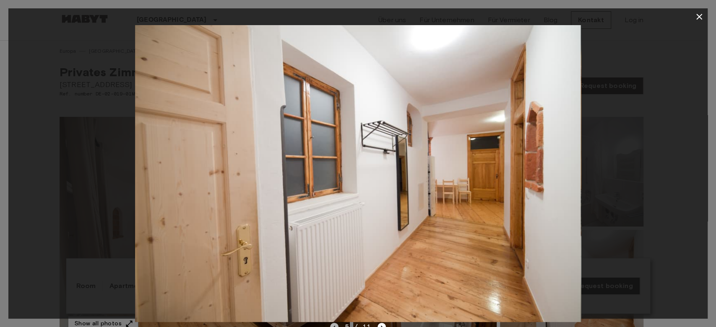
click at [332, 323] on icon "Previous image" at bounding box center [334, 327] width 8 height 8
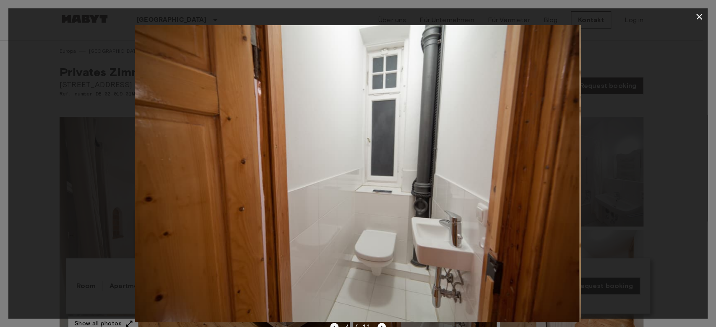
click at [332, 323] on icon "Previous image" at bounding box center [334, 327] width 8 height 8
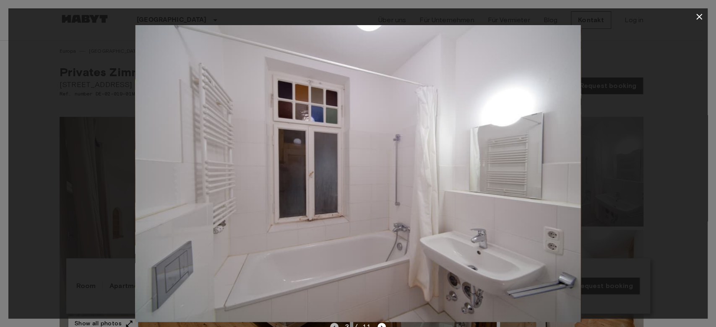
click at [332, 323] on icon "Previous image" at bounding box center [334, 327] width 8 height 8
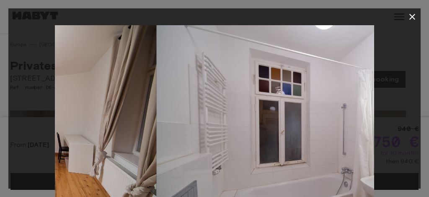
drag, startPoint x: 304, startPoint y: 133, endPoint x: 76, endPoint y: 122, distance: 228.8
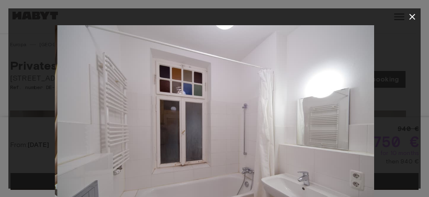
drag, startPoint x: 229, startPoint y: 127, endPoint x: 106, endPoint y: 117, distance: 123.3
click at [106, 117] on img at bounding box center [216, 131] width 319 height 213
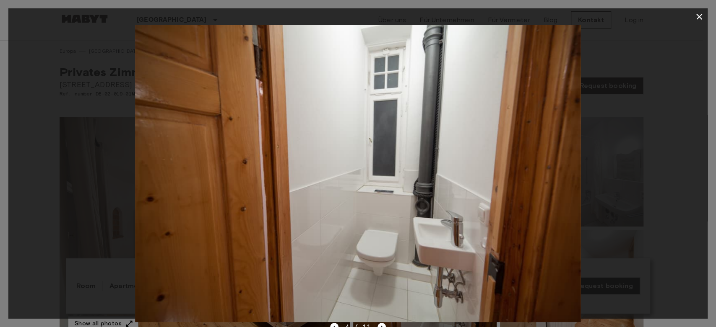
click at [699, 15] on icon "button" at bounding box center [699, 17] width 10 height 10
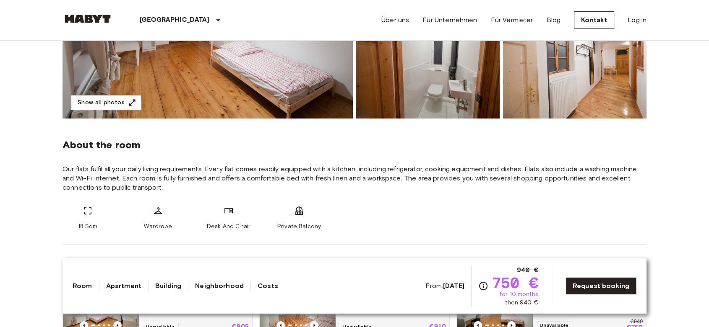
scroll to position [233, 0]
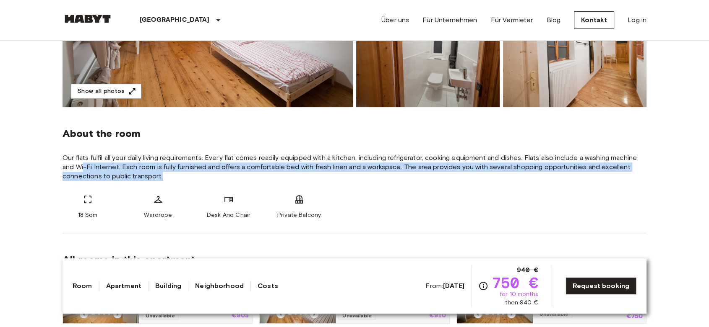
drag, startPoint x: 114, startPoint y: 166, endPoint x: 265, endPoint y: 176, distance: 151.2
click at [265, 176] on span "Our flats fulfil all your daily living requirements. Every flat comes readily e…" at bounding box center [354, 167] width 584 height 28
click at [286, 166] on span "Our flats fulfil all your daily living requirements. Every flat comes readily e…" at bounding box center [354, 167] width 584 height 28
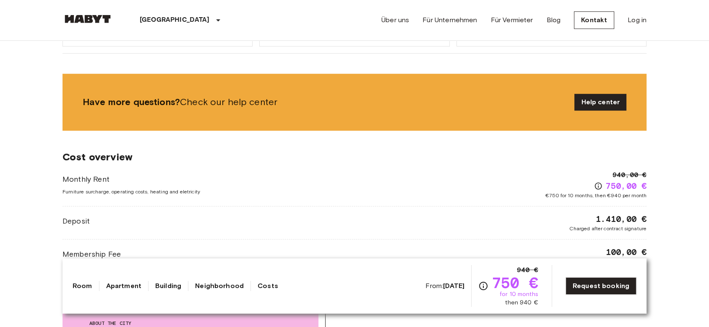
scroll to position [605, 0]
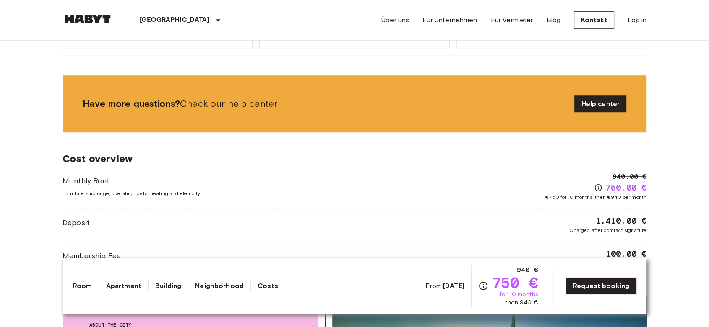
drag, startPoint x: 596, startPoint y: 187, endPoint x: 522, endPoint y: 177, distance: 74.8
click at [522, 177] on div "Monthly Rent Furniture surcharge, operating costs, heating and eletricity 940,0…" at bounding box center [354, 186] width 584 height 29
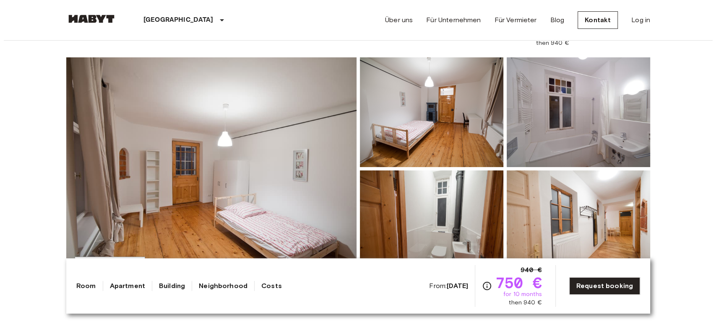
scroll to position [47, 0]
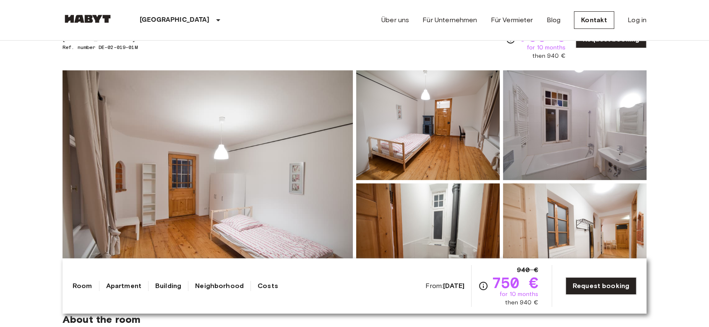
click at [582, 151] on img at bounding box center [574, 125] width 143 height 110
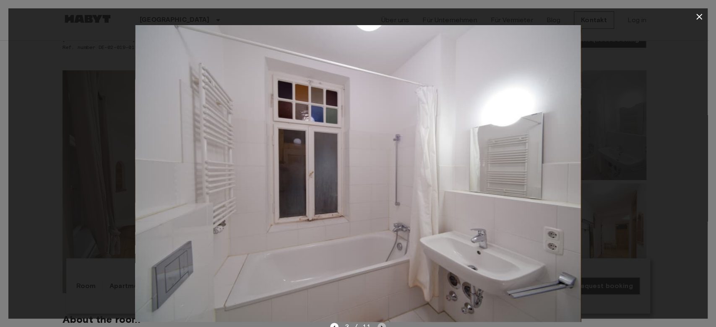
click at [380, 325] on icon "Next image" at bounding box center [381, 327] width 8 height 8
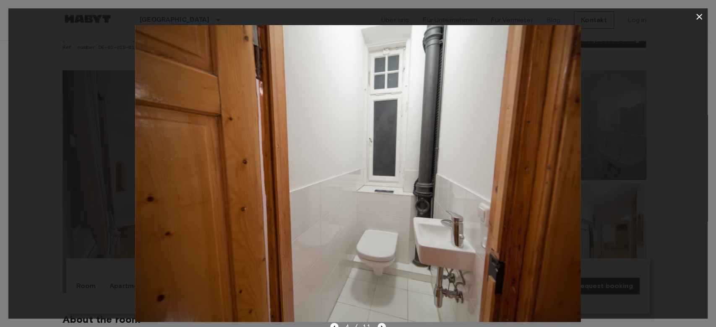
click at [381, 323] on icon "Next image" at bounding box center [381, 327] width 8 height 8
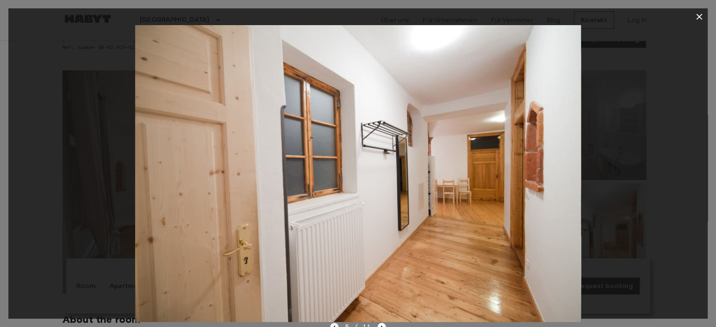
click at [335, 324] on icon "Previous image" at bounding box center [334, 327] width 8 height 8
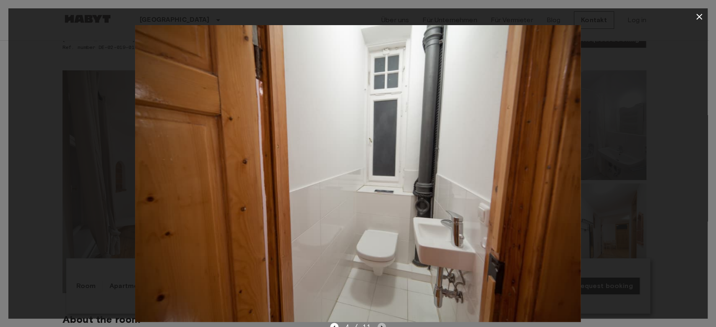
click at [379, 323] on icon "Next image" at bounding box center [381, 327] width 8 height 8
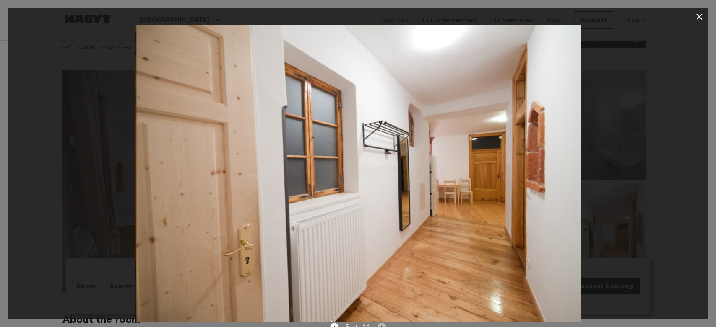
click at [379, 323] on icon "Next image" at bounding box center [381, 327] width 8 height 8
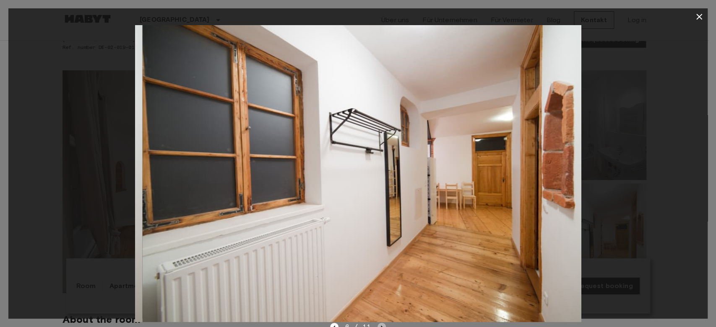
click at [379, 323] on icon "Next image" at bounding box center [381, 327] width 8 height 8
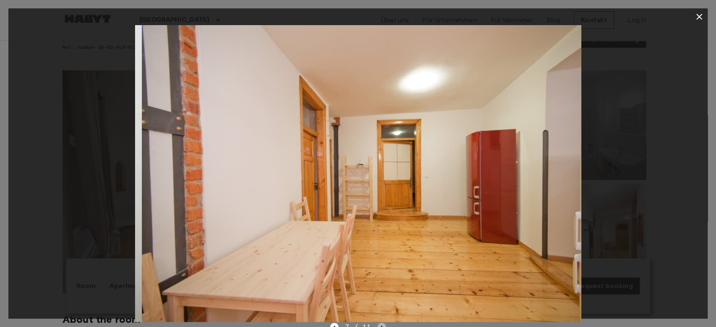
click at [379, 323] on icon "Next image" at bounding box center [381, 327] width 8 height 8
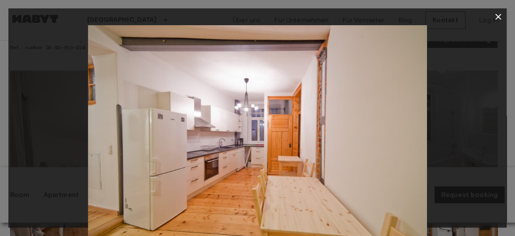
click at [498, 18] on icon "button" at bounding box center [499, 17] width 6 height 6
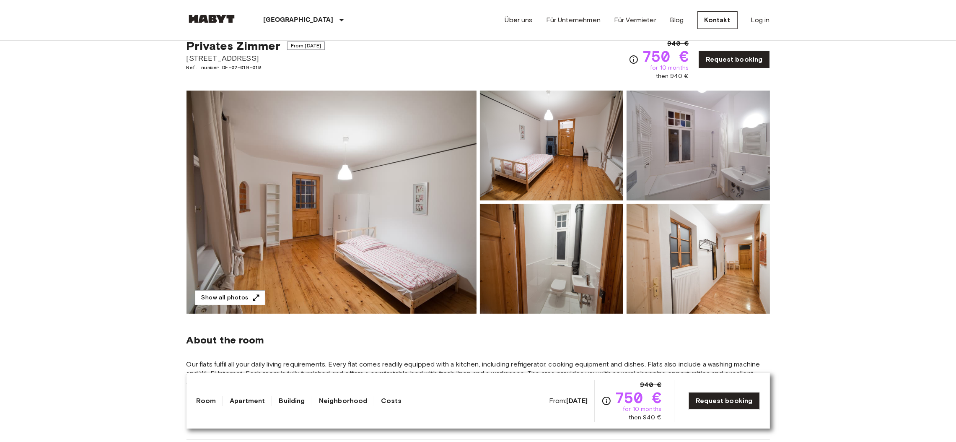
scroll to position [0, 0]
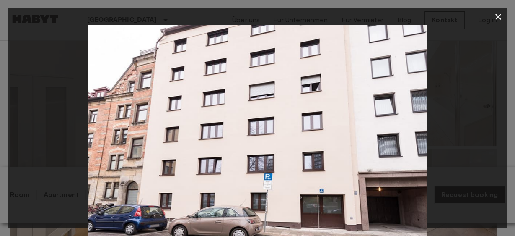
click at [497, 14] on icon "button" at bounding box center [498, 17] width 10 height 10
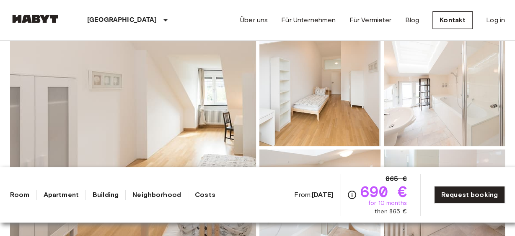
scroll to position [95, 0]
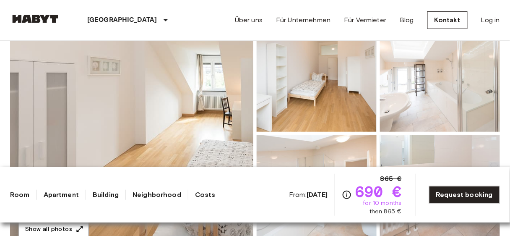
click at [209, 108] on img at bounding box center [131, 133] width 243 height 223
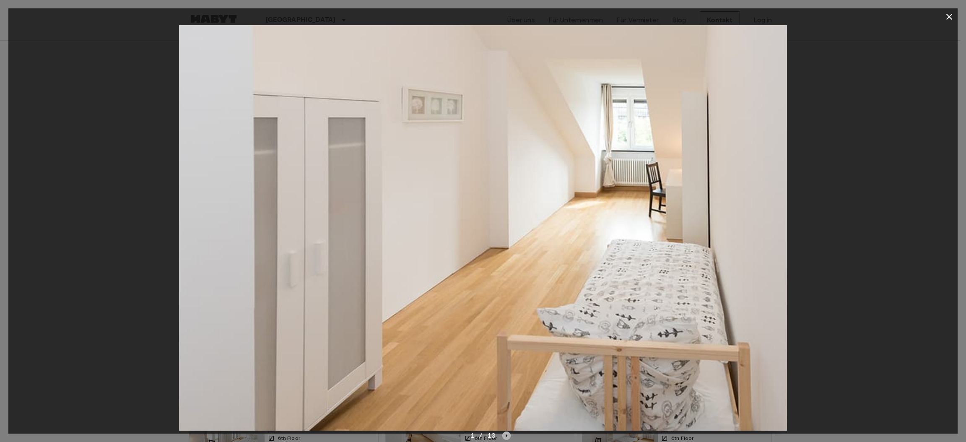
click at [508, 235] on icon "Next image" at bounding box center [506, 435] width 8 height 8
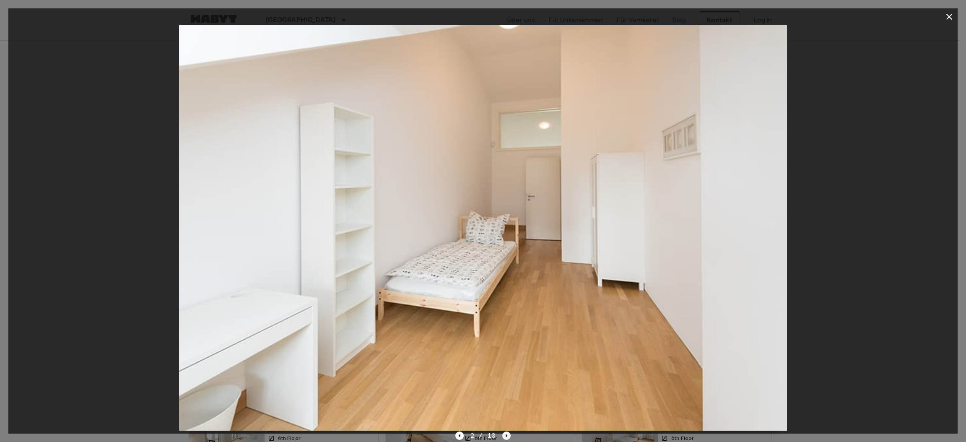
click at [507, 235] on icon "Next image" at bounding box center [506, 435] width 8 height 8
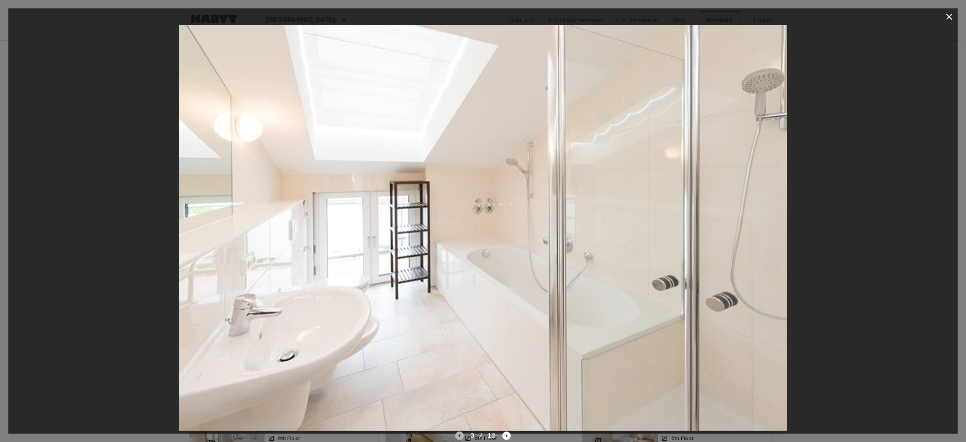
click at [461, 235] on icon "Previous image" at bounding box center [459, 435] width 8 height 8
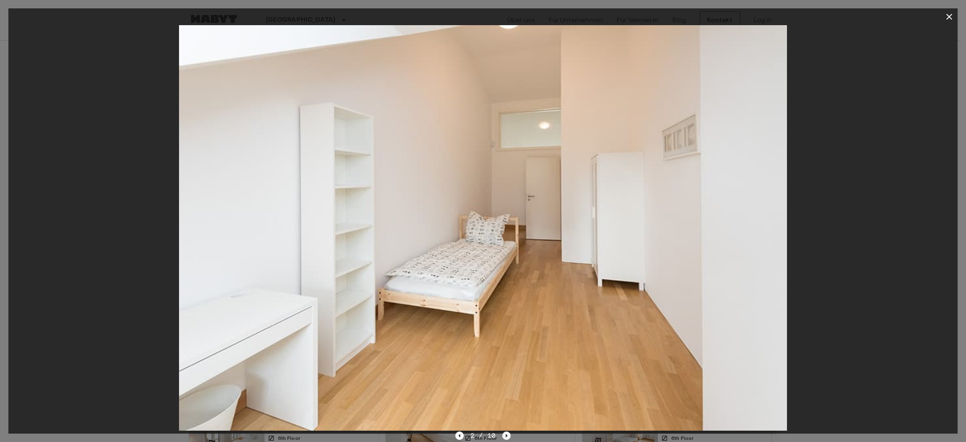
click at [504, 235] on icon "Next image" at bounding box center [506, 435] width 8 height 8
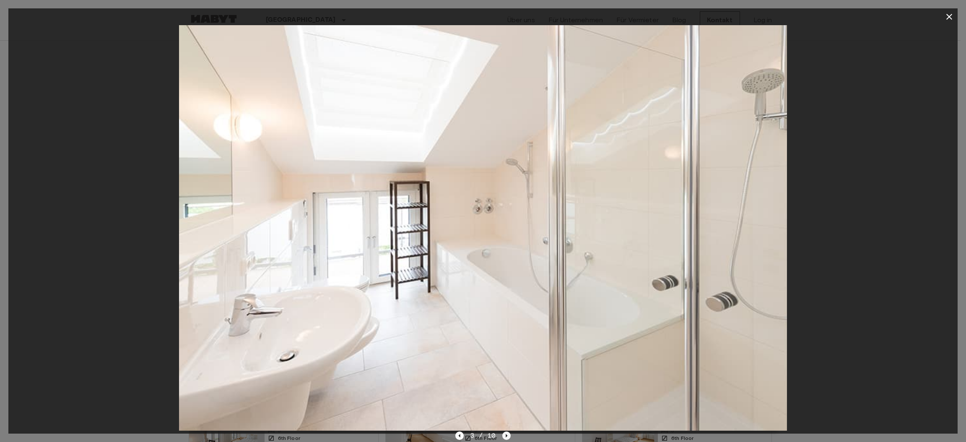
click at [506, 235] on icon "Next image" at bounding box center [506, 435] width 8 height 8
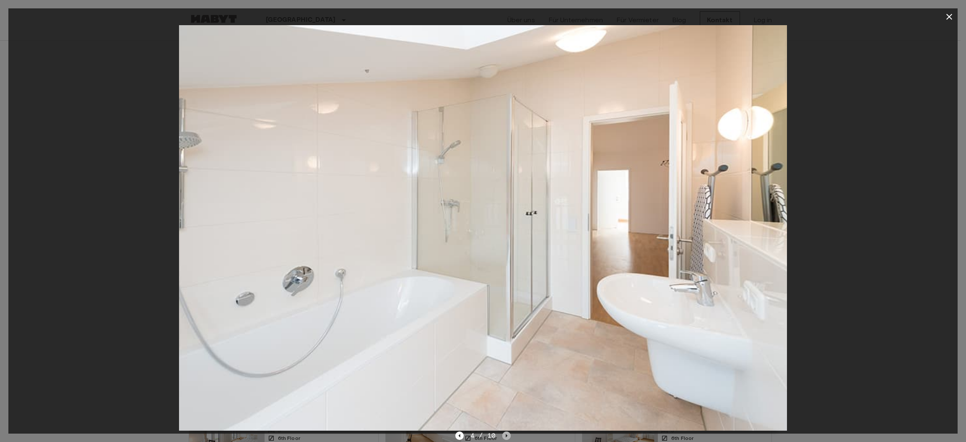
click at [506, 235] on icon "Next image" at bounding box center [506, 435] width 8 height 8
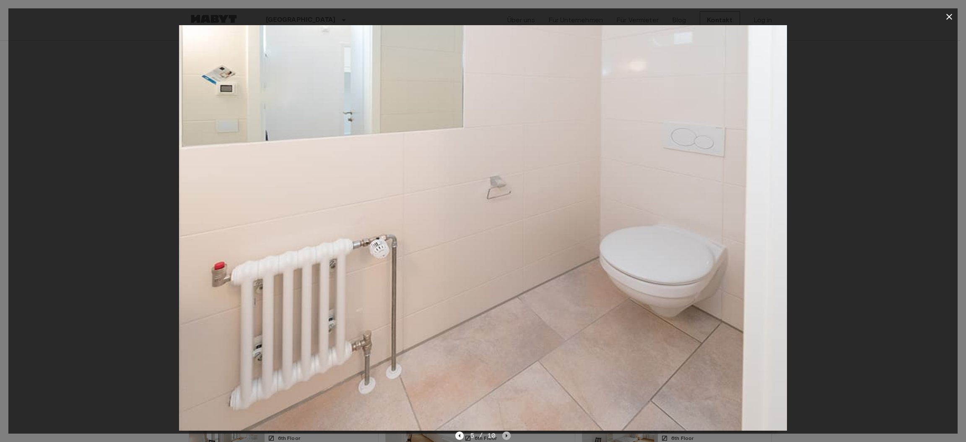
click at [506, 235] on icon "Next image" at bounding box center [506, 435] width 8 height 8
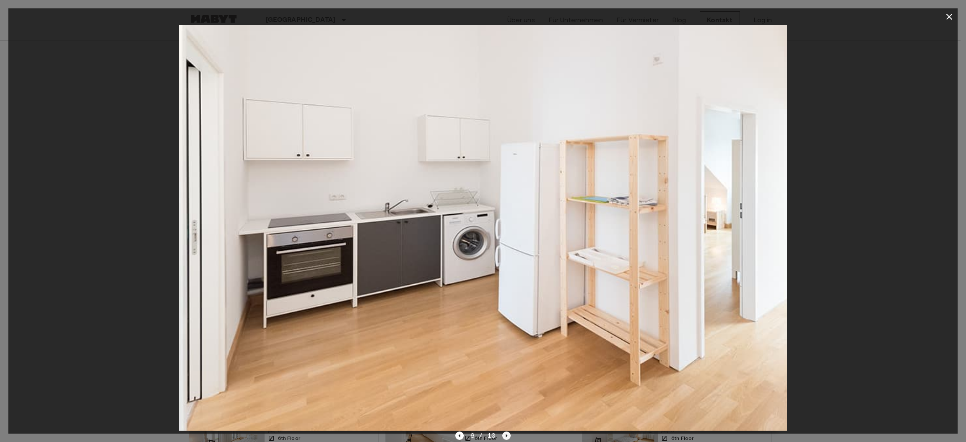
click at [506, 235] on icon "Next image" at bounding box center [507, 435] width 2 height 3
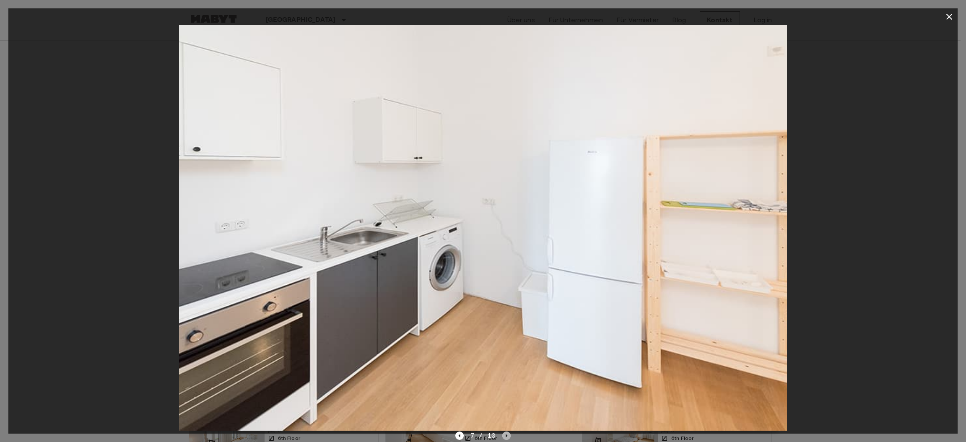
click at [506, 235] on icon "Next image" at bounding box center [507, 435] width 2 height 3
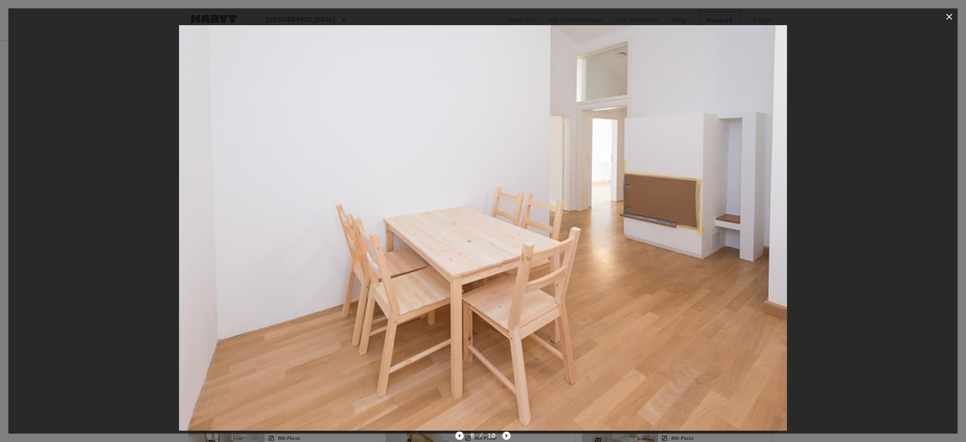
click at [506, 235] on icon "Next image" at bounding box center [506, 435] width 8 height 8
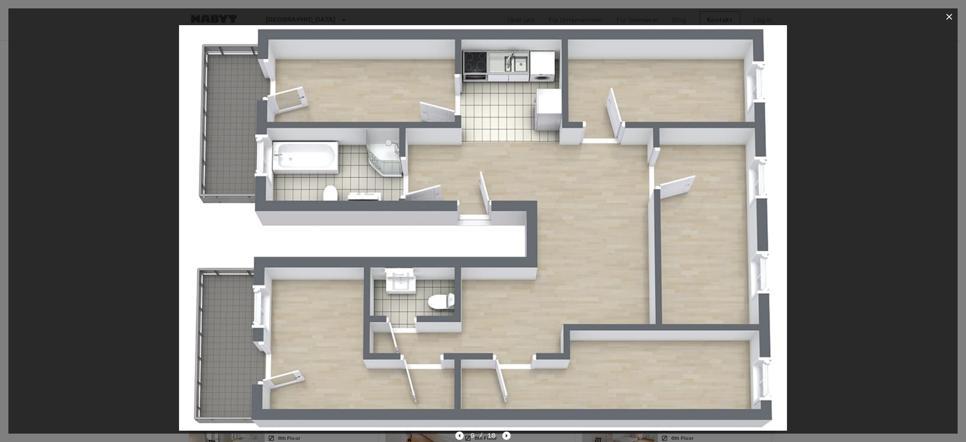
click at [504, 235] on icon "Next image" at bounding box center [506, 435] width 8 height 8
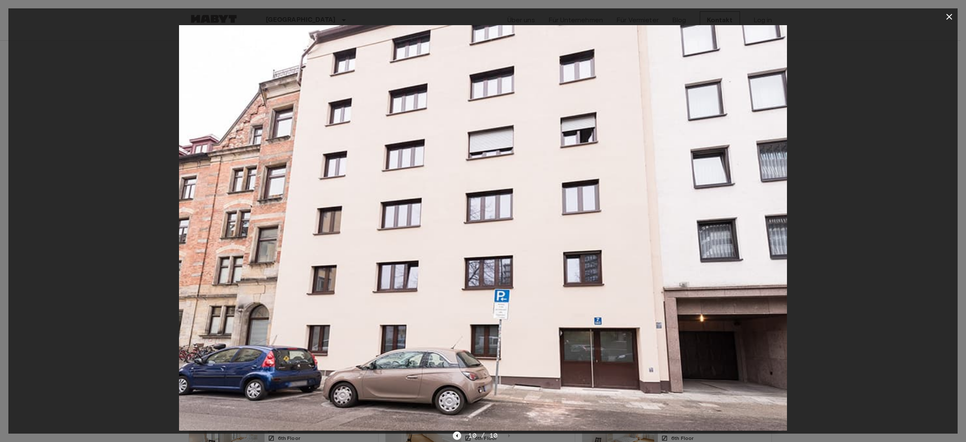
click at [455, 235] on icon "Previous image" at bounding box center [457, 435] width 8 height 8
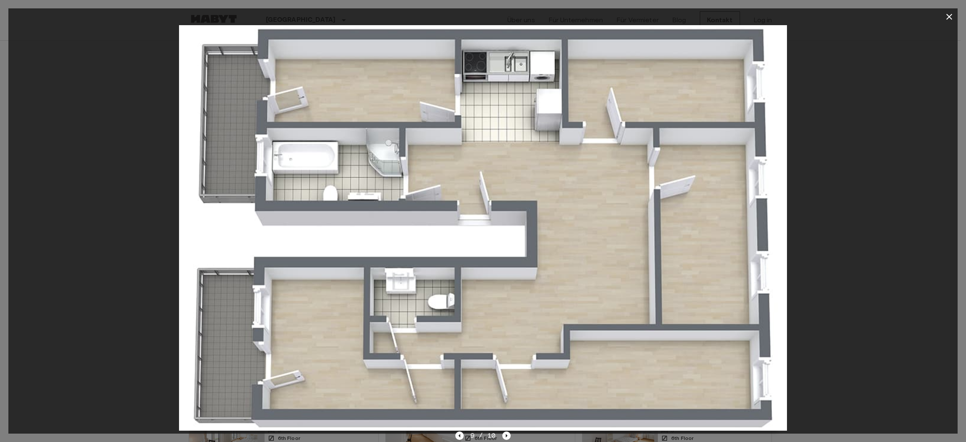
drag, startPoint x: 456, startPoint y: 434, endPoint x: 459, endPoint y: 429, distance: 5.7
click at [458, 235] on icon "Previous image" at bounding box center [459, 435] width 8 height 8
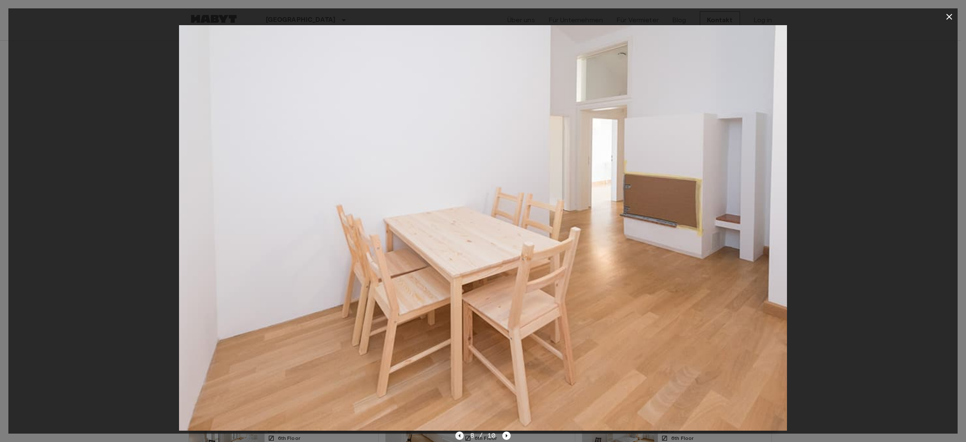
click at [457, 235] on icon "Previous image" at bounding box center [459, 435] width 8 height 8
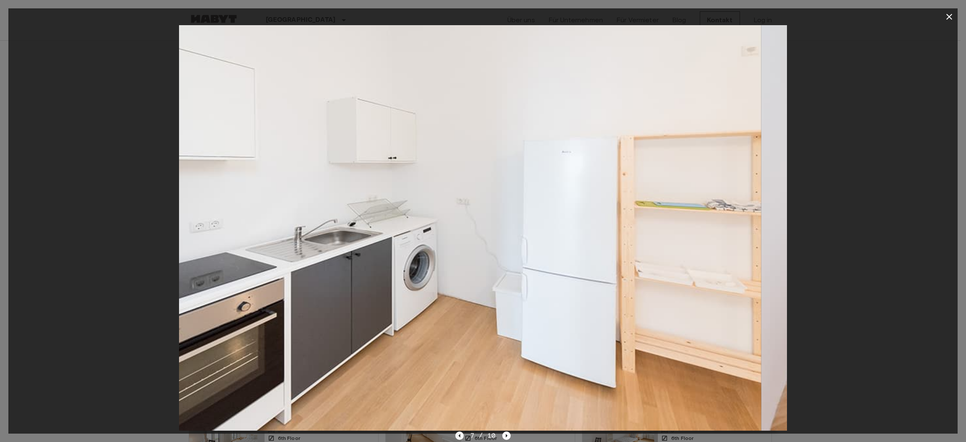
click at [457, 235] on icon "Previous image" at bounding box center [459, 435] width 8 height 8
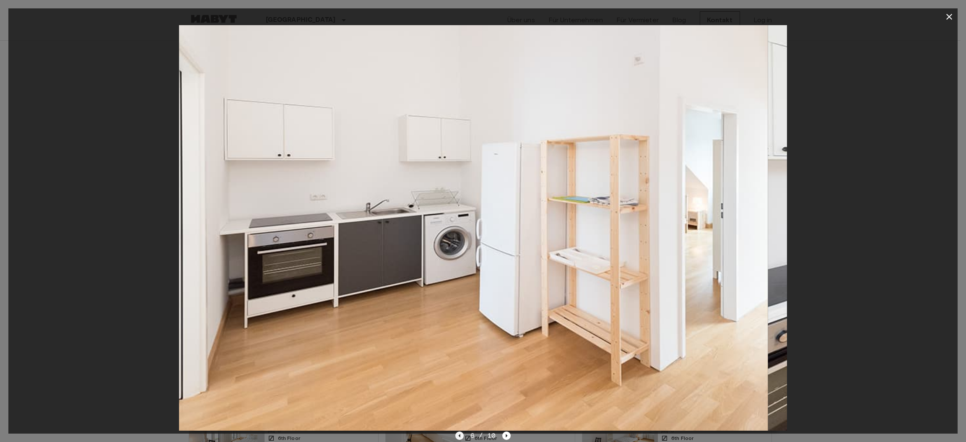
click at [457, 235] on icon "Previous image" at bounding box center [459, 435] width 8 height 8
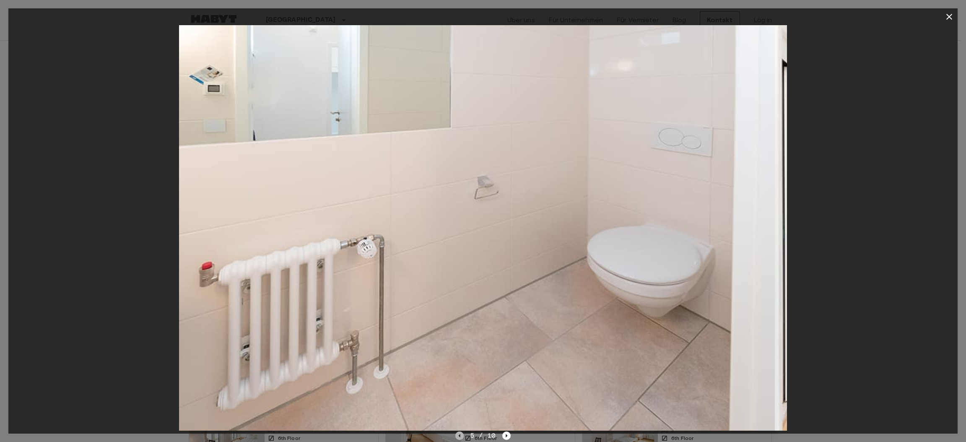
click at [457, 235] on icon "Previous image" at bounding box center [459, 435] width 8 height 8
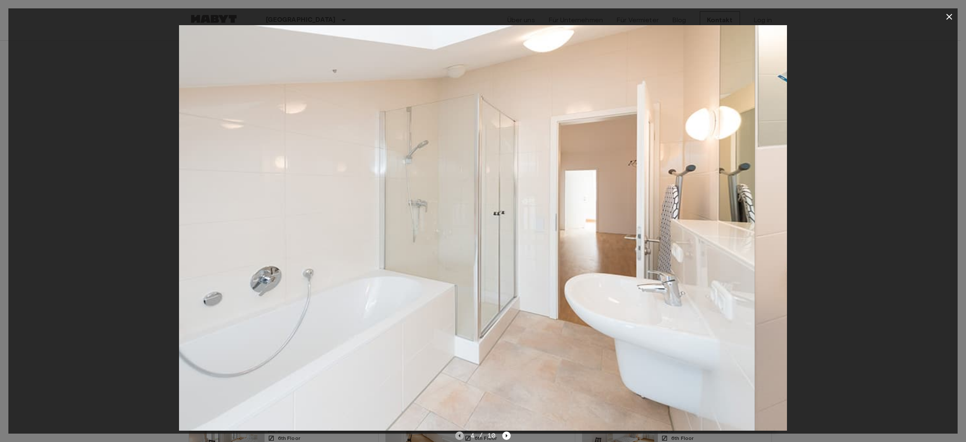
click at [457, 235] on icon "Previous image" at bounding box center [459, 435] width 8 height 8
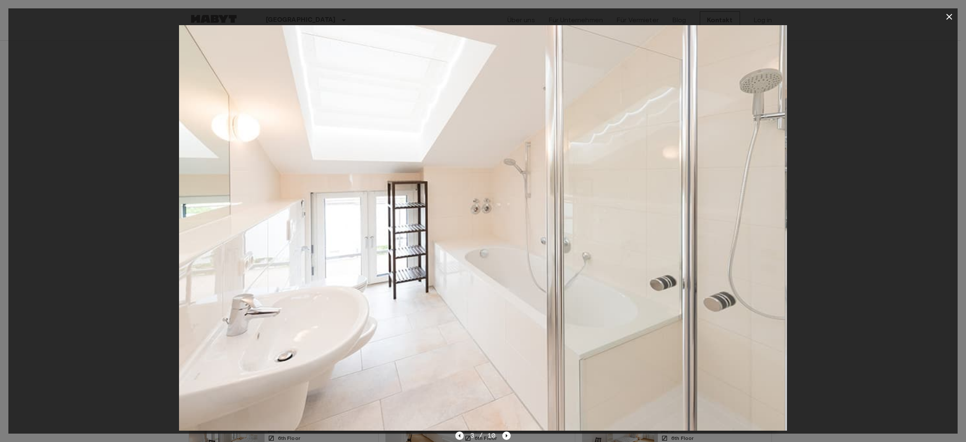
click at [457, 235] on icon "Previous image" at bounding box center [459, 435] width 8 height 8
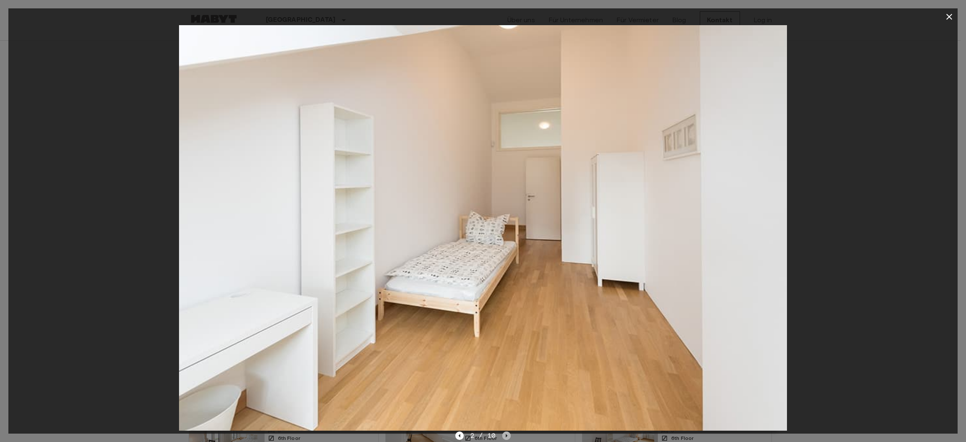
click at [506, 235] on icon "Next image" at bounding box center [506, 435] width 8 height 8
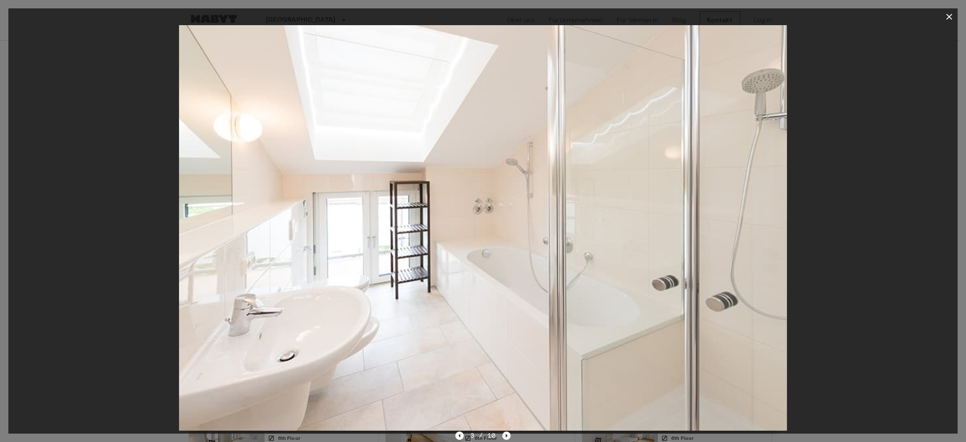
click at [506, 235] on icon "Next image" at bounding box center [506, 435] width 8 height 8
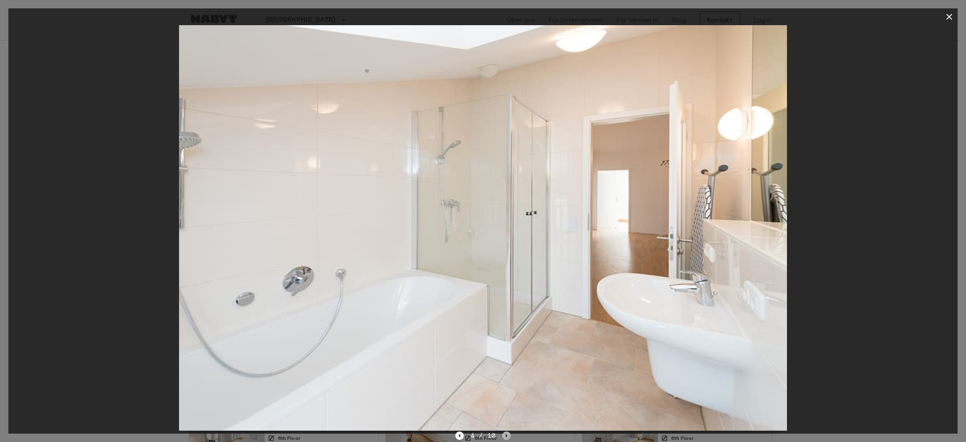
click at [506, 235] on icon "Next image" at bounding box center [506, 435] width 8 height 8
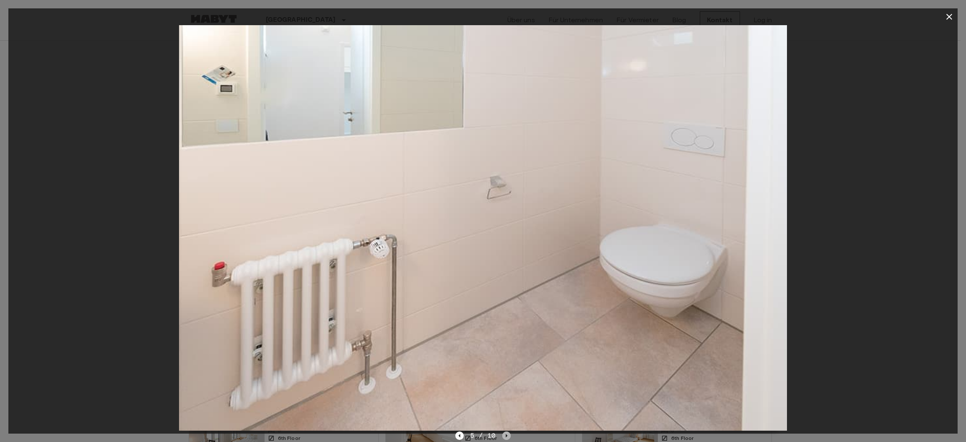
click at [506, 235] on icon "Next image" at bounding box center [506, 435] width 8 height 8
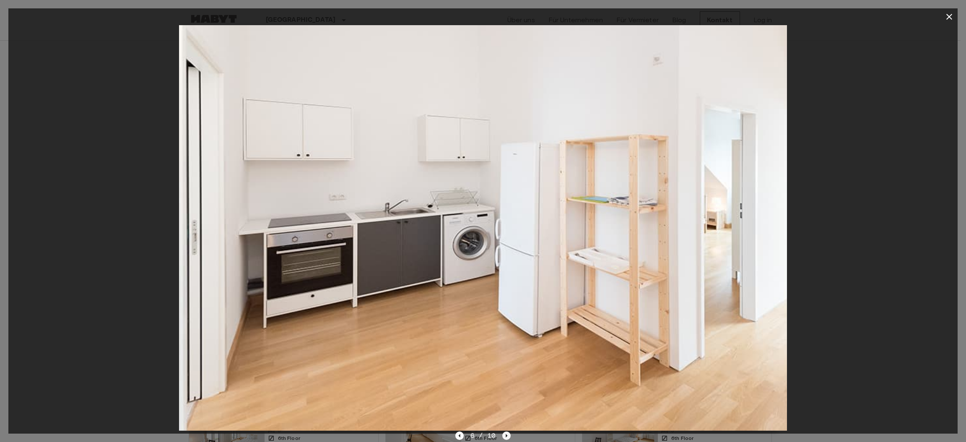
click at [504, 235] on icon "Next image" at bounding box center [506, 435] width 8 height 8
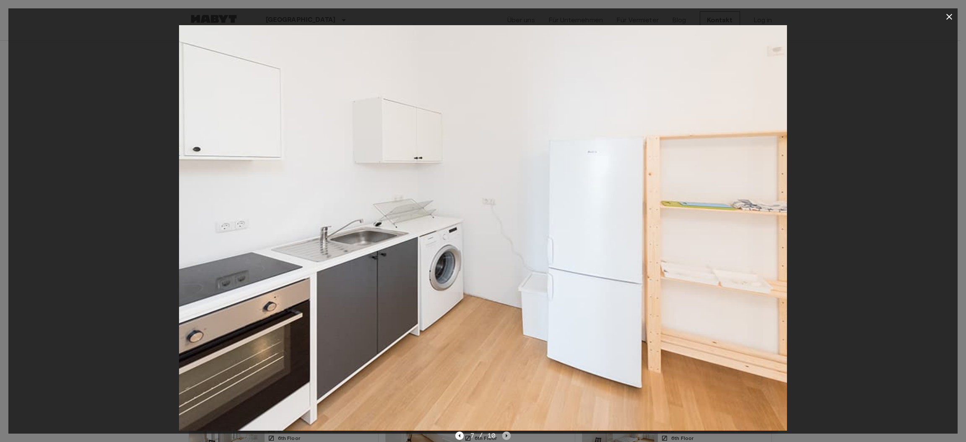
click at [504, 235] on icon "Next image" at bounding box center [506, 435] width 8 height 8
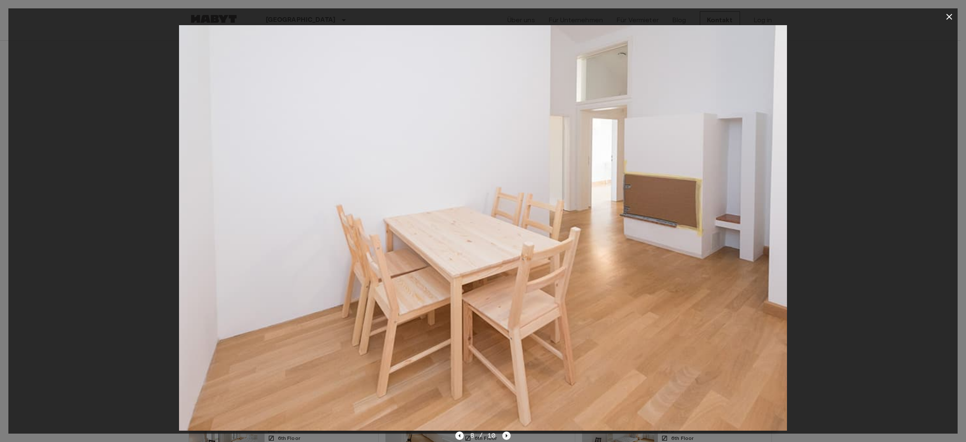
click at [507, 235] on icon "Next image" at bounding box center [506, 435] width 8 height 8
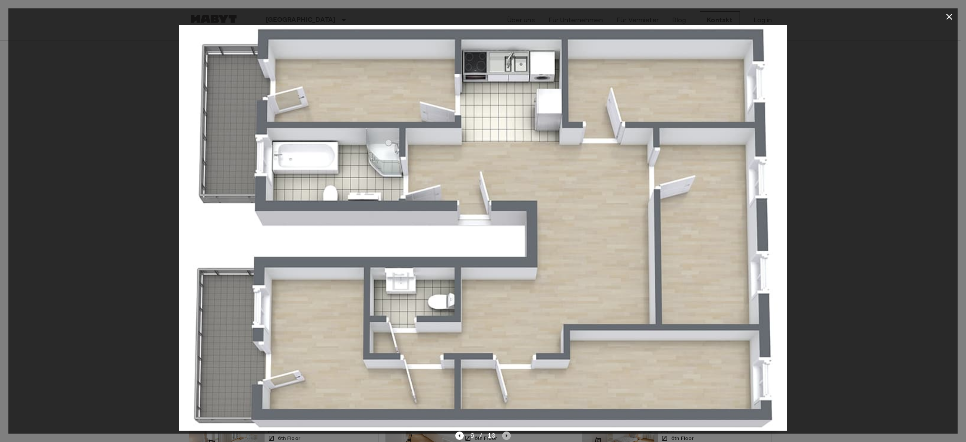
click at [505, 235] on icon "Next image" at bounding box center [506, 435] width 8 height 8
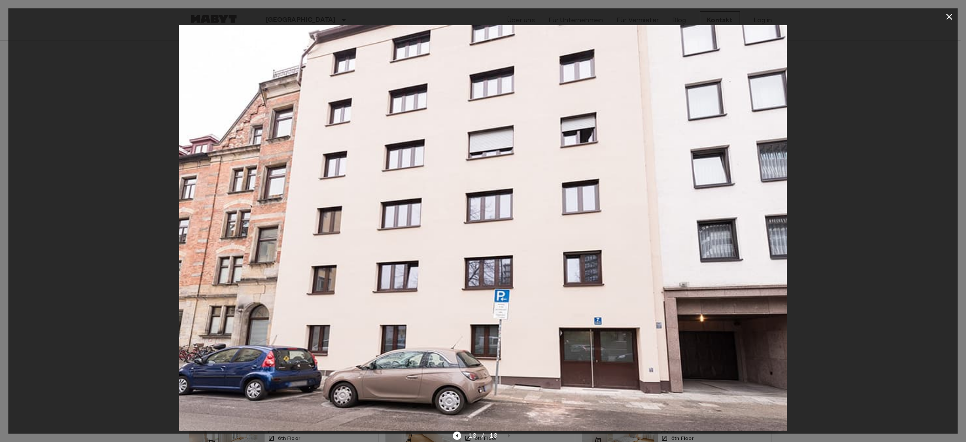
click at [505, 235] on div "10 / 10" at bounding box center [483, 436] width 60 height 10
click at [454, 235] on icon "Previous image" at bounding box center [457, 435] width 8 height 8
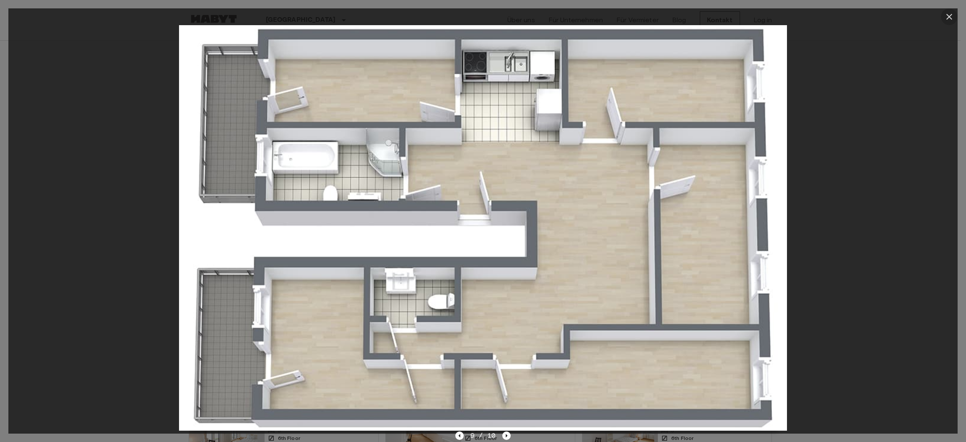
click at [515, 13] on icon "button" at bounding box center [949, 17] width 10 height 10
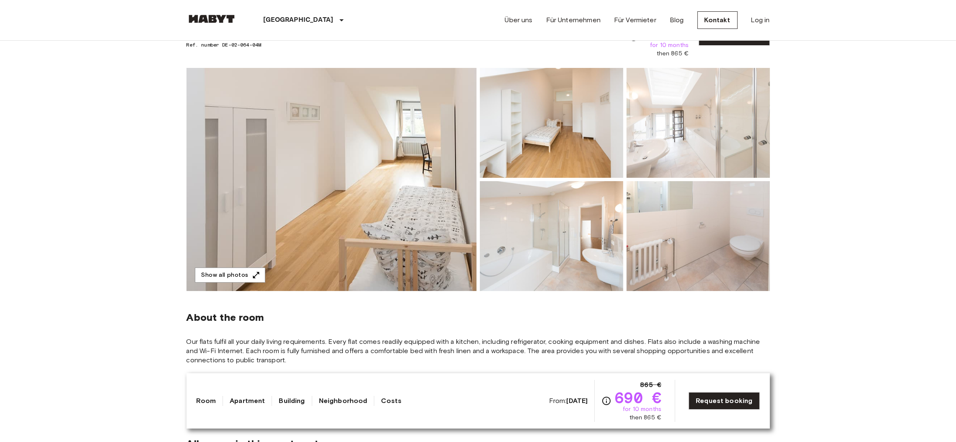
scroll to position [63, 0]
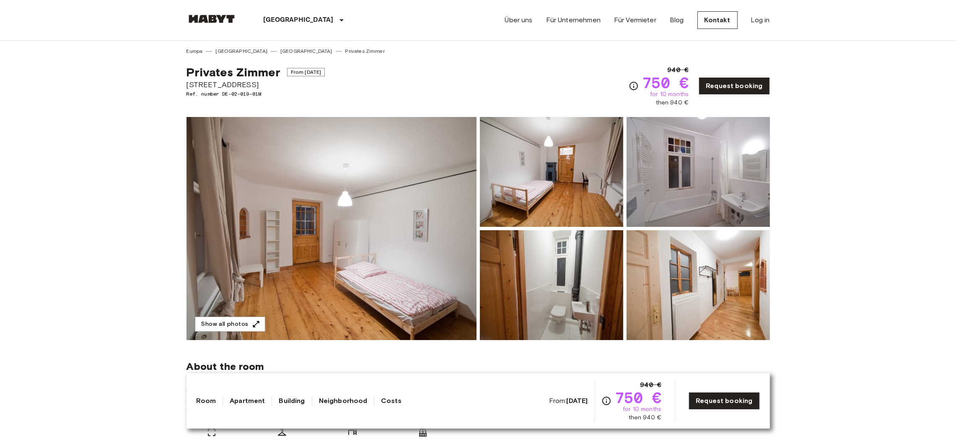
click at [313, 77] on div "Privates [PERSON_NAME] From [DATE]" at bounding box center [256, 72] width 139 height 14
click at [246, 90] on span "Ref. number DE-02-019-01M" at bounding box center [256, 94] width 139 height 8
click at [234, 100] on div "Privates Zimmer From Aug 19 2025 Frauenstraße 10 Ref. number DE-02-019-01M" at bounding box center [256, 86] width 139 height 42
drag, startPoint x: 285, startPoint y: 99, endPoint x: 295, endPoint y: 102, distance: 10.1
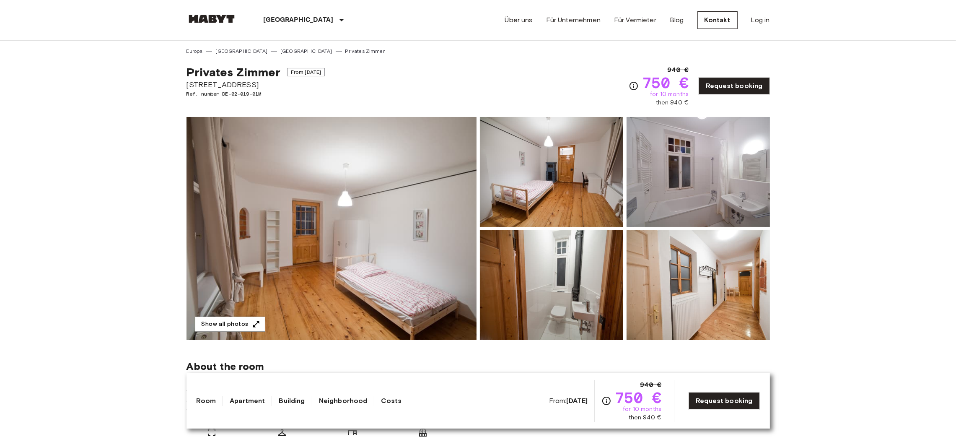
click at [291, 101] on div "Privates Zimmer From Aug 19 2025 Frauenstraße 10 Ref. number DE-02-019-01M" at bounding box center [256, 86] width 139 height 42
click at [734, 91] on link "Request booking" at bounding box center [734, 86] width 71 height 18
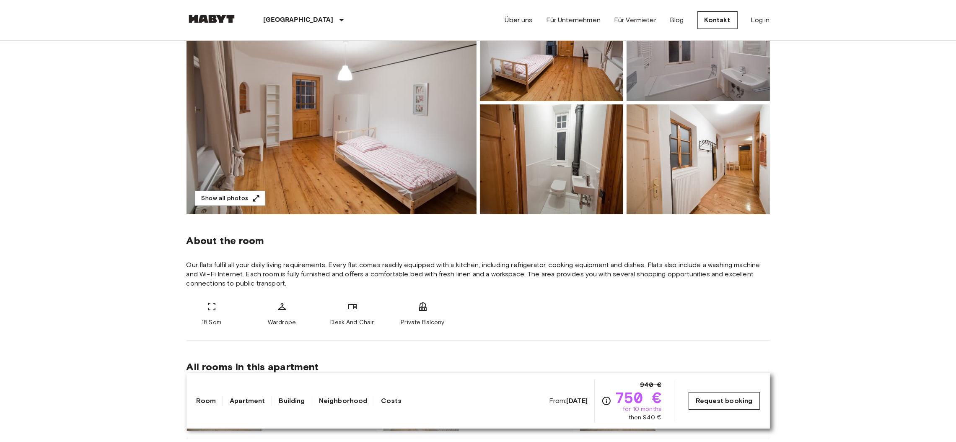
click at [725, 405] on link "Request booking" at bounding box center [724, 401] width 71 height 18
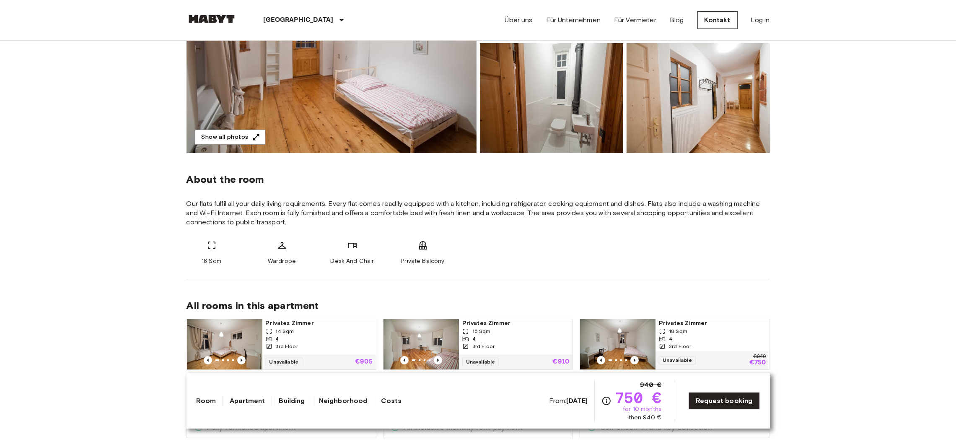
scroll to position [252, 0]
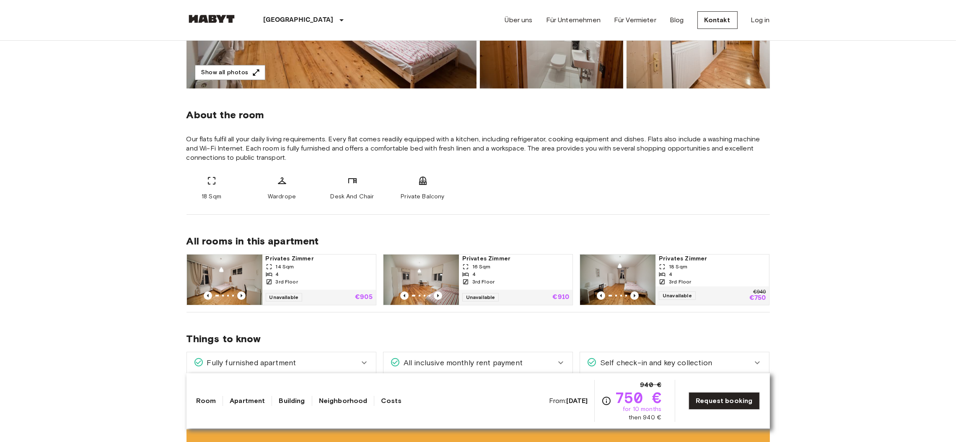
click at [708, 269] on div "18 Sqm" at bounding box center [712, 267] width 107 height 8
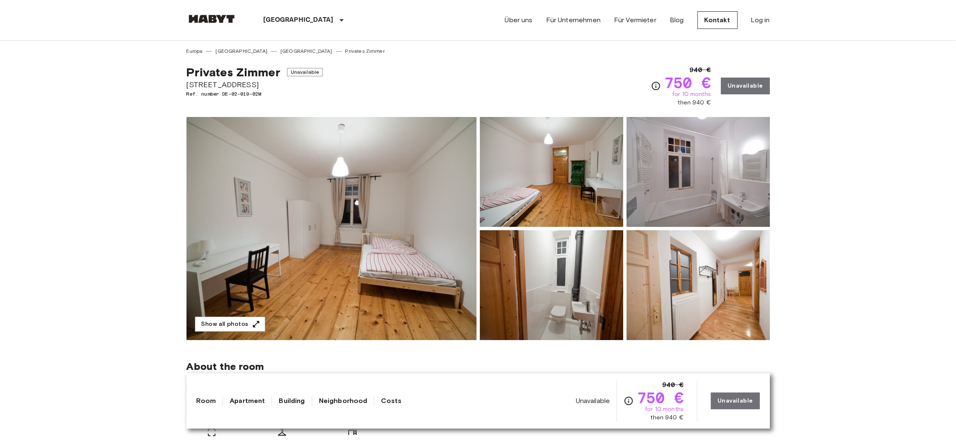
click at [737, 88] on div "940 € 750 € for 10 months then 940 € Unavailable" at bounding box center [710, 86] width 119 height 42
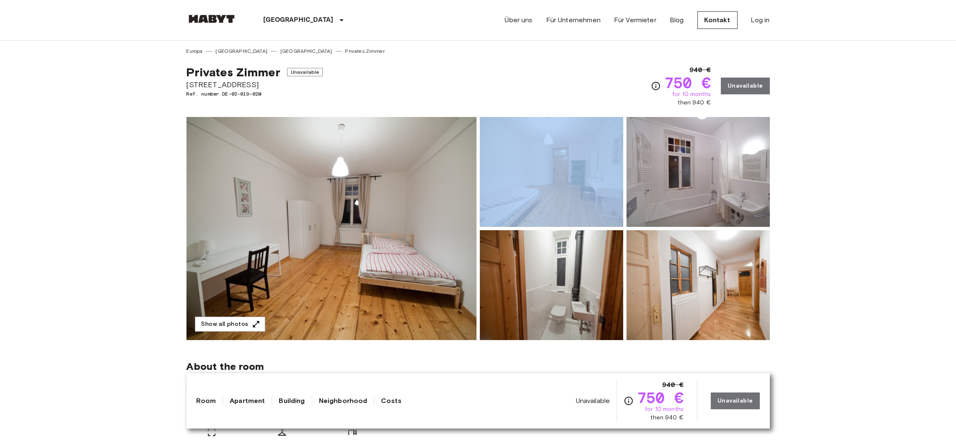
click at [737, 87] on div "940 € 750 € for 10 months then 940 € Unavailable" at bounding box center [710, 86] width 119 height 42
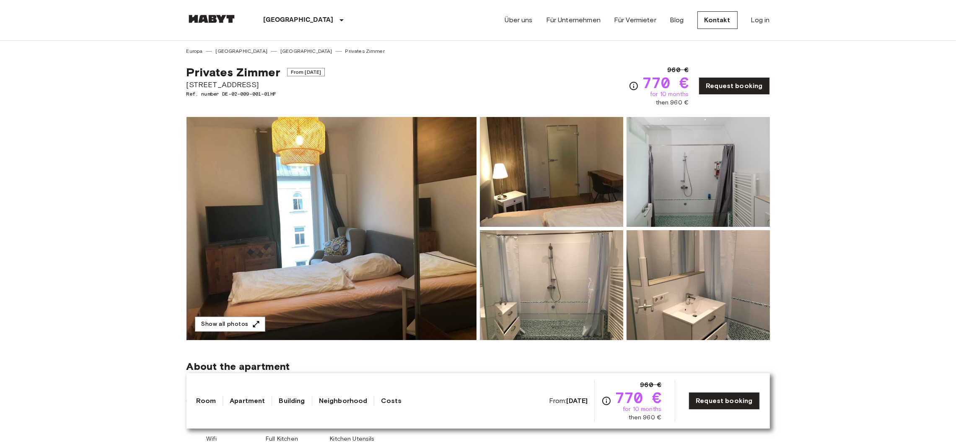
click at [356, 268] on img at bounding box center [332, 228] width 290 height 223
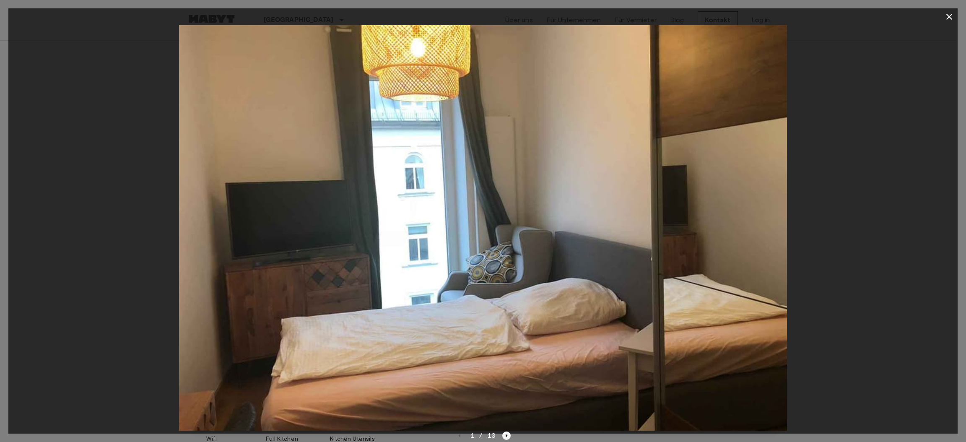
click at [503, 437] on icon "Next image" at bounding box center [506, 435] width 8 height 8
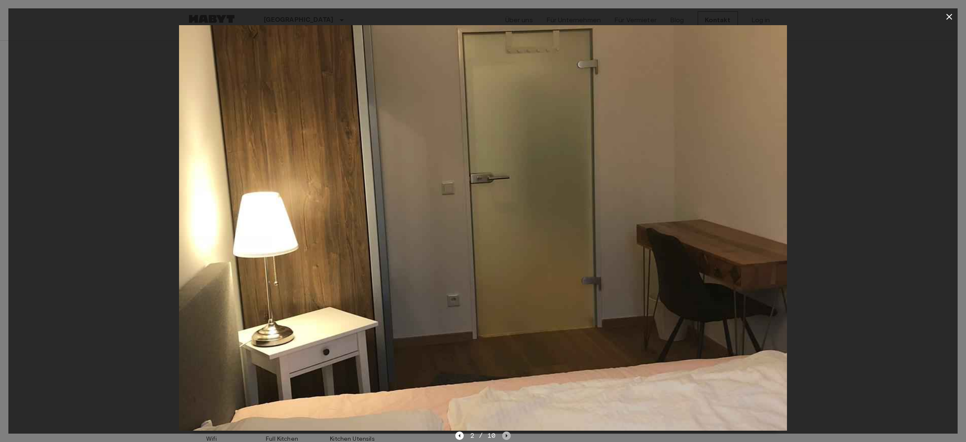
click at [507, 434] on icon "Next image" at bounding box center [506, 435] width 8 height 8
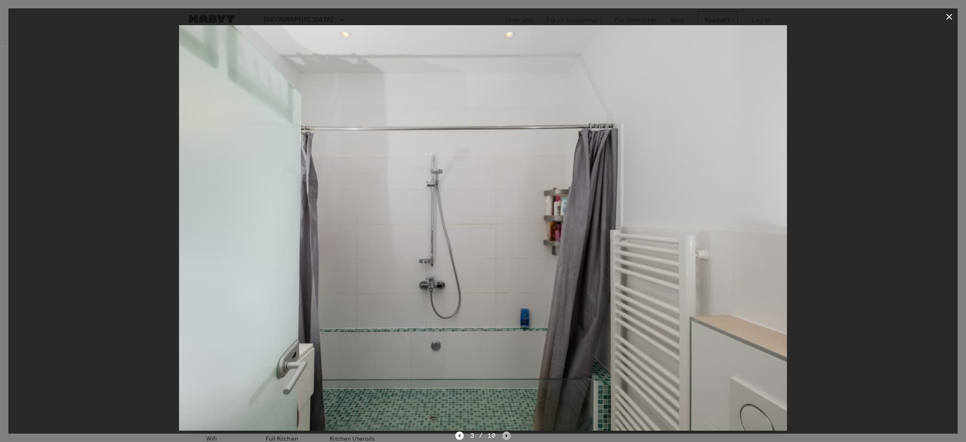
click at [507, 434] on icon "Next image" at bounding box center [506, 435] width 8 height 8
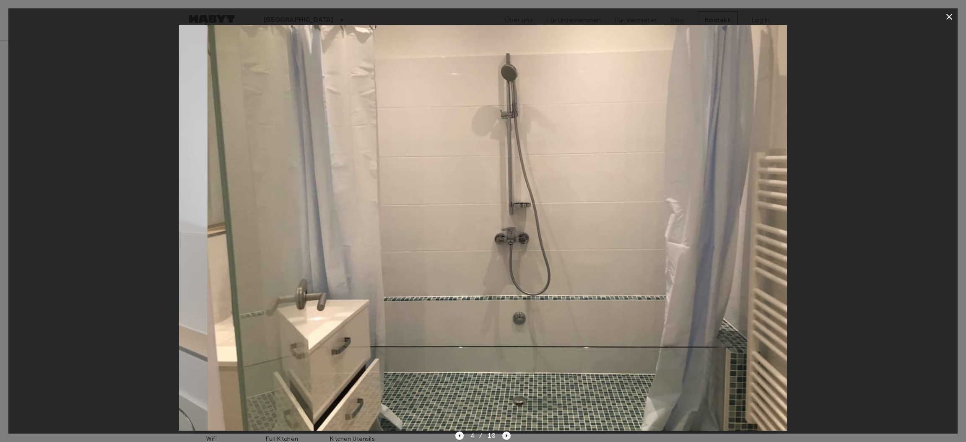
click at [507, 434] on icon "Next image" at bounding box center [506, 435] width 8 height 8
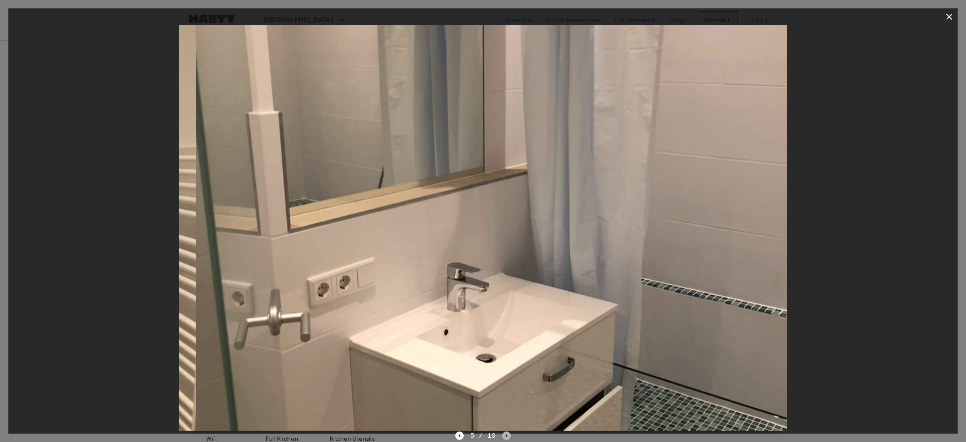
click at [507, 434] on icon "Next image" at bounding box center [506, 435] width 8 height 8
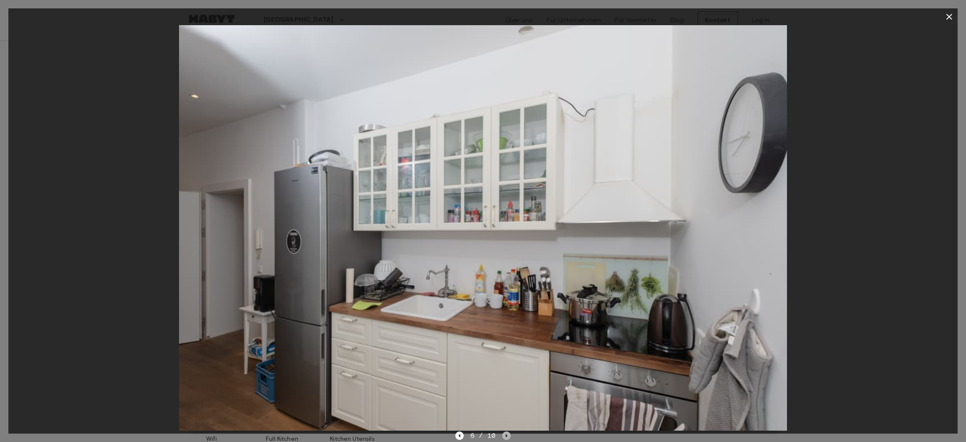
click at [507, 434] on icon "Next image" at bounding box center [506, 435] width 8 height 8
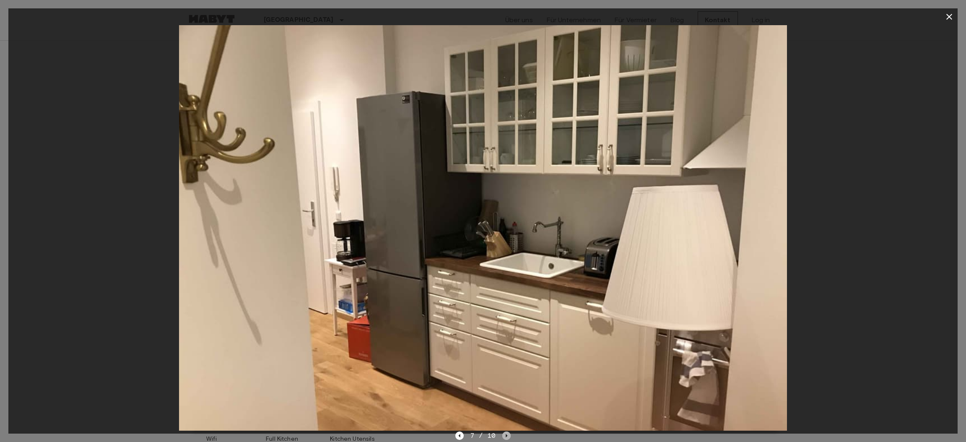
click at [507, 434] on icon "Next image" at bounding box center [506, 435] width 8 height 8
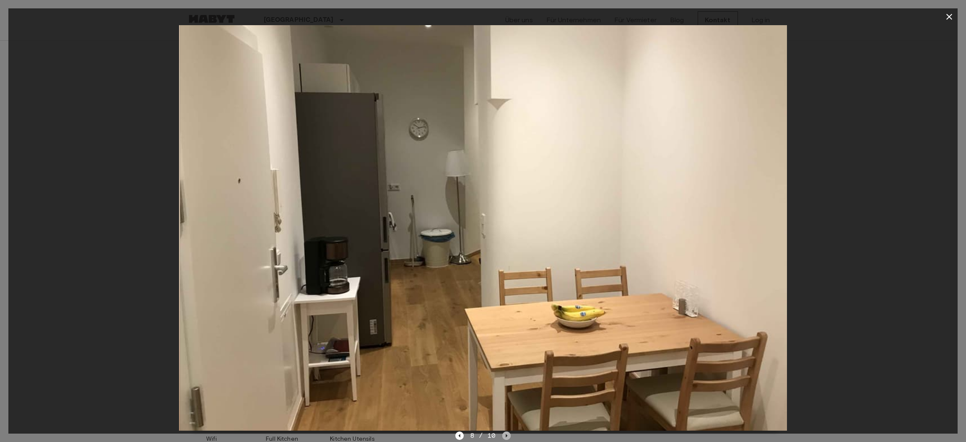
click at [507, 434] on icon "Next image" at bounding box center [506, 435] width 8 height 8
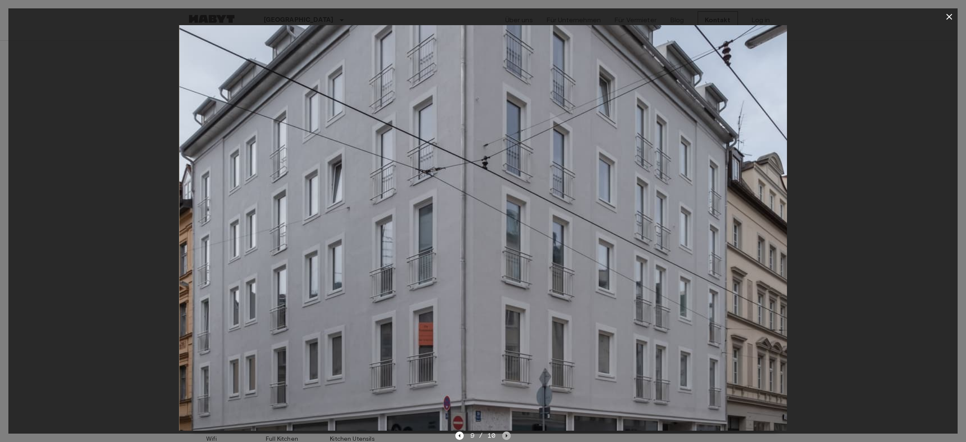
click at [507, 434] on icon "Next image" at bounding box center [506, 435] width 8 height 8
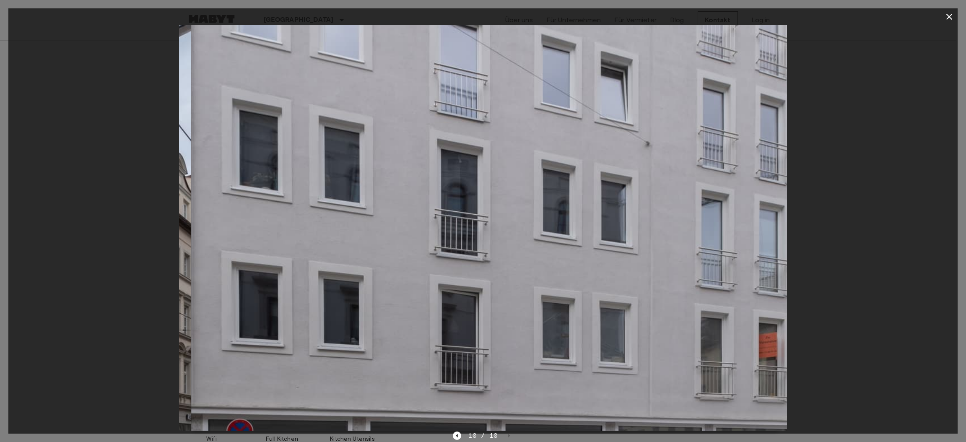
click at [507, 434] on div "10 / 10" at bounding box center [483, 436] width 60 height 10
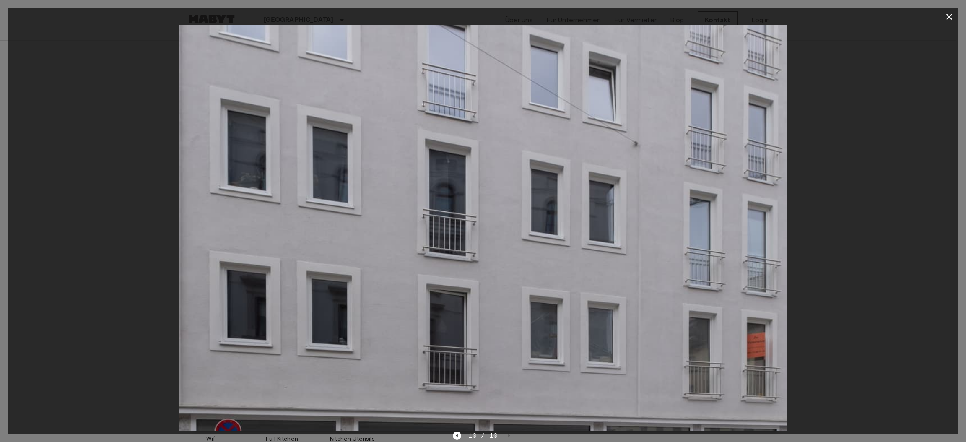
click at [507, 434] on div "10 / 10" at bounding box center [483, 436] width 60 height 10
click at [947, 17] on icon "button" at bounding box center [949, 17] width 10 height 10
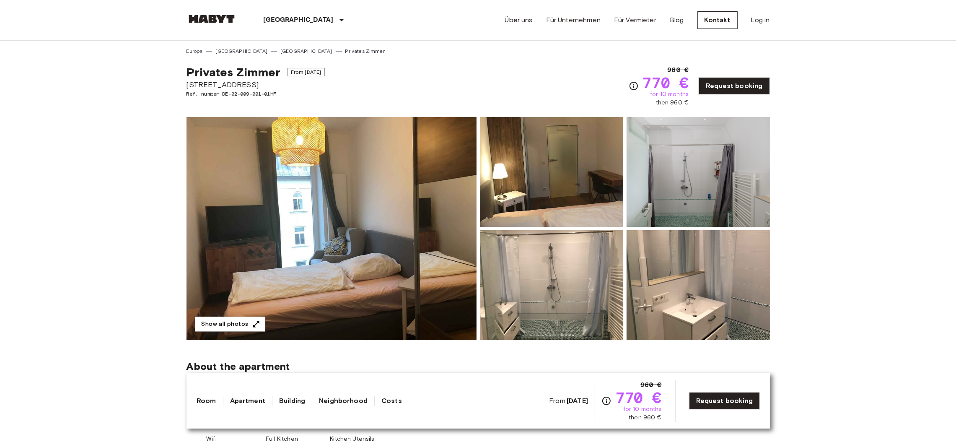
click at [308, 256] on img at bounding box center [332, 228] width 290 height 223
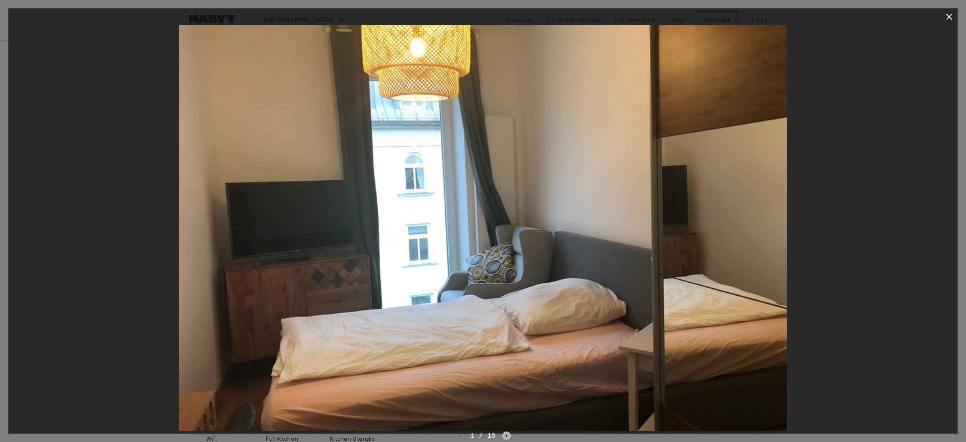
click at [507, 436] on icon "Next image" at bounding box center [506, 435] width 8 height 8
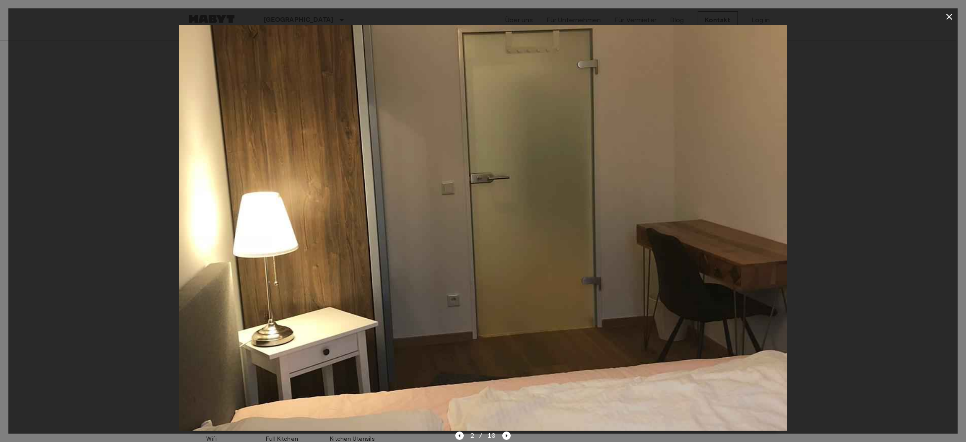
click at [949, 13] on icon "button" at bounding box center [949, 17] width 10 height 10
